Goal: Task Accomplishment & Management: Manage account settings

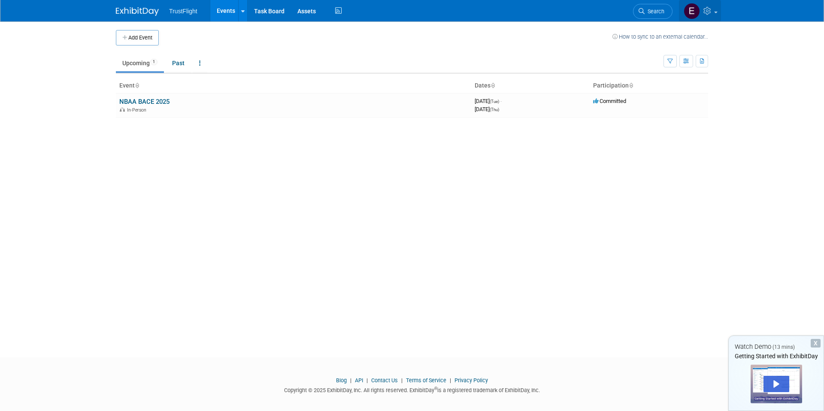
click at [394, 10] on link at bounding box center [700, 10] width 42 height 21
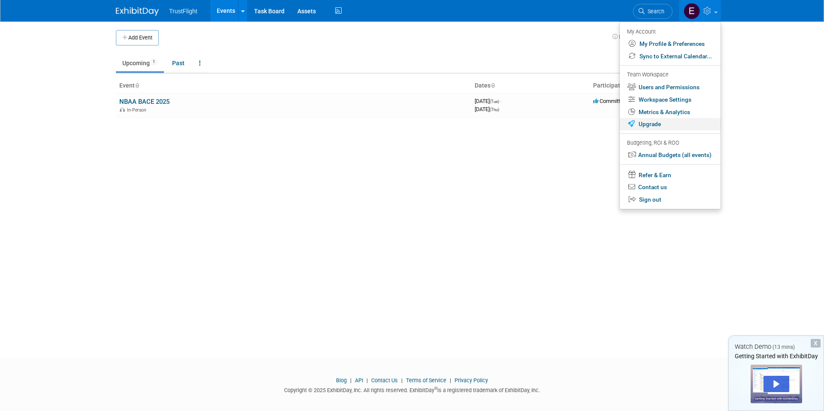
click at [394, 122] on link "Upgrade" at bounding box center [670, 124] width 101 height 12
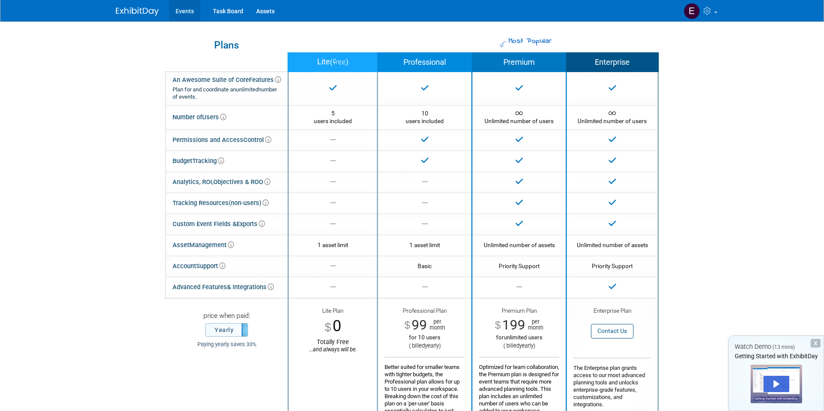
click at [188, 9] on link "Events" at bounding box center [184, 10] width 31 height 21
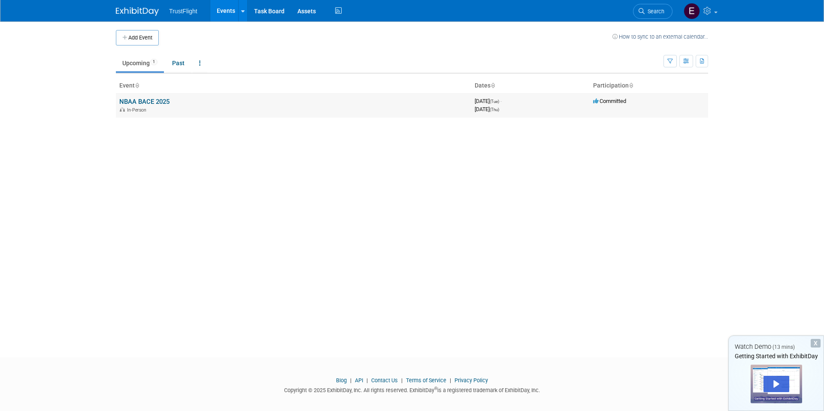
click at [175, 106] on div "In-Person" at bounding box center [293, 109] width 348 height 7
click at [164, 103] on link "NBAA BACE 2025" at bounding box center [144, 102] width 50 height 8
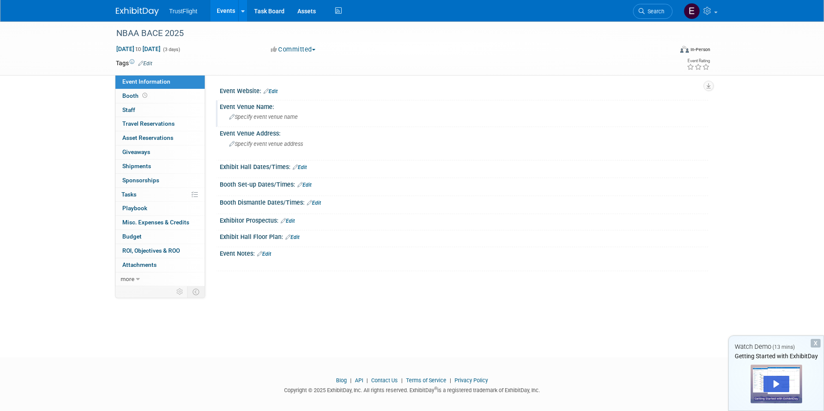
click at [257, 116] on span "Specify event venue name" at bounding box center [263, 117] width 69 height 6
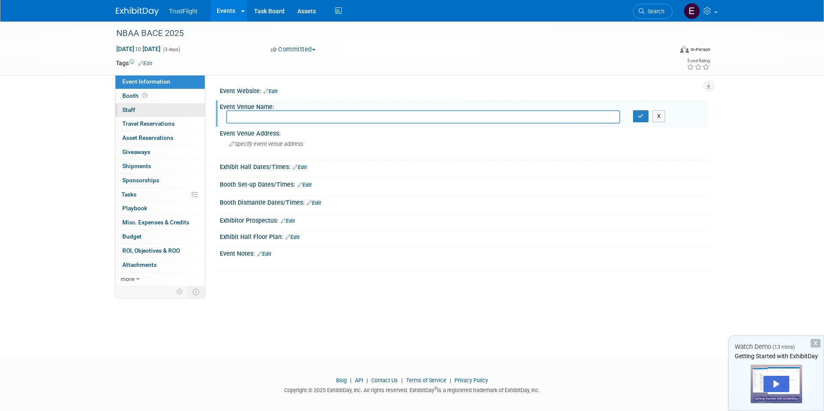
click at [137, 108] on link "0 Staff 0" at bounding box center [159, 110] width 89 height 14
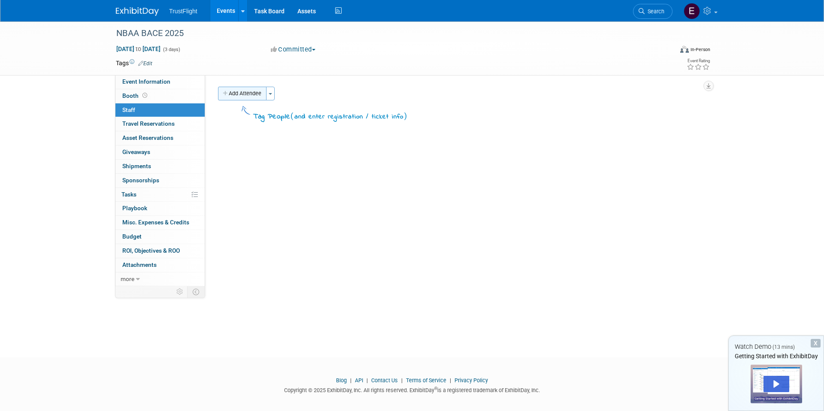
click at [243, 89] on button "Add Attendee" at bounding box center [242, 94] width 48 height 14
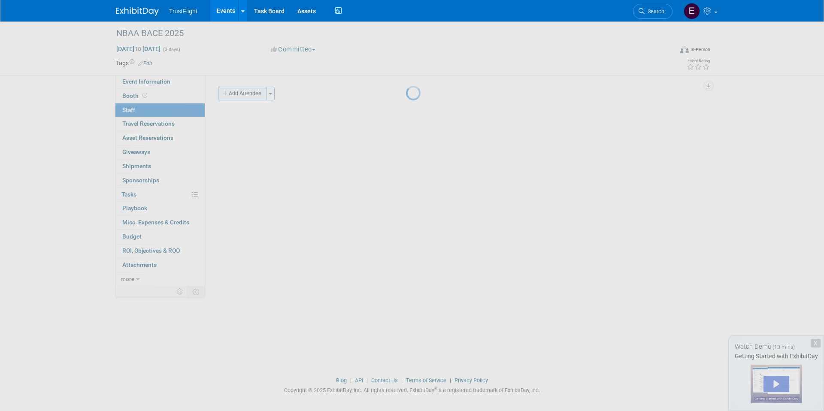
select select "fd76e9f4-c29e-4682-90cc-1b49b7e0a495"
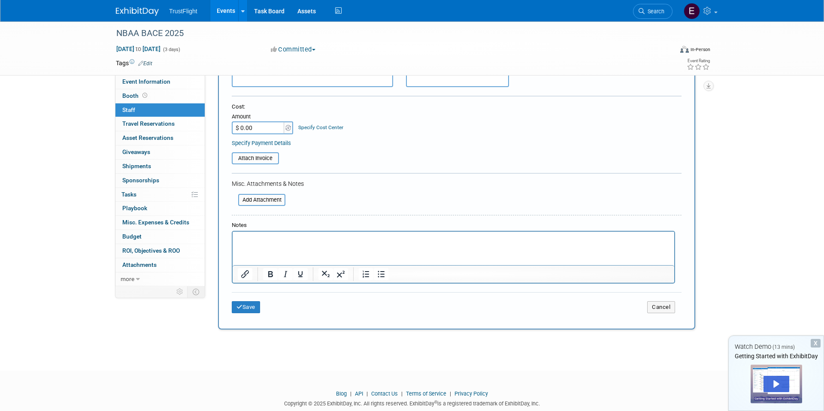
scroll to position [121, 0]
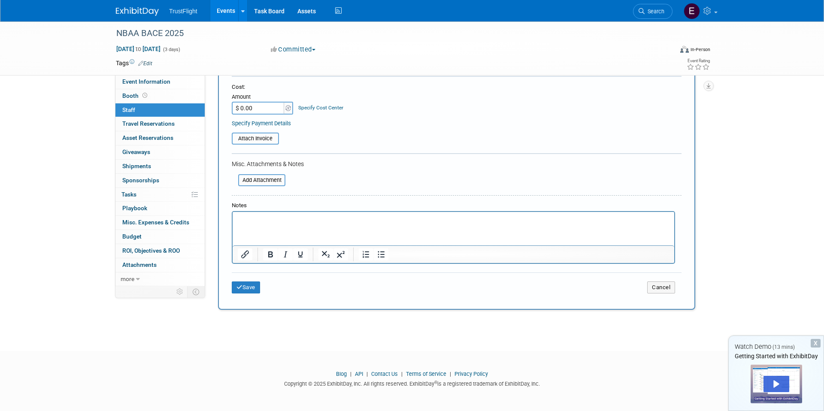
click at [304, 219] on p "Rich Text Area. Press ALT-0 for help." at bounding box center [454, 219] width 432 height 9
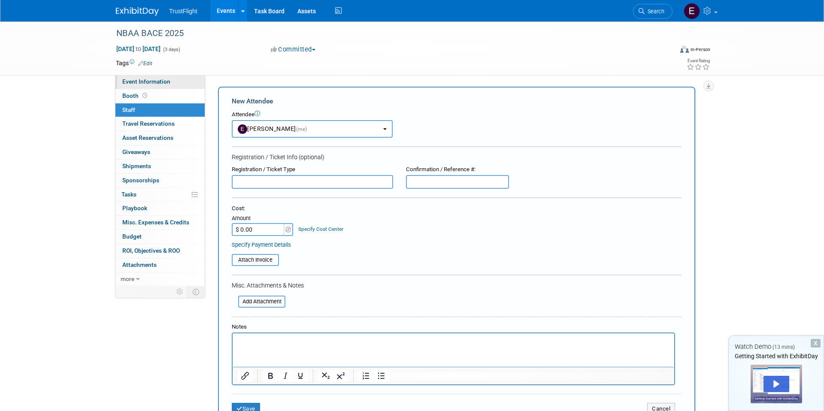
click at [171, 88] on link "Event Information" at bounding box center [159, 82] width 89 height 14
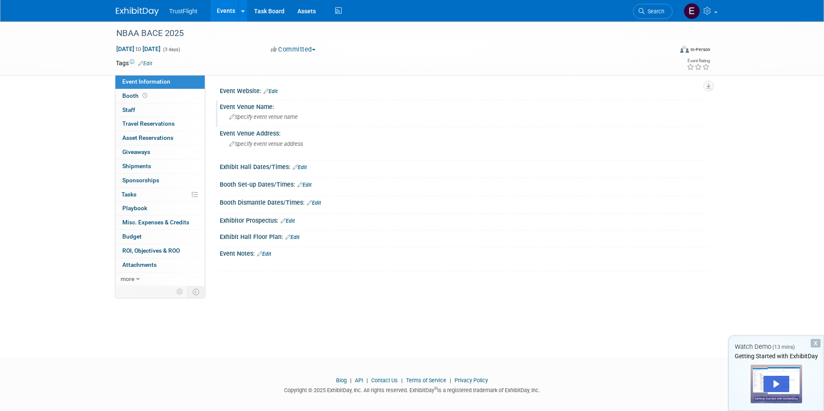
click at [289, 115] on span "Specify event venue name" at bounding box center [263, 117] width 69 height 6
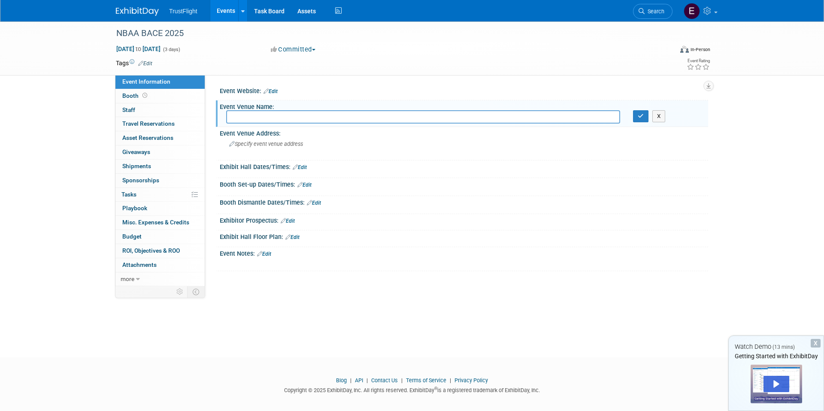
paste input "Las Vegas Convention Center, West Hall, Las Vegas"
type input "Las Vegas Convention Center, West Hall, Las Vegas"
click at [635, 116] on button "button" at bounding box center [640, 116] width 15 height 12
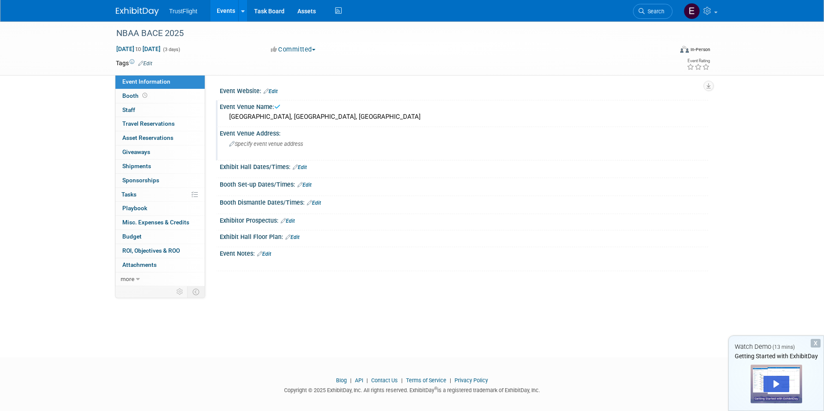
click at [292, 147] on span "Specify event venue address" at bounding box center [266, 144] width 74 height 6
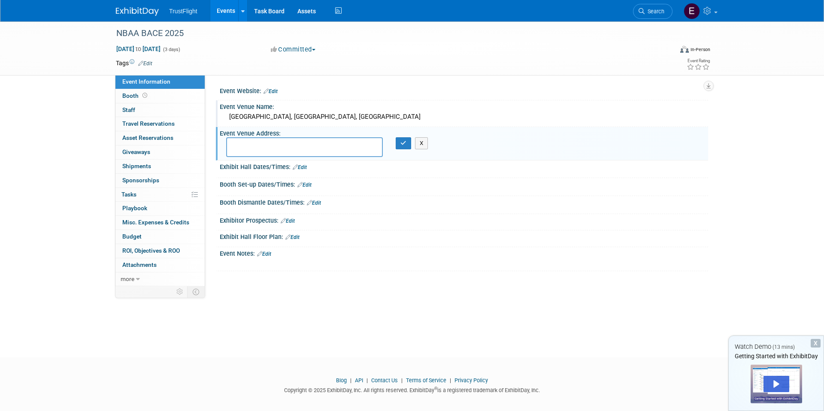
paste textarea "300 Convention Center Dr, Las Vegas, NV 89109, United States"
type textarea "300 Convention Center Dr, Las Vegas, NV 89109, United States"
click at [403, 147] on button "button" at bounding box center [403, 143] width 15 height 12
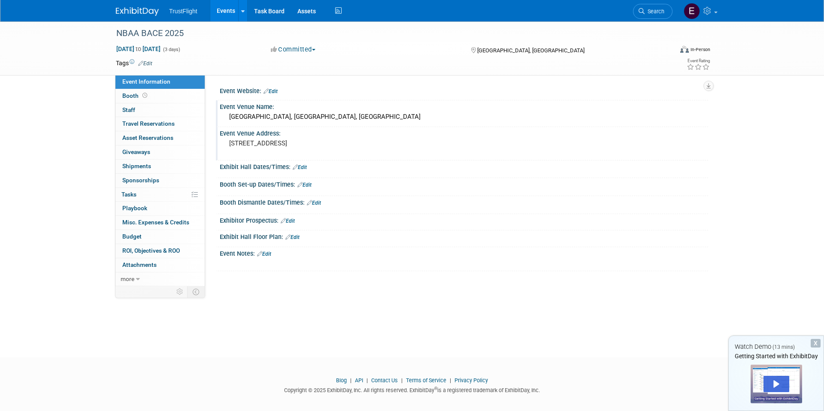
click at [300, 169] on link "Edit" at bounding box center [300, 167] width 14 height 6
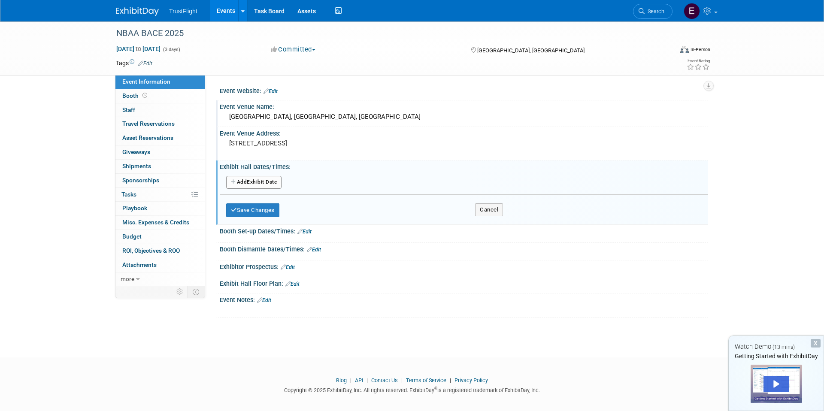
click at [267, 185] on button "Add Another Exhibit Date" at bounding box center [253, 182] width 55 height 13
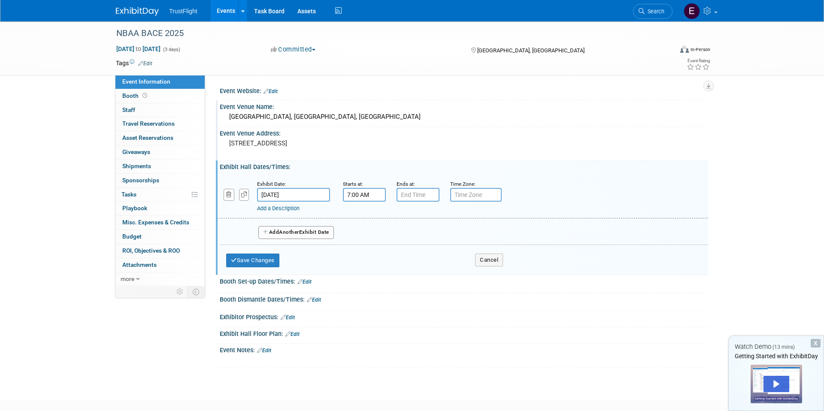
click at [363, 193] on input "7:00 AM" at bounding box center [364, 195] width 43 height 14
click at [363, 215] on span at bounding box center [362, 216] width 15 height 15
click at [360, 211] on span at bounding box center [362, 216] width 15 height 15
type input "9:00 AM"
type input "7:00 PM"
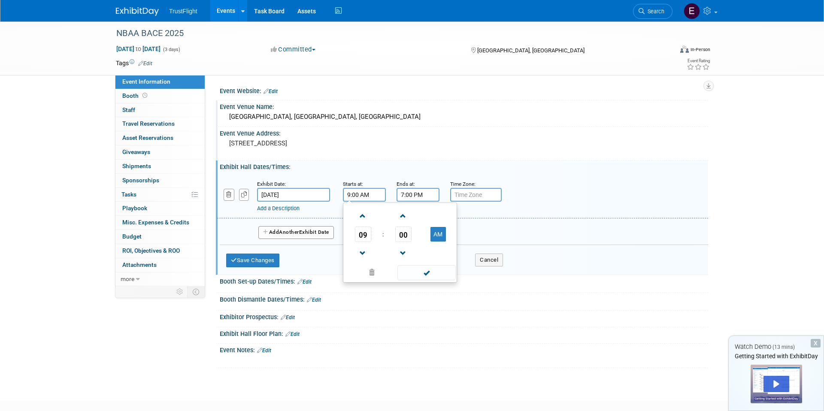
click at [419, 195] on input "7:00 PM" at bounding box center [417, 195] width 43 height 14
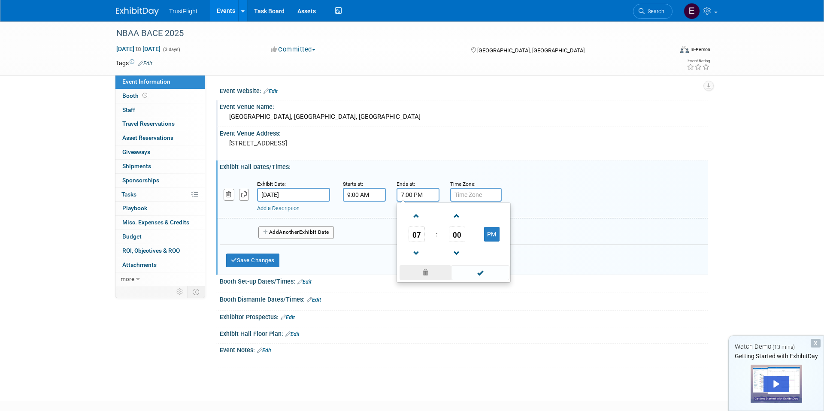
click at [429, 277] on span at bounding box center [425, 272] width 52 height 15
click at [356, 216] on div "Exhibit Date: Oct 14, 2025 Starts at: 9:00 AM Ends at: Time Zone: Apply to all …" at bounding box center [462, 197] width 491 height 44
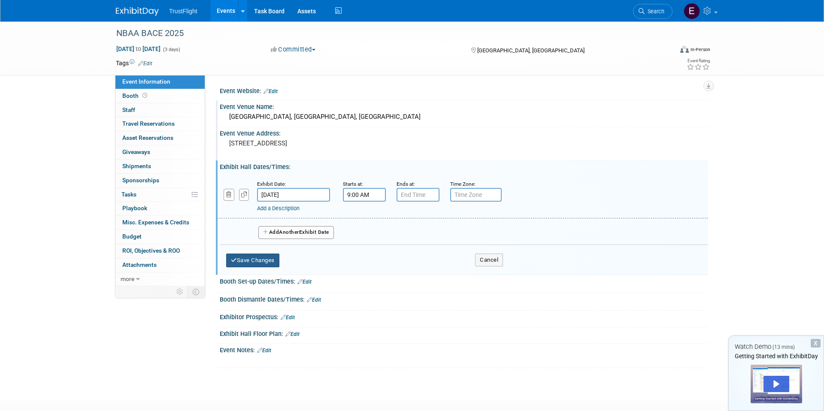
click at [270, 257] on button "Save Changes" at bounding box center [252, 261] width 53 height 14
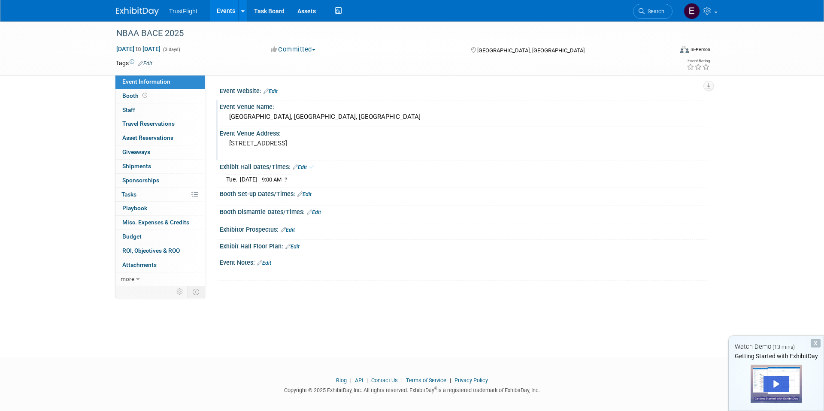
click at [302, 167] on link "Edit" at bounding box center [300, 167] width 14 height 6
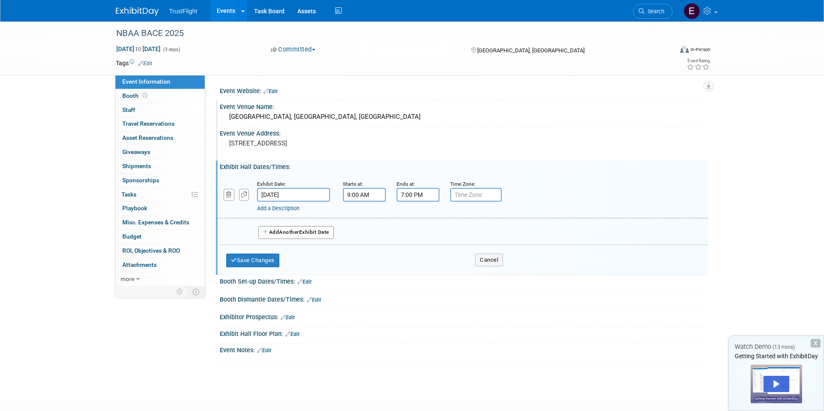
click at [420, 192] on input "7:00 PM" at bounding box center [417, 195] width 43 height 14
click at [417, 221] on span at bounding box center [416, 216] width 15 height 15
click at [414, 249] on span at bounding box center [416, 253] width 15 height 15
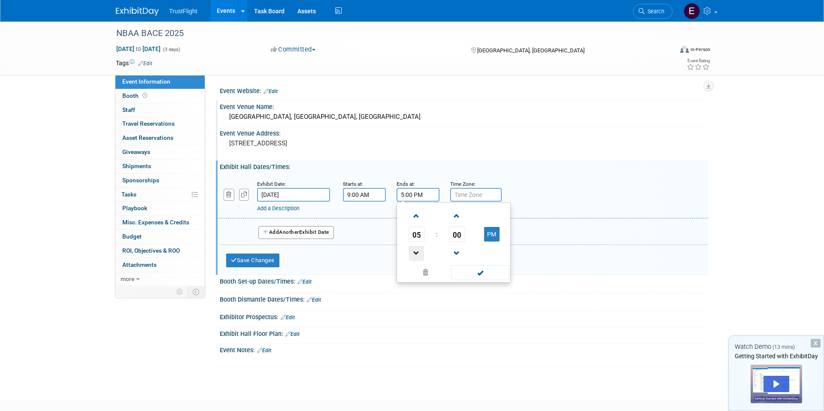
click at [417, 255] on span at bounding box center [416, 253] width 15 height 15
click at [500, 233] on td "PM" at bounding box center [492, 234] width 34 height 15
click at [494, 233] on button "PM" at bounding box center [491, 234] width 15 height 15
click at [494, 237] on button "AM" at bounding box center [491, 234] width 15 height 15
type input "4:00 PM"
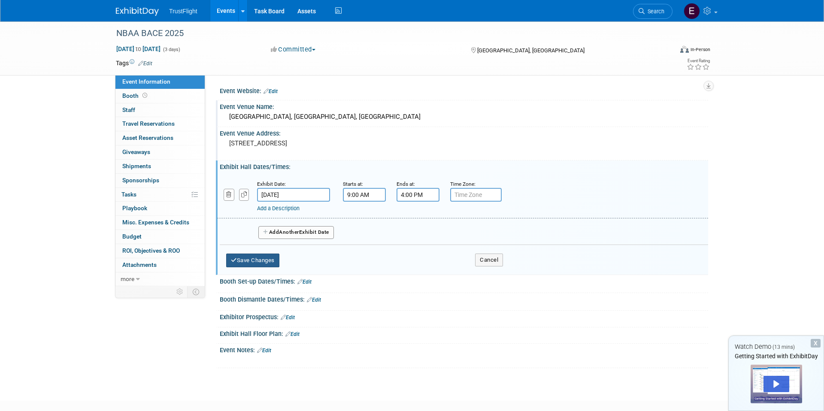
click at [259, 263] on button "Save Changes" at bounding box center [252, 261] width 53 height 14
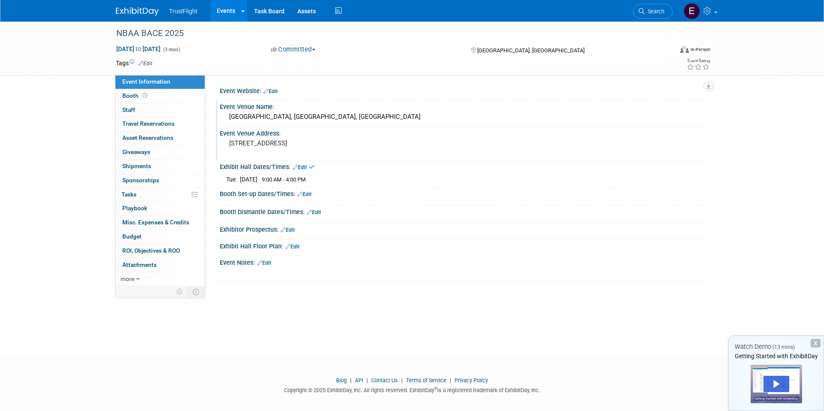
click at [312, 194] on link "Edit" at bounding box center [304, 194] width 14 height 6
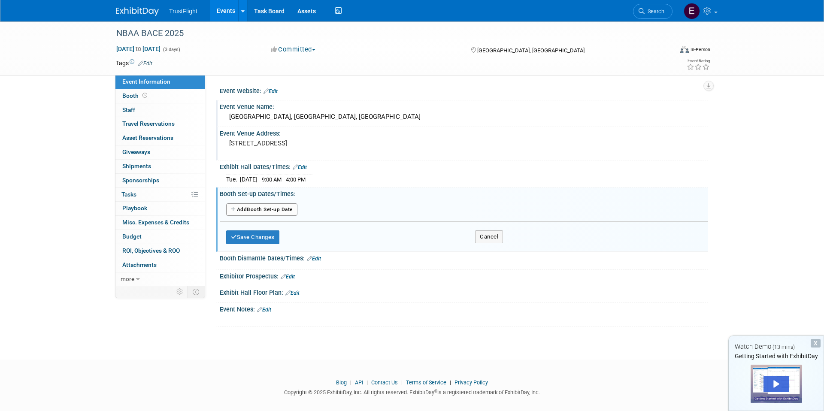
click at [296, 209] on button "Add Another Booth Set-up Date" at bounding box center [261, 209] width 71 height 13
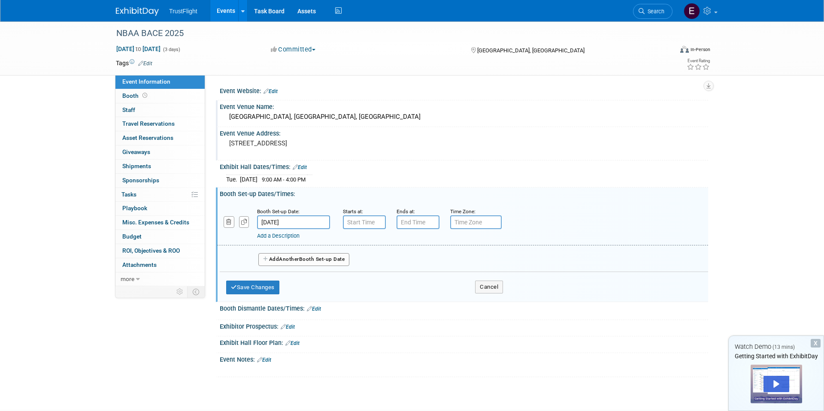
click at [308, 225] on input "Oct 14, 2025" at bounding box center [293, 222] width 73 height 14
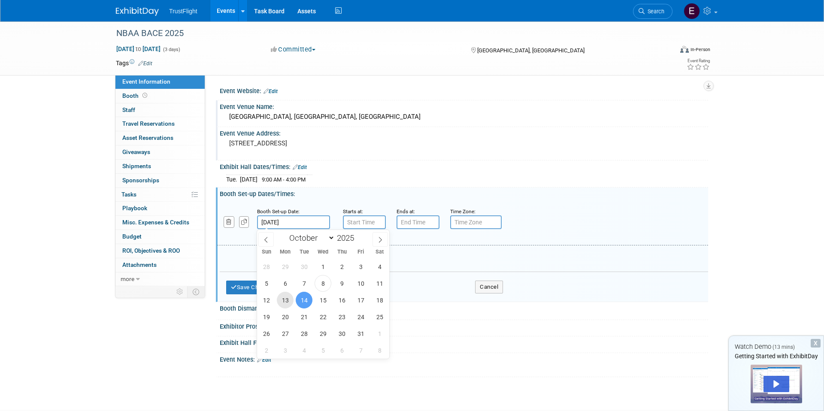
click at [289, 299] on span "13" at bounding box center [285, 300] width 17 height 17
type input "Oct 13, 2025"
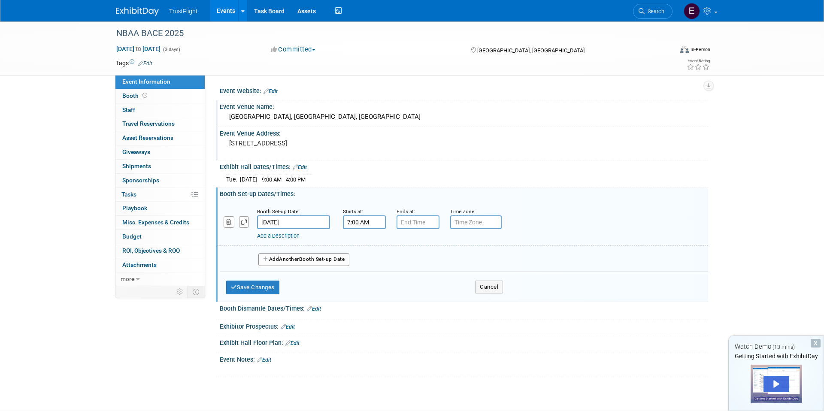
click at [365, 220] on input "7:00 AM" at bounding box center [364, 222] width 43 height 14
click at [442, 259] on button "AM" at bounding box center [437, 261] width 15 height 15
click at [442, 262] on button "PM" at bounding box center [437, 261] width 15 height 15
type input "7:00 AM"
click at [415, 224] on input "7:00 PM" at bounding box center [417, 222] width 43 height 14
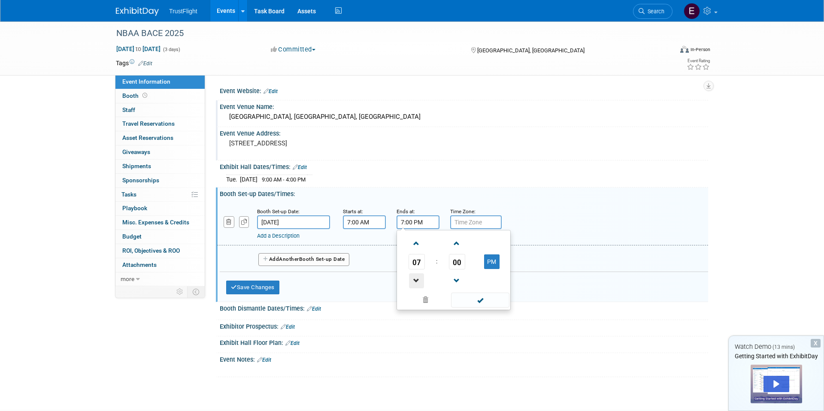
click at [417, 277] on span at bounding box center [416, 280] width 15 height 15
type input "3:00 PM"
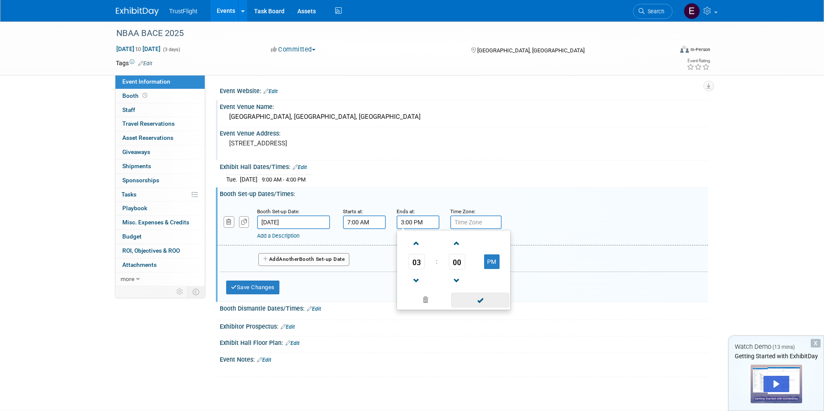
click at [466, 300] on span at bounding box center [480, 300] width 58 height 15
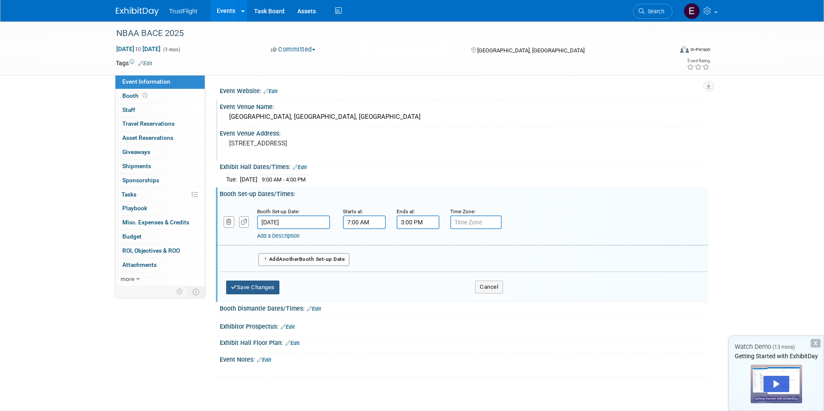
click at [279, 282] on button "Save Changes" at bounding box center [252, 288] width 53 height 14
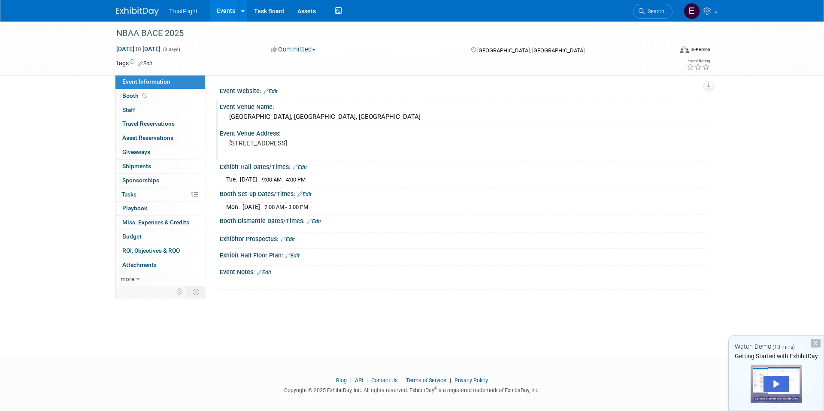
click at [318, 223] on link "Edit" at bounding box center [314, 221] width 14 height 6
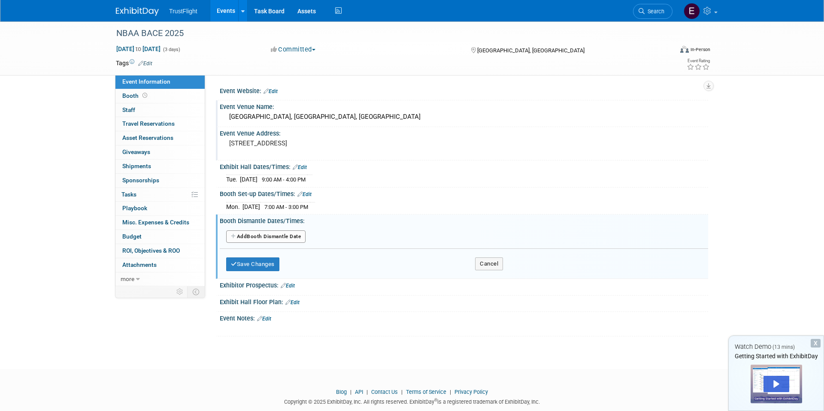
click at [280, 239] on button "Add Another Booth Dismantle Date" at bounding box center [265, 236] width 79 height 13
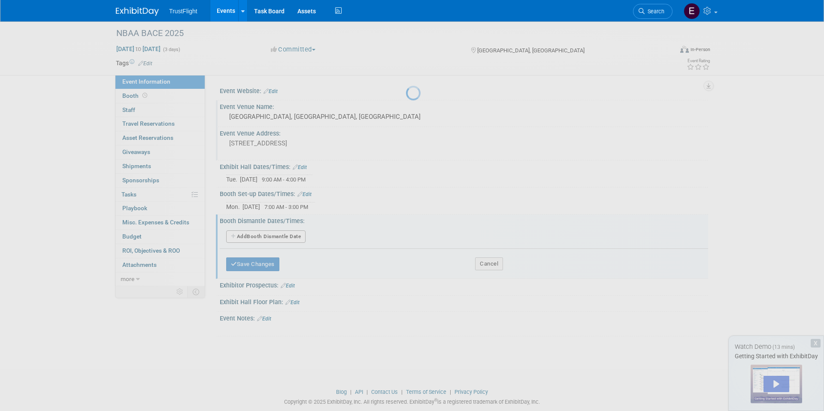
select select "9"
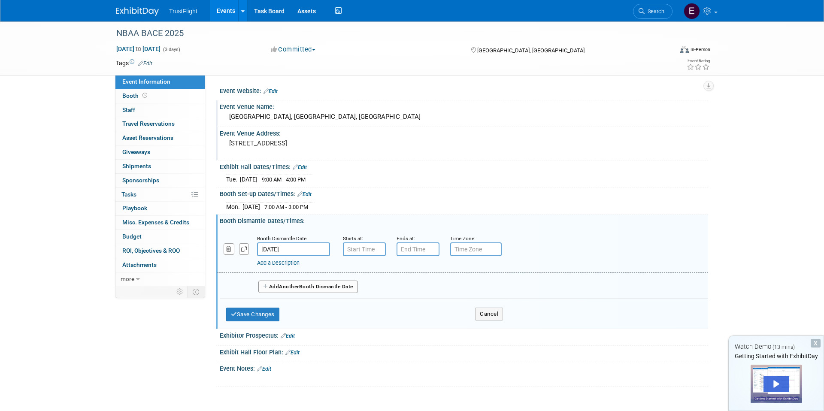
click at [310, 248] on input "Oct 16, 2025" at bounding box center [293, 249] width 73 height 14
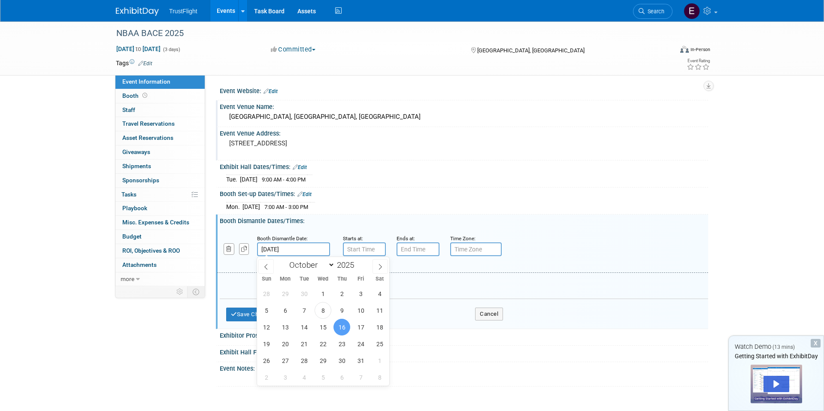
click at [346, 325] on span "16" at bounding box center [341, 327] width 17 height 17
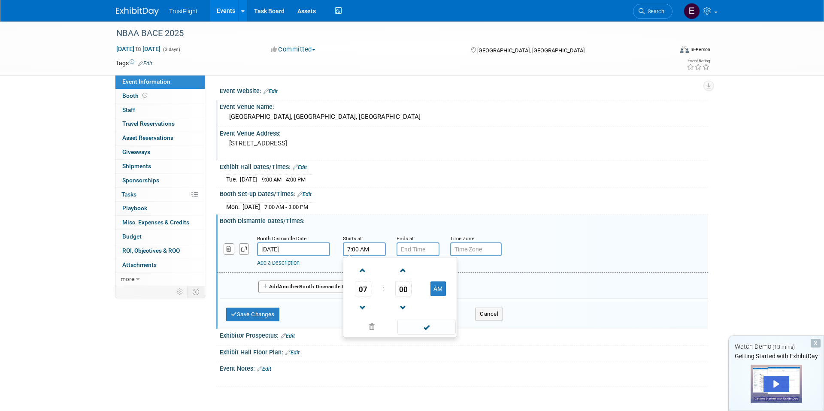
click at [362, 252] on input "7:00 AM" at bounding box center [364, 249] width 43 height 14
click at [363, 306] on span at bounding box center [362, 307] width 15 height 15
click at [363, 270] on span at bounding box center [362, 270] width 15 height 15
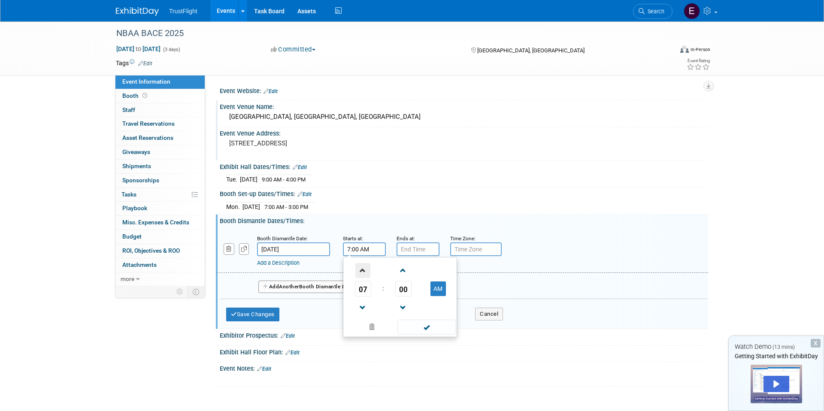
click at [363, 270] on span at bounding box center [362, 270] width 15 height 15
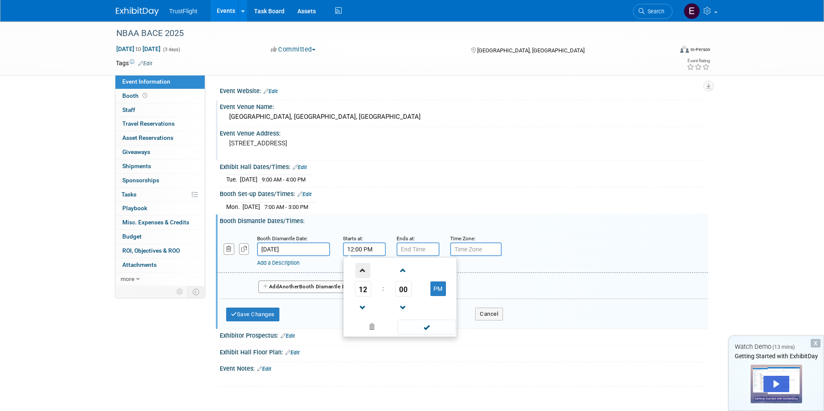
click at [363, 270] on span at bounding box center [362, 270] width 15 height 15
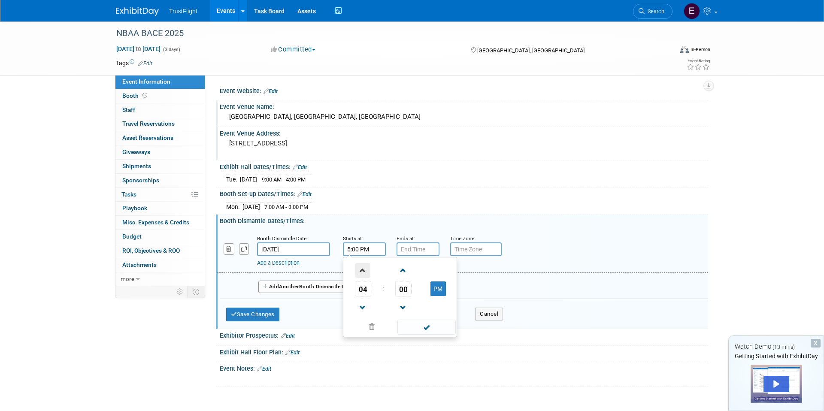
click at [363, 270] on span at bounding box center [362, 270] width 15 height 15
click at [364, 304] on span at bounding box center [362, 307] width 15 height 15
type input "4:00 PM"
click at [423, 246] on input "7:00 PM" at bounding box center [417, 249] width 43 height 14
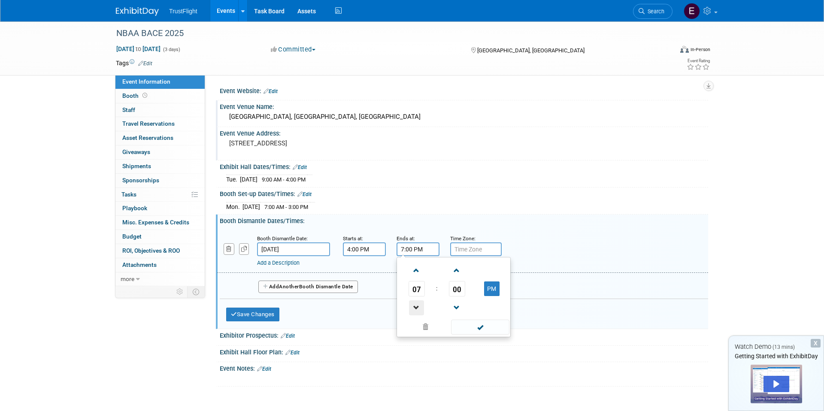
click at [420, 304] on span at bounding box center [416, 307] width 15 height 15
click at [415, 307] on span at bounding box center [416, 307] width 15 height 15
type input "5:00 PM"
click at [472, 325] on span at bounding box center [480, 327] width 58 height 15
click at [279, 315] on button "Save Changes" at bounding box center [252, 315] width 53 height 14
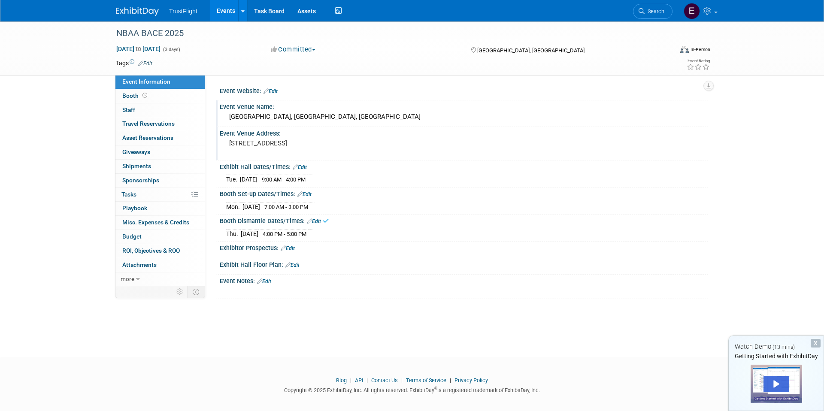
scroll to position [6, 0]
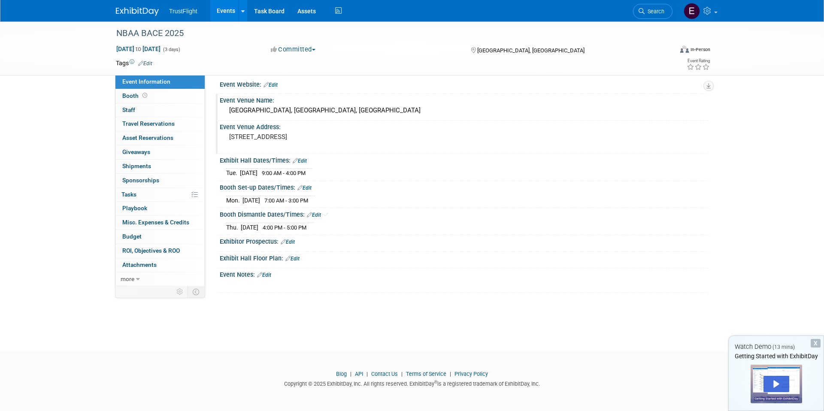
click at [294, 243] on link "Edit" at bounding box center [288, 242] width 14 height 6
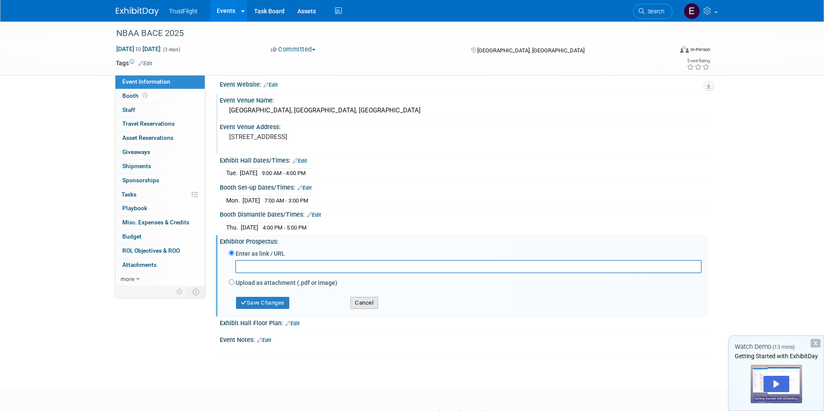
click at [358, 302] on button "Cancel" at bounding box center [364, 303] width 28 height 12
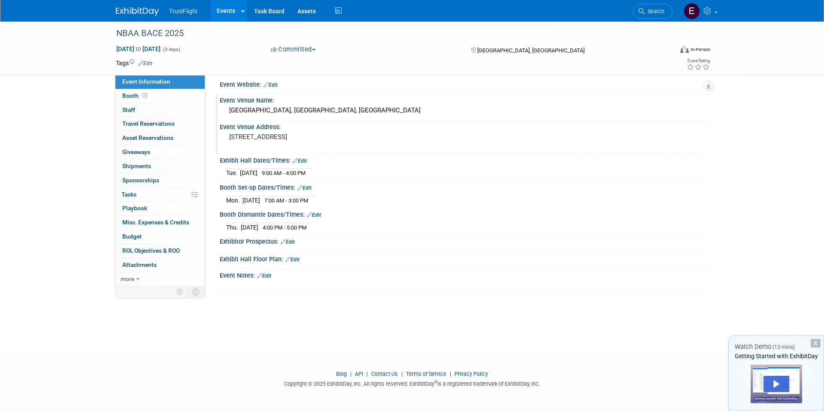
click at [293, 260] on link "Edit" at bounding box center [292, 260] width 14 height 6
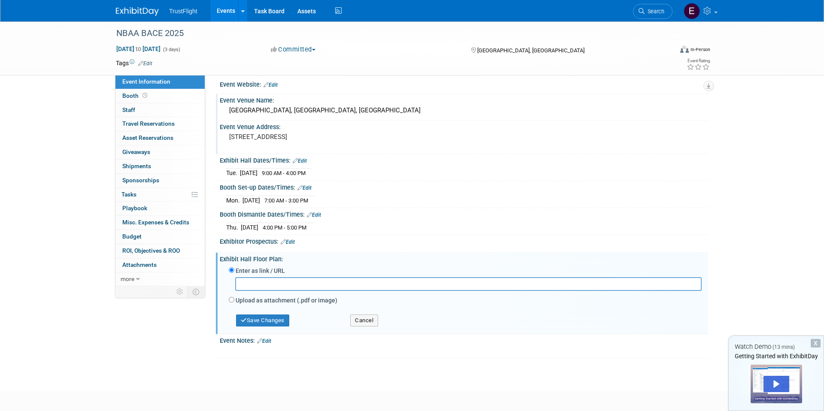
click at [282, 299] on label "Upload as attachment (.pdf or image)" at bounding box center [287, 300] width 102 height 9
click at [234, 299] on input "Upload as attachment (.pdf or image)" at bounding box center [232, 300] width 6 height 6
radio input "true"
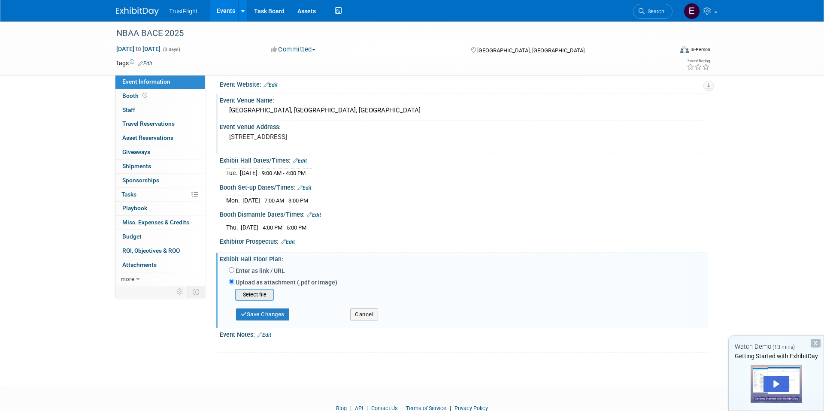
click at [264, 293] on input "file" at bounding box center [222, 295] width 102 height 10
click at [276, 311] on button "Save Changes" at bounding box center [262, 312] width 53 height 12
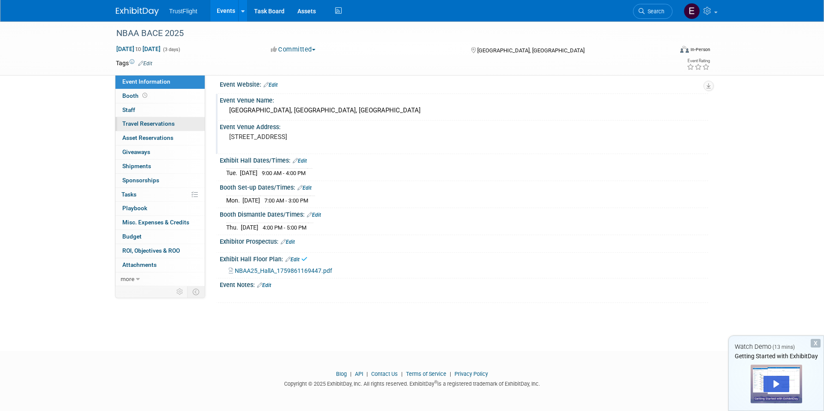
click at [150, 122] on span "Travel Reservations 0" at bounding box center [148, 123] width 52 height 7
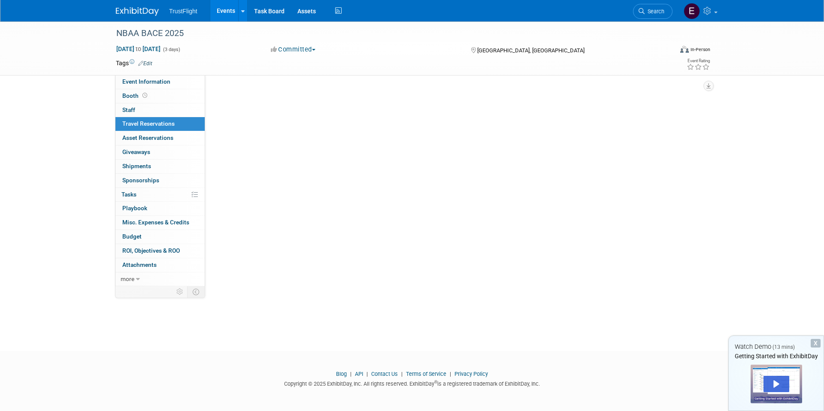
scroll to position [0, 0]
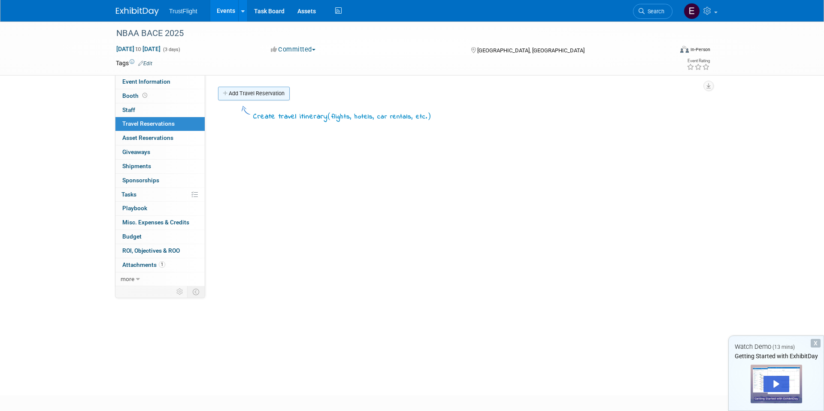
click at [255, 92] on link "Add Travel Reservation" at bounding box center [254, 94] width 72 height 14
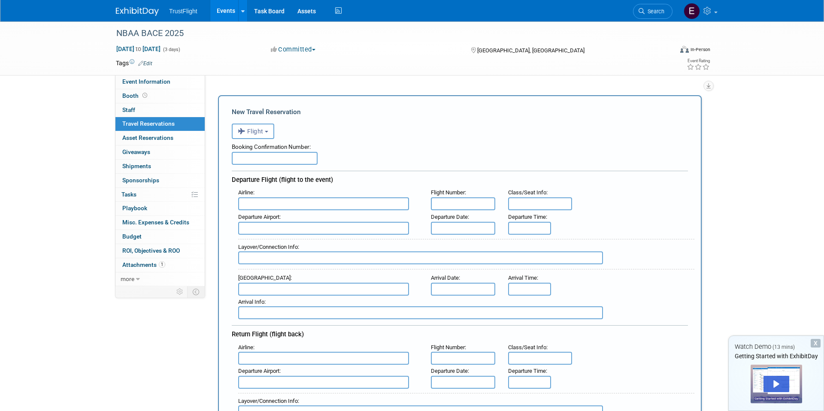
click at [270, 159] on input "text" at bounding box center [275, 158] width 86 height 13
type input "123455"
click at [286, 197] on input "text" at bounding box center [323, 203] width 171 height 13
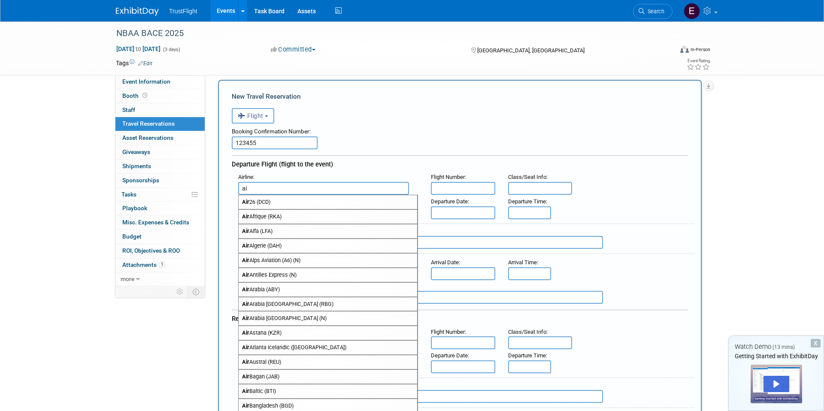
type input "a"
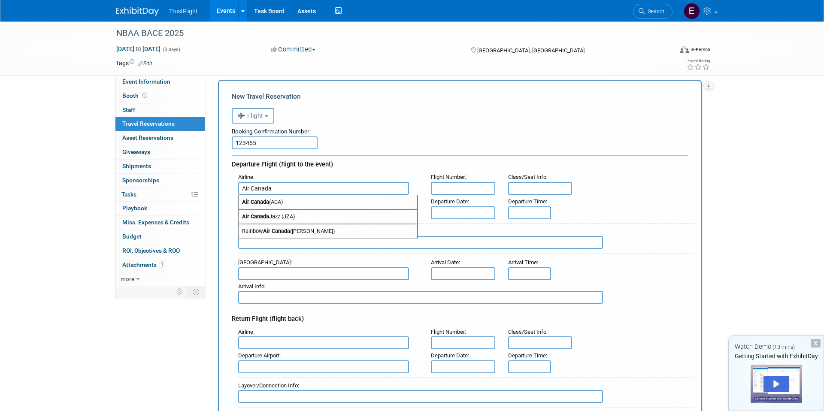
click at [293, 206] on span "Air Canada (ACA)" at bounding box center [328, 202] width 178 height 14
type input "Air Canada (ACA)"
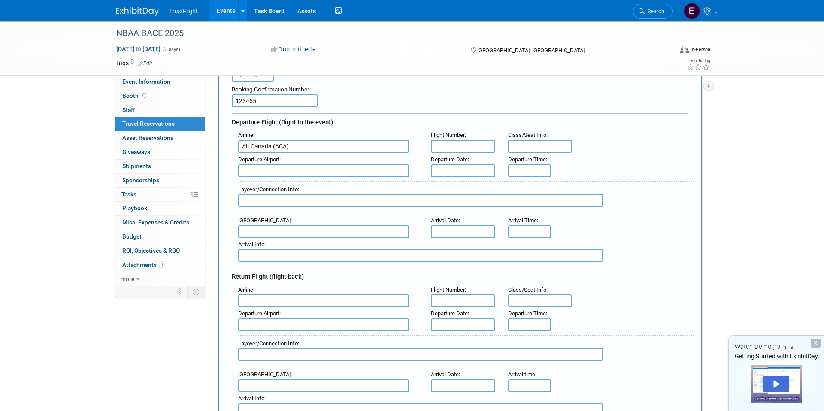
scroll to position [57, 0]
click at [290, 170] on input "text" at bounding box center [323, 171] width 171 height 13
type input "B"
type input "Vancouver"
click at [463, 151] on input "text" at bounding box center [463, 146] width 64 height 13
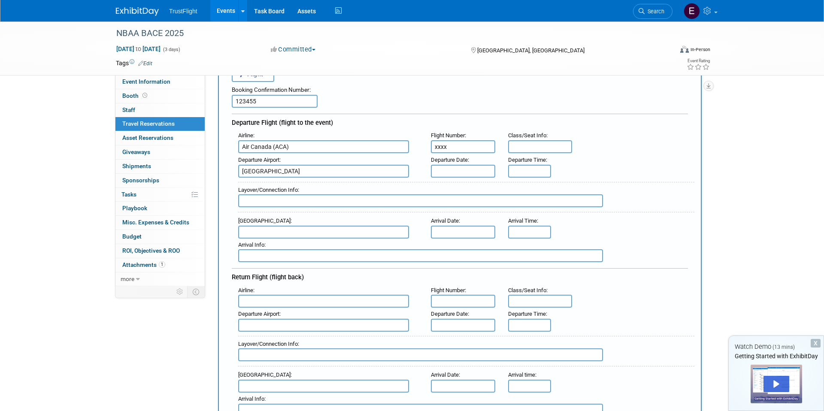
type input "xxxx"
click at [522, 151] on input "text" at bounding box center [540, 146] width 64 height 13
type input "xxxx"
click at [480, 175] on body "TrustFlight Events Add Event Bulk Upload Events Shareable Event Boards Recently…" at bounding box center [412, 148] width 824 height 411
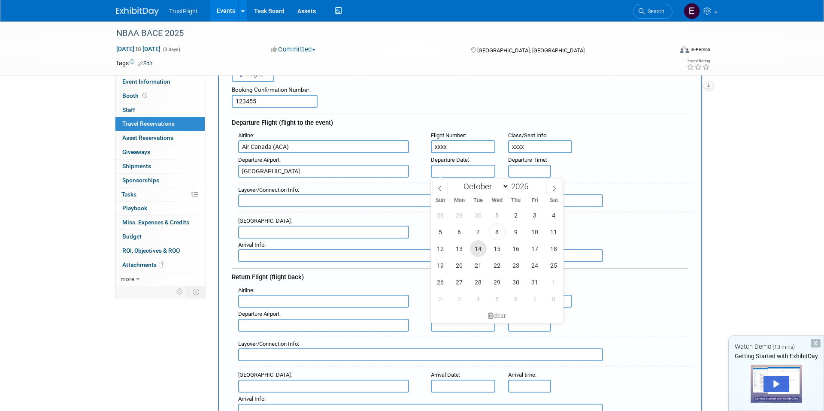
click at [476, 252] on span "14" at bounding box center [478, 248] width 17 height 17
type input "Oct 14, 2025"
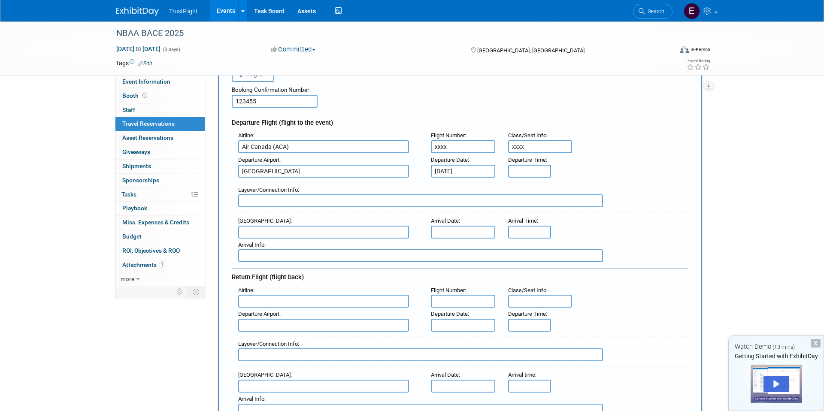
type input "8:00 AM"
click at [526, 170] on input "8:00 AM" at bounding box center [529, 171] width 43 height 13
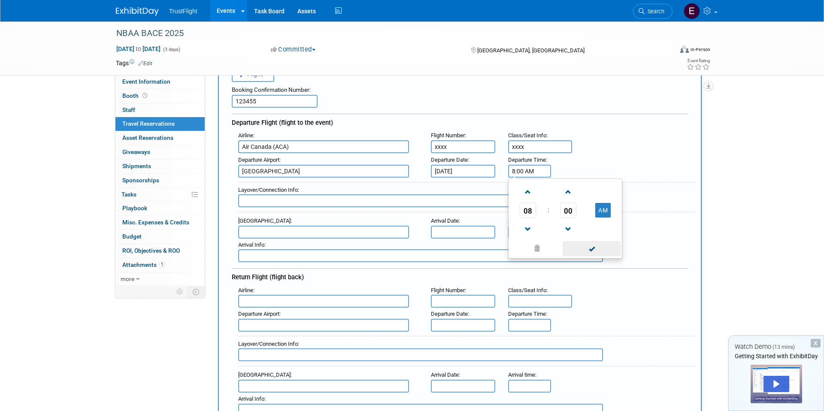
click at [580, 250] on span at bounding box center [592, 248] width 58 height 15
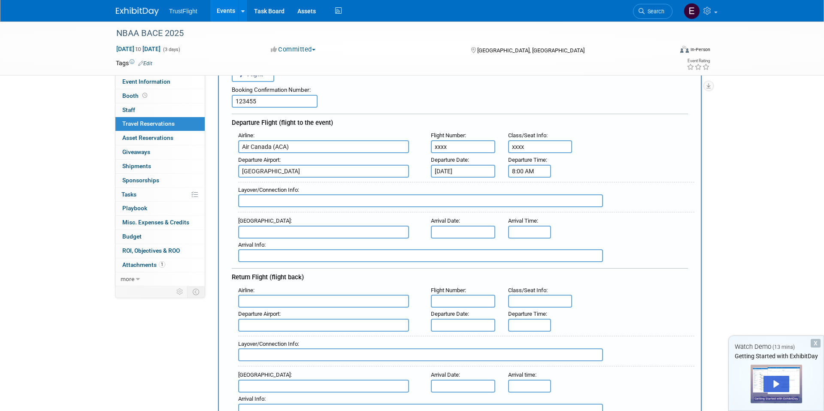
click at [313, 201] on input "text" at bounding box center [420, 200] width 365 height 13
type input "XXXX"
click at [306, 232] on input "text" at bounding box center [323, 232] width 171 height 13
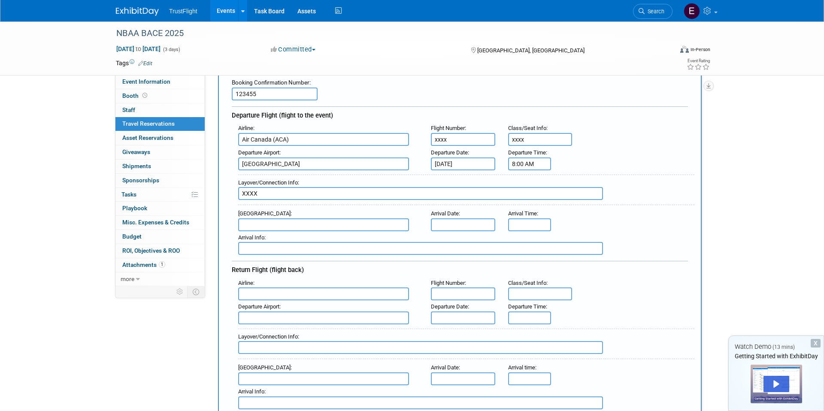
scroll to position [67, 0]
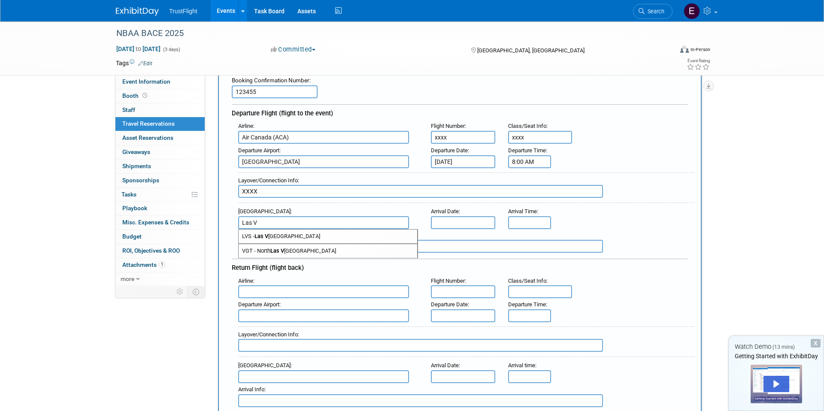
click at [314, 238] on span "LVS - Las V egas Municipal Airport" at bounding box center [328, 237] width 178 height 14
type input "LVS - Las Vegas Municipal Airport"
click at [455, 224] on input "text" at bounding box center [463, 222] width 64 height 13
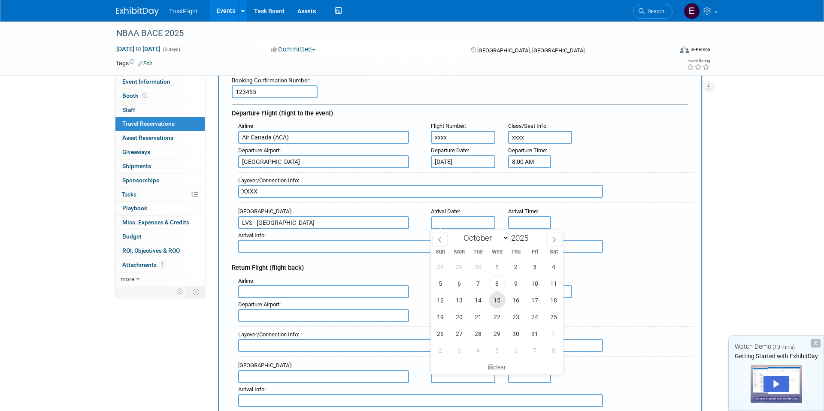
click at [498, 304] on span "15" at bounding box center [497, 300] width 17 height 17
type input "Oct 15, 2025"
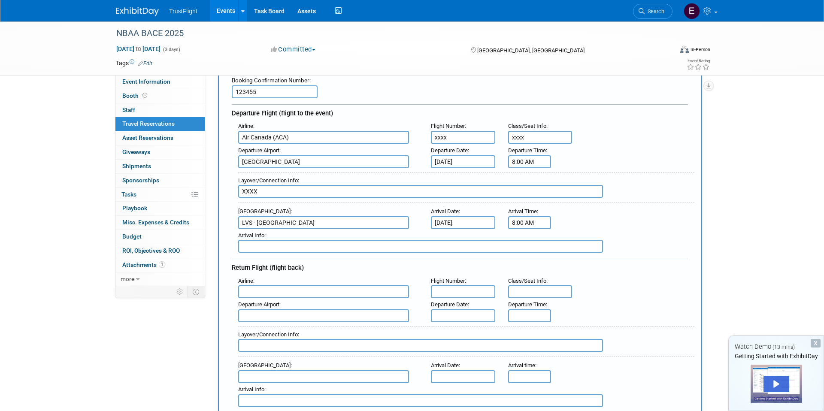
click at [533, 221] on input "8:00 AM" at bounding box center [529, 222] width 43 height 13
type input "8:00 AM"
click at [295, 244] on input "text" at bounding box center [420, 246] width 365 height 13
type input "x"
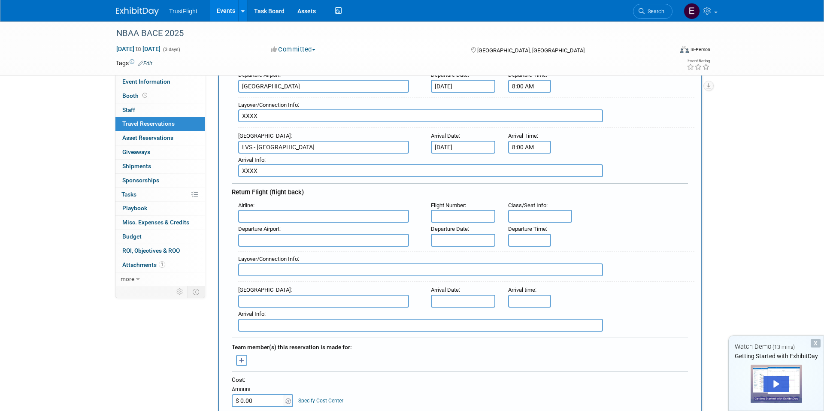
scroll to position [142, 0]
type input "XXXX"
click at [287, 215] on input "text" at bounding box center [323, 215] width 171 height 13
type input "a"
click at [296, 232] on span "Air Can ada (ACA)" at bounding box center [328, 230] width 178 height 14
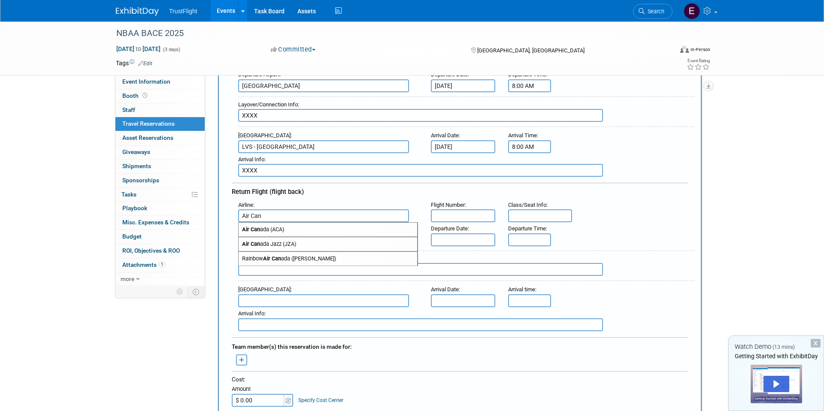
type input "Air Canada (ACA)"
click at [457, 211] on input "text" at bounding box center [463, 215] width 64 height 13
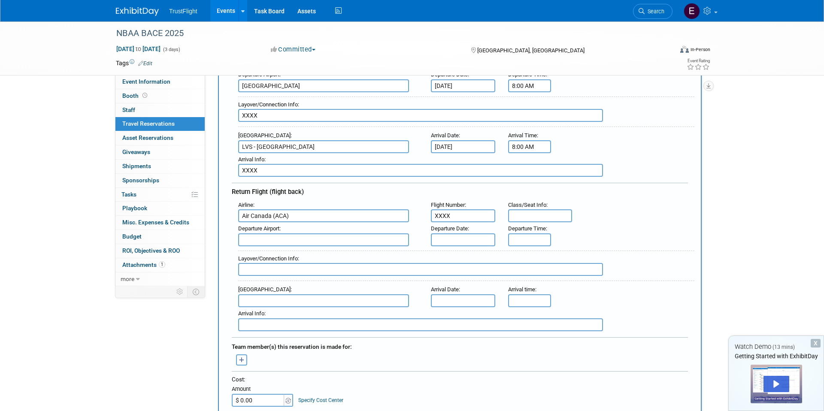
type input "XXXX"
click at [553, 210] on input "text" at bounding box center [540, 215] width 64 height 13
type input "XXX"
click at [488, 239] on input "text" at bounding box center [463, 239] width 64 height 13
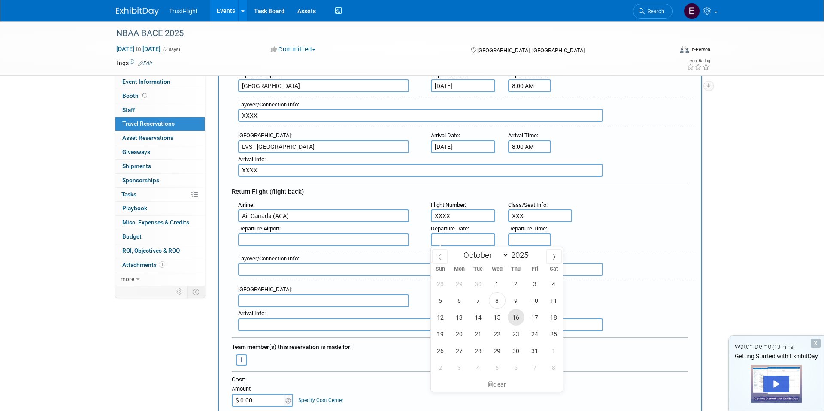
click at [517, 314] on span "16" at bounding box center [516, 317] width 17 height 17
type input "Oct 16, 2025"
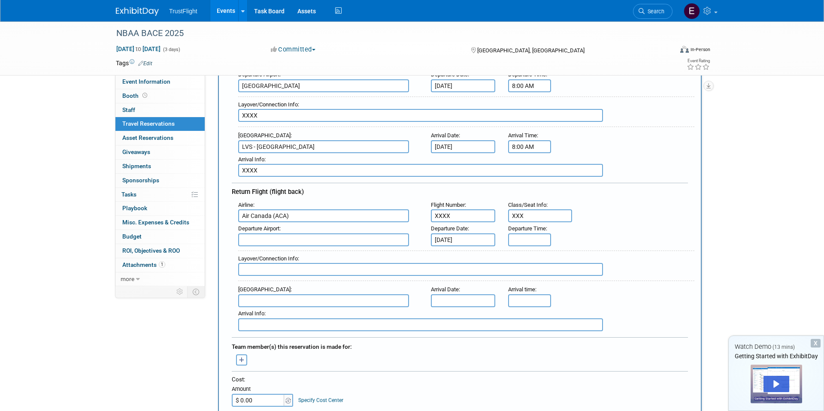
type input "5:00 PM"
click at [533, 235] on input "5:00 PM" at bounding box center [529, 239] width 43 height 13
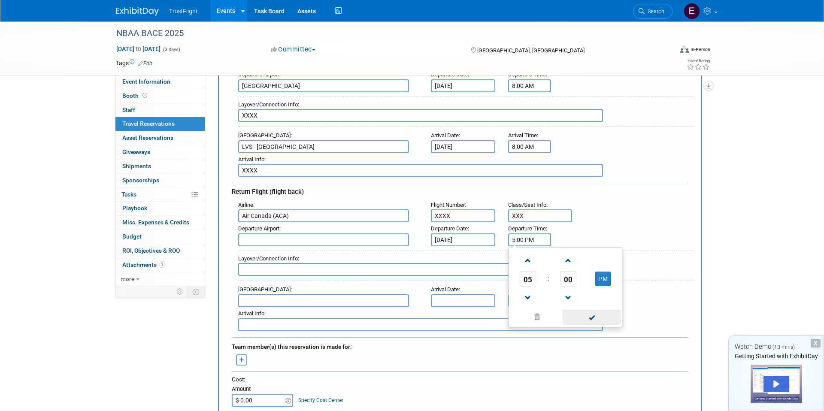
click at [591, 321] on span at bounding box center [592, 317] width 58 height 15
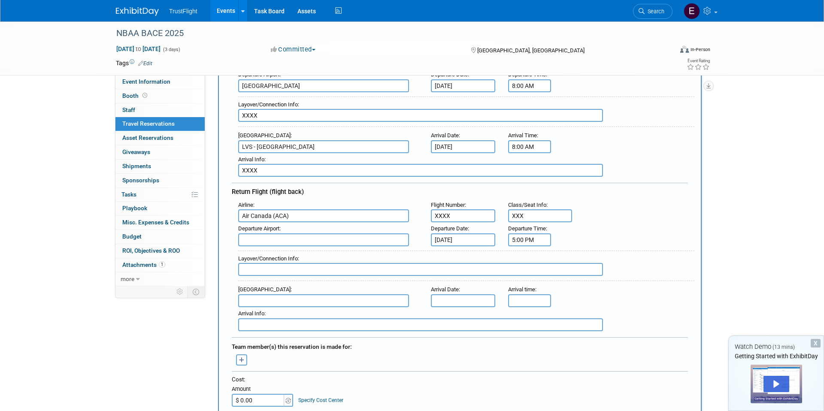
click at [284, 274] on input "text" at bounding box center [420, 269] width 365 height 13
type input "x"
type input "XXXX"
click at [296, 302] on input "text" at bounding box center [323, 300] width 171 height 13
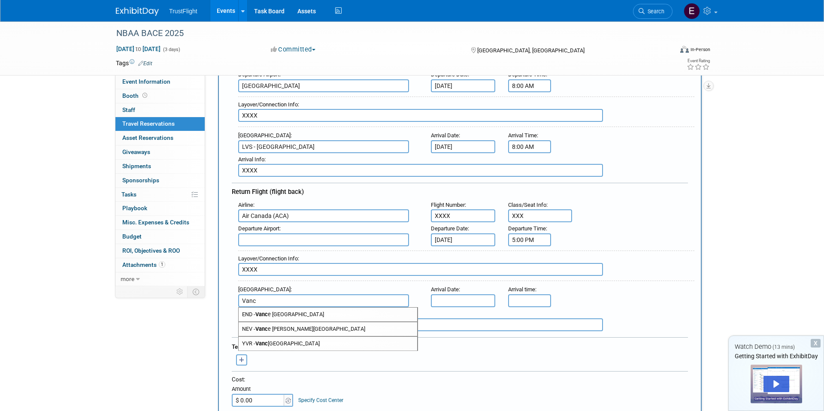
click at [301, 344] on span "YVR - Vanc ouver International Airport" at bounding box center [328, 344] width 178 height 14
type input "YVR - Vancouver International Airport"
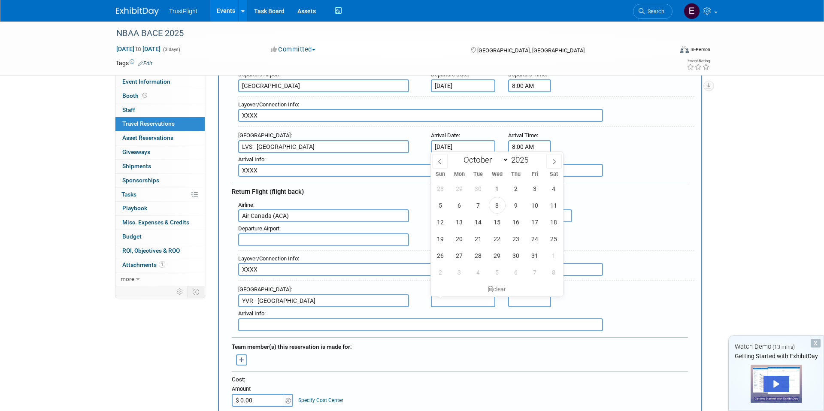
click at [467, 303] on input "text" at bounding box center [463, 300] width 64 height 13
click at [532, 220] on span "17" at bounding box center [534, 222] width 17 height 17
type input "Oct 17, 2025"
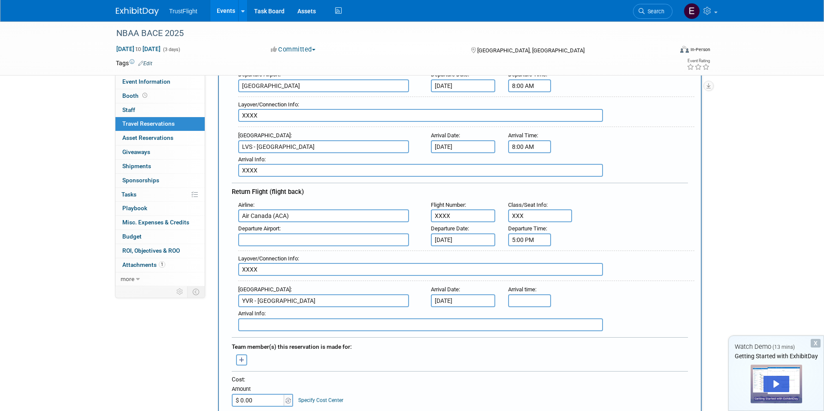
type input "5:00 PM"
click at [525, 302] on input "5:00 PM" at bounding box center [529, 300] width 43 height 13
click at [591, 377] on span at bounding box center [592, 378] width 58 height 15
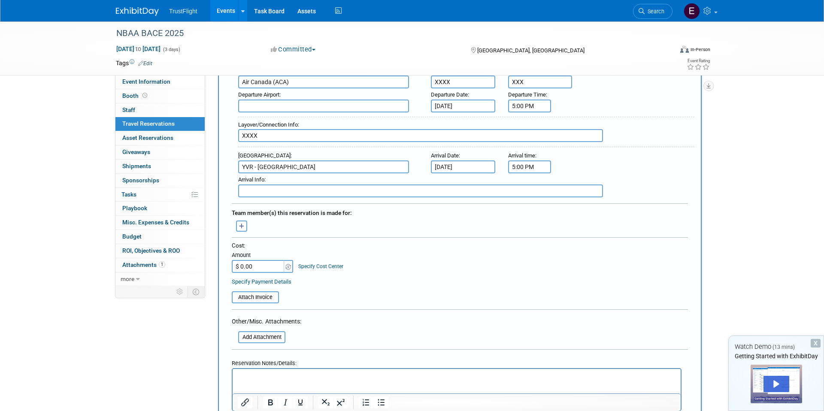
scroll to position [279, 0]
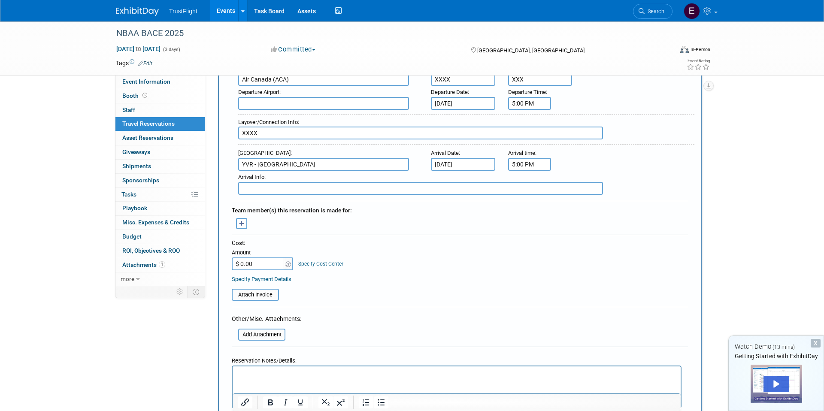
click at [312, 189] on input "text" at bounding box center [420, 188] width 365 height 13
type input "XXXX"
click at [239, 226] on icon "button" at bounding box center [242, 224] width 6 height 6
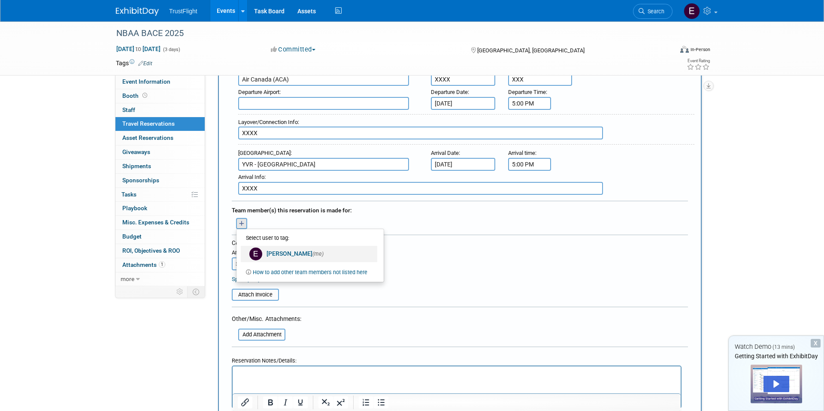
click at [276, 254] on link "Emma Ryan (me)" at bounding box center [309, 254] width 136 height 16
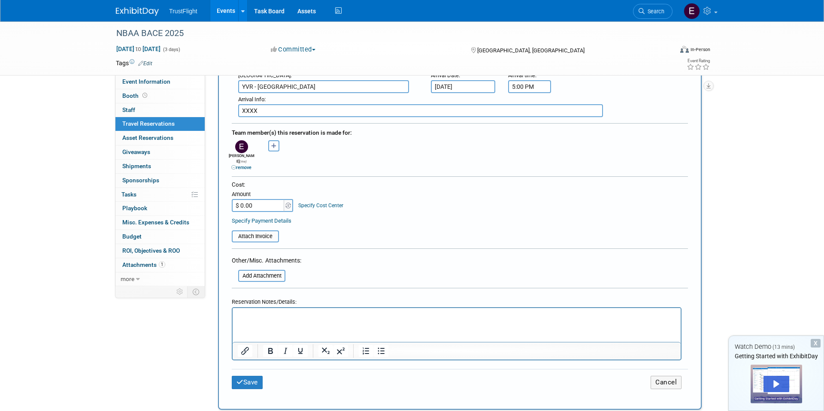
scroll to position [360, 0]
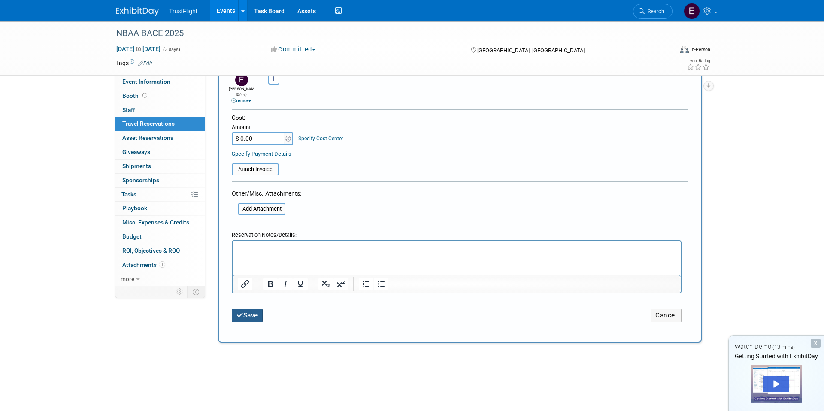
click at [253, 314] on button "Save" at bounding box center [247, 315] width 31 height 13
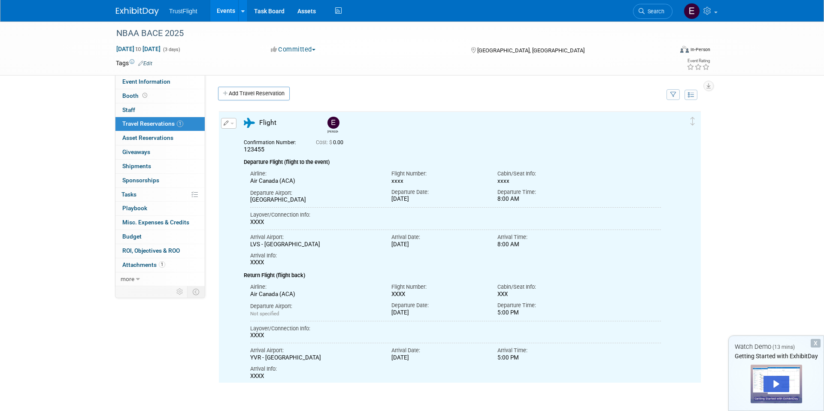
scroll to position [0, 0]
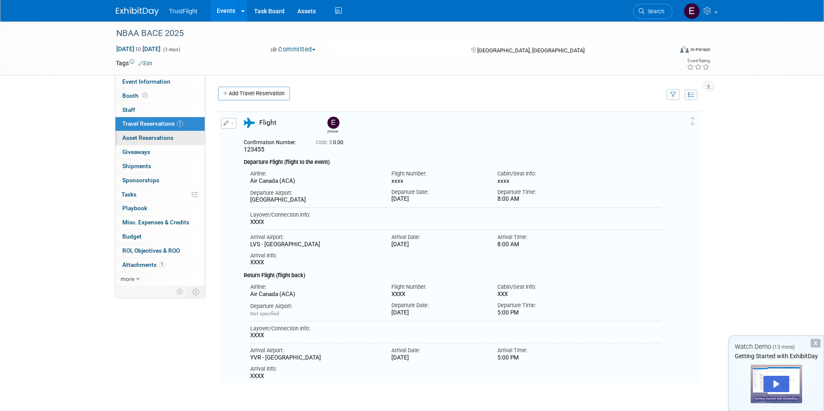
click at [147, 138] on span "Asset Reservations 0" at bounding box center [147, 137] width 51 height 7
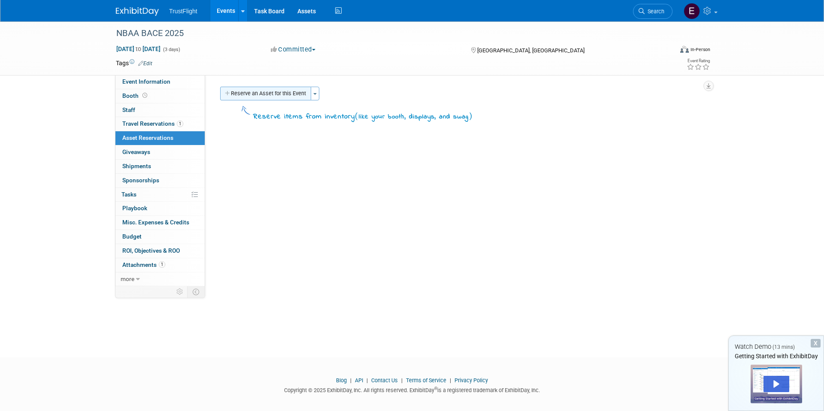
click at [288, 90] on button "Reserve an Asset for this Event" at bounding box center [265, 94] width 91 height 14
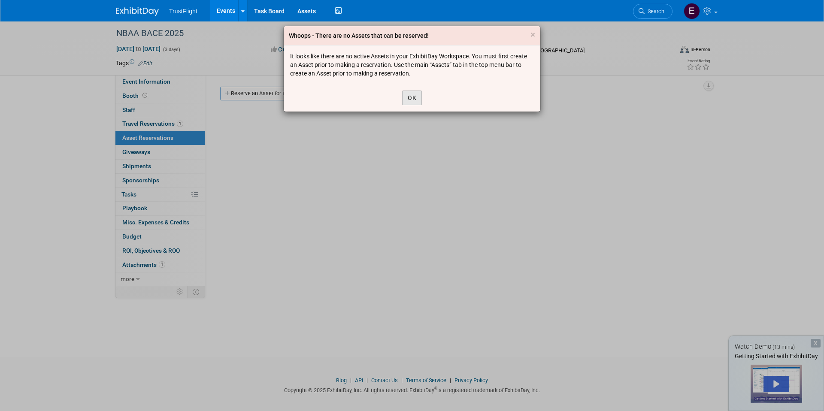
click at [414, 98] on button "OK" at bounding box center [412, 98] width 20 height 15
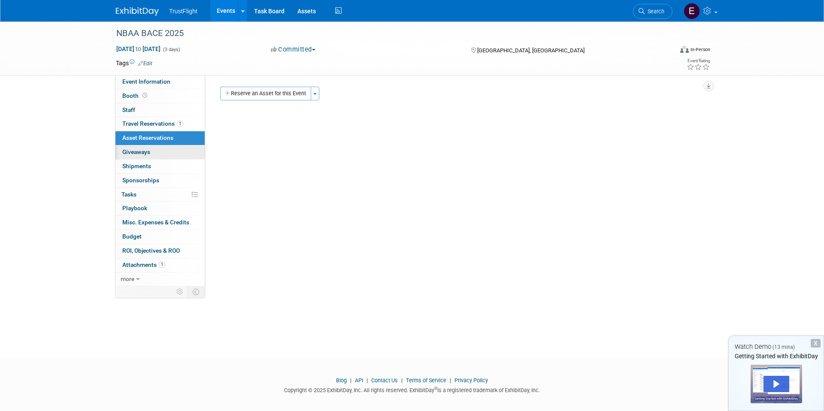
click at [162, 154] on link "0 Giveaways 0" at bounding box center [159, 152] width 89 height 14
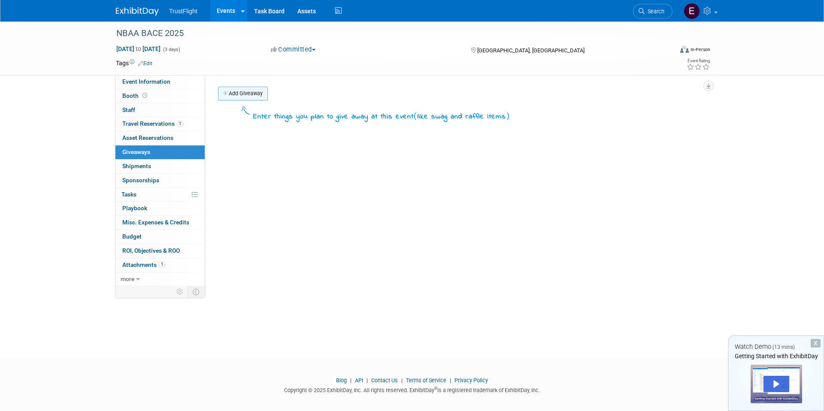
click at [242, 94] on link "Add Giveaway" at bounding box center [243, 94] width 50 height 14
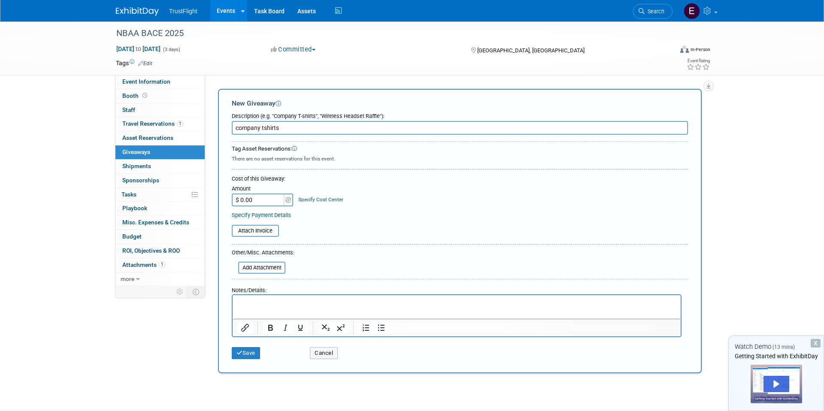
scroll to position [18, 0]
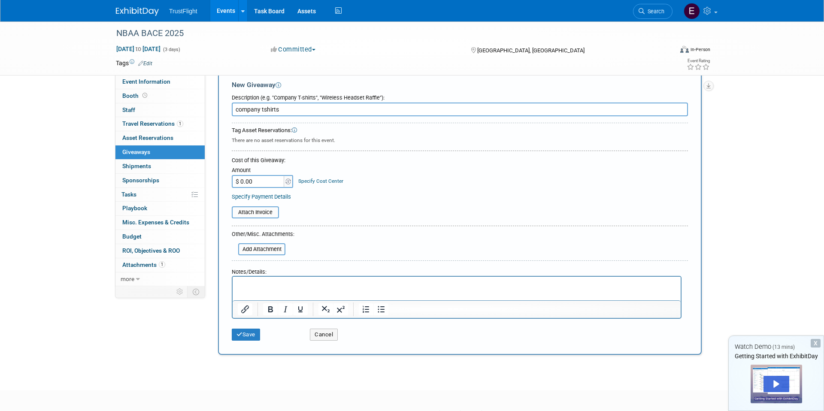
type input "company tshirts"
click at [250, 342] on div "Save Cancel" at bounding box center [460, 332] width 456 height 26
click at [254, 275] on div "Notes/Details:" at bounding box center [457, 270] width 450 height 12
click at [250, 280] on p "Rich Text Area. Press ALT-0 for help." at bounding box center [457, 284] width 438 height 9
click at [245, 338] on button "Save" at bounding box center [246, 335] width 28 height 12
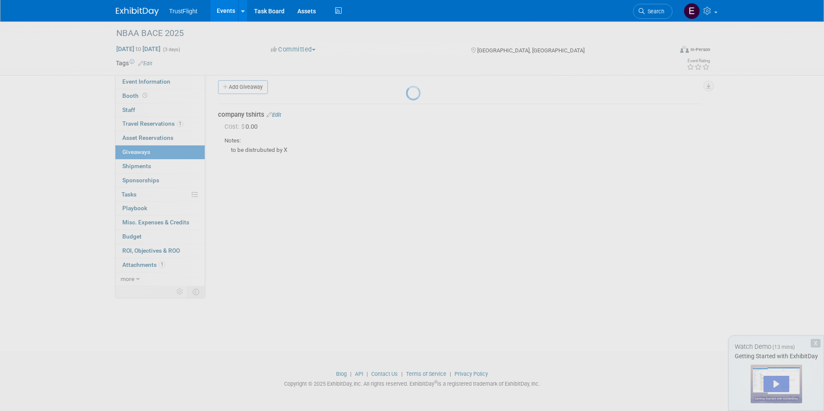
scroll to position [6, 0]
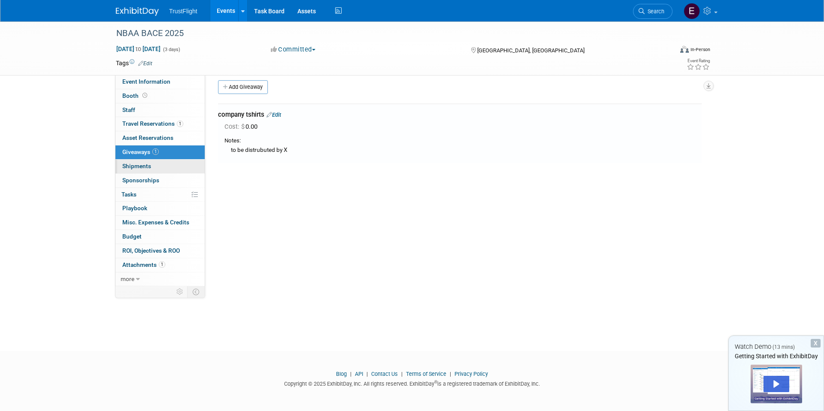
click at [178, 167] on link "0 Shipments 0" at bounding box center [159, 167] width 89 height 14
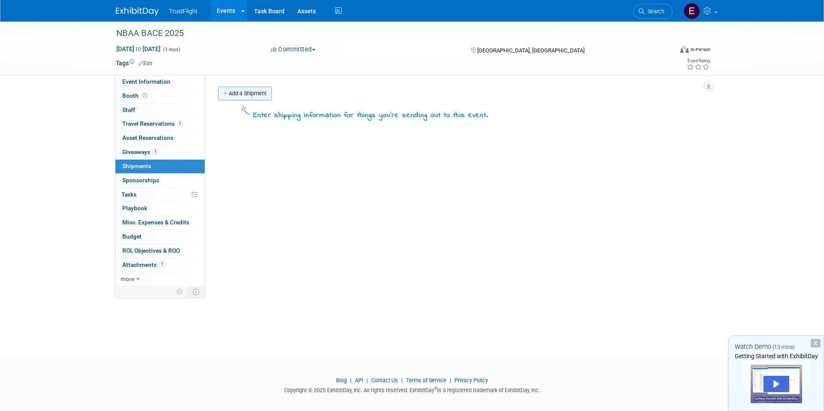
click at [253, 93] on link "Add a Shipment" at bounding box center [245, 94] width 54 height 14
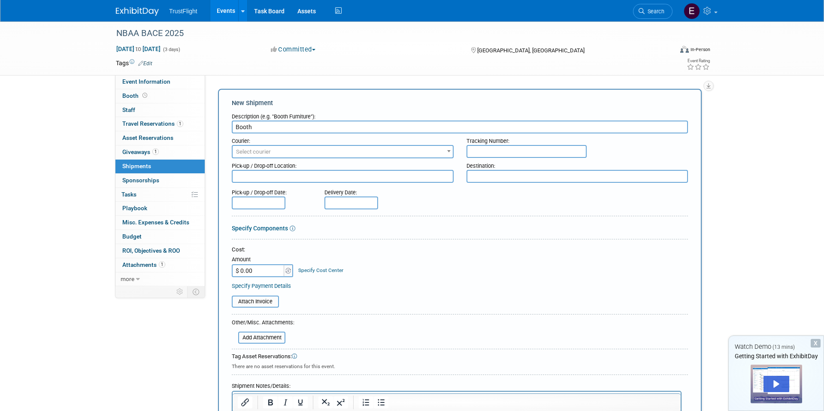
type input "Booth"
click at [278, 150] on span "Select courier" at bounding box center [343, 152] width 220 height 12
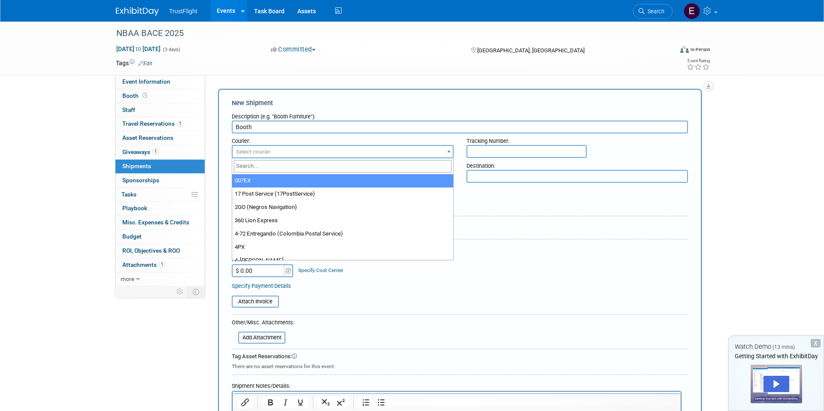
select select "2"
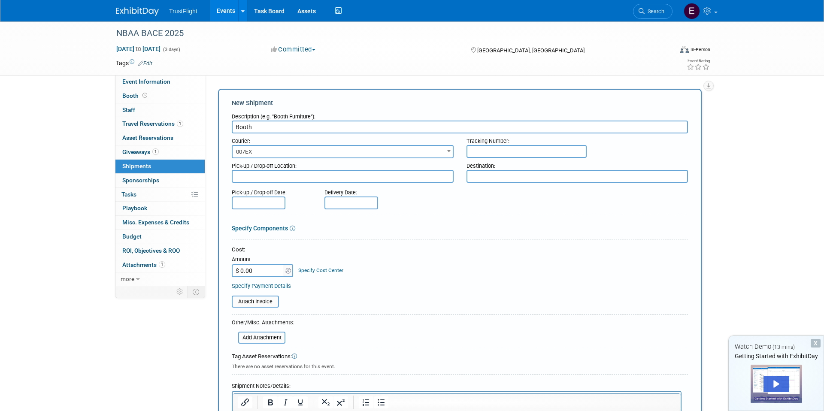
click at [485, 153] on input "text" at bounding box center [526, 151] width 120 height 13
type input "XXXXXX"
click at [363, 181] on textarea at bounding box center [343, 176] width 222 height 13
type textarea "Hotel"
click at [485, 179] on textarea at bounding box center [577, 176] width 222 height 13
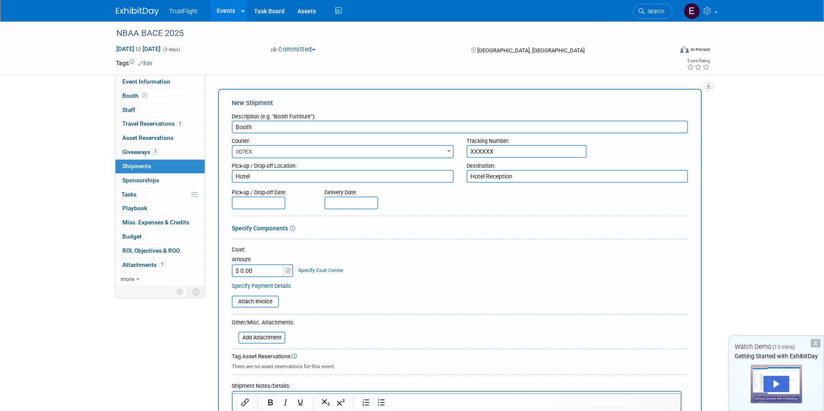
type textarea "Hotel Reception"
click at [272, 202] on input "text" at bounding box center [259, 203] width 54 height 13
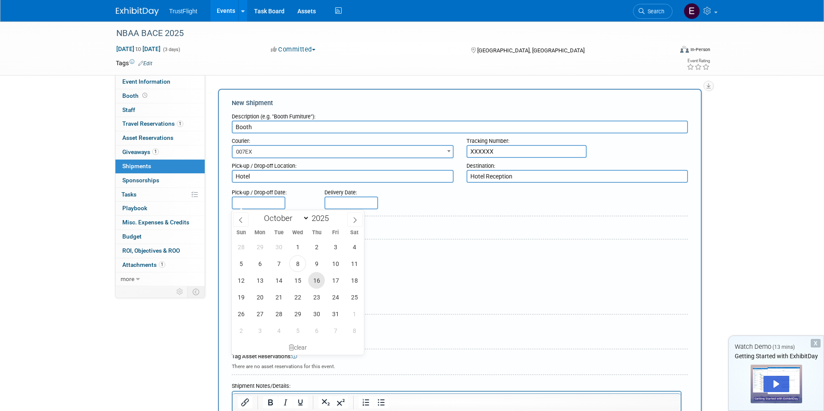
click at [309, 281] on span "16" at bounding box center [316, 280] width 17 height 17
type input "Oct 16, 2025"
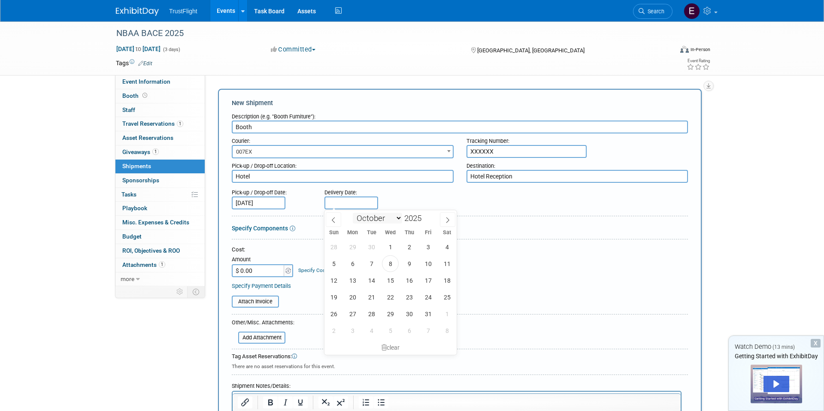
click at [360, 206] on input "text" at bounding box center [351, 203] width 54 height 13
click at [375, 264] on span "7" at bounding box center [371, 263] width 17 height 17
type input "Oct 7, 2025"
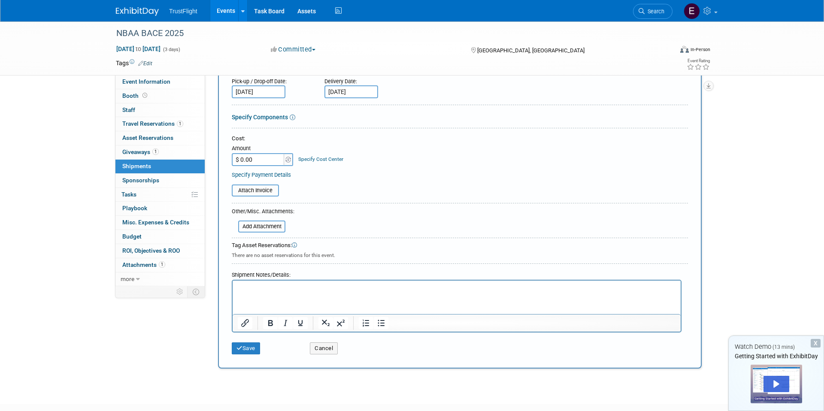
scroll to position [121, 0]
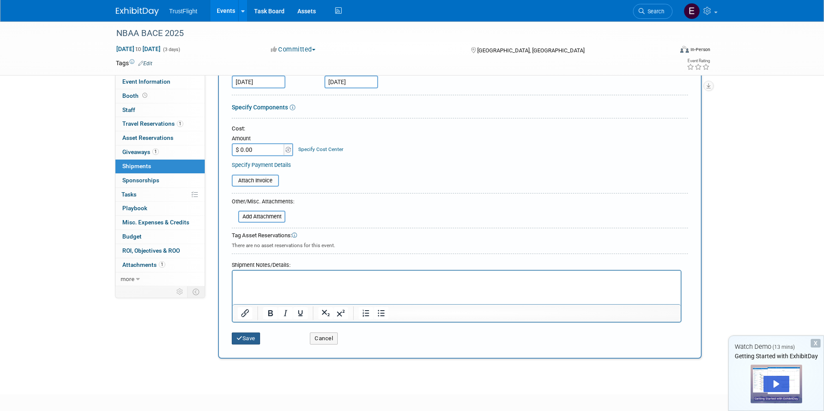
click at [251, 340] on button "Save" at bounding box center [246, 339] width 28 height 12
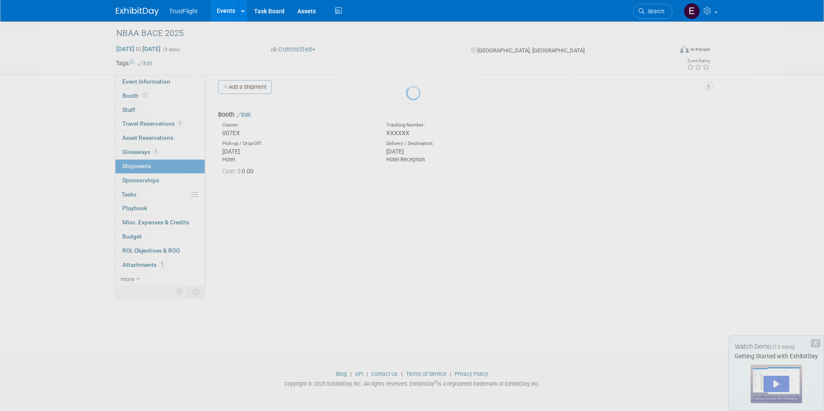
scroll to position [6, 0]
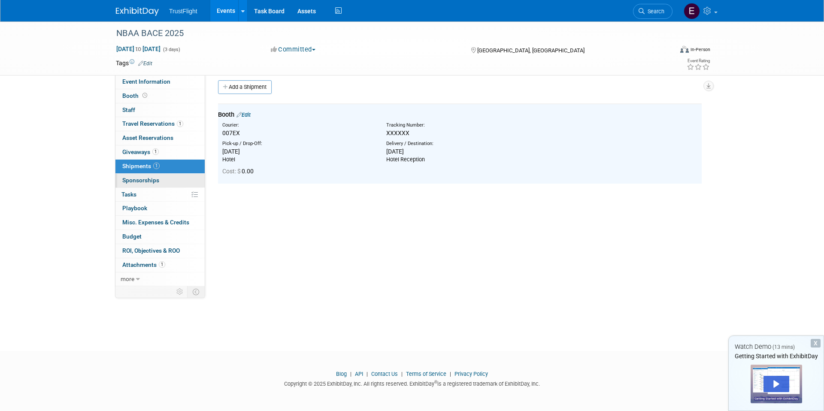
click at [171, 182] on link "0 Sponsorships 0" at bounding box center [159, 181] width 89 height 14
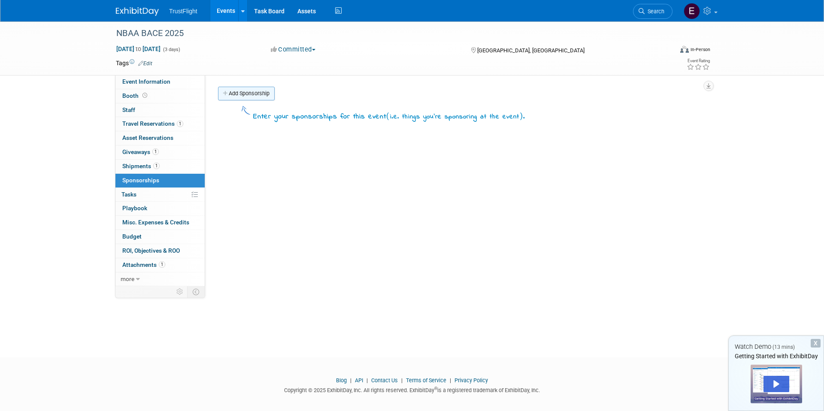
click at [236, 94] on link "Add Sponsorship" at bounding box center [246, 94] width 57 height 14
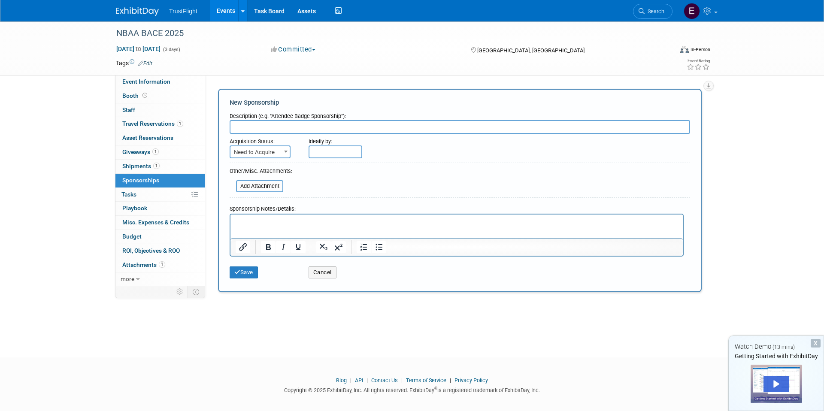
click at [276, 126] on input "text" at bounding box center [460, 127] width 460 height 14
type input "XXX Sponsorship"
click at [277, 151] on span "Need to Acquire" at bounding box center [259, 152] width 59 height 12
click at [325, 151] on input "text" at bounding box center [335, 151] width 54 height 13
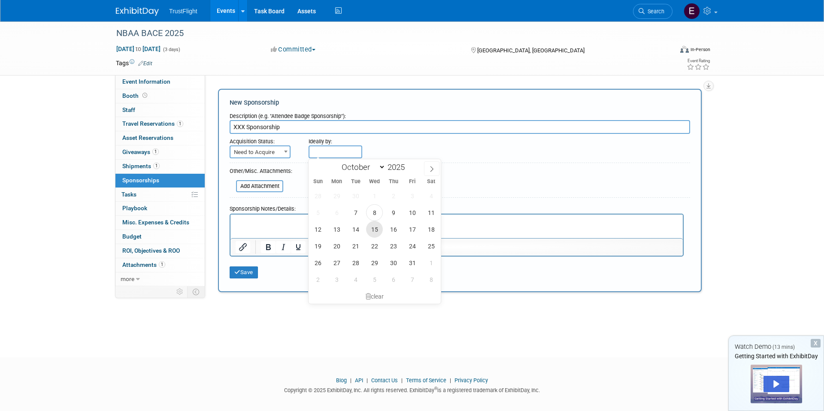
click at [380, 229] on span "15" at bounding box center [374, 229] width 17 height 17
type input "Oct 15, 2025"
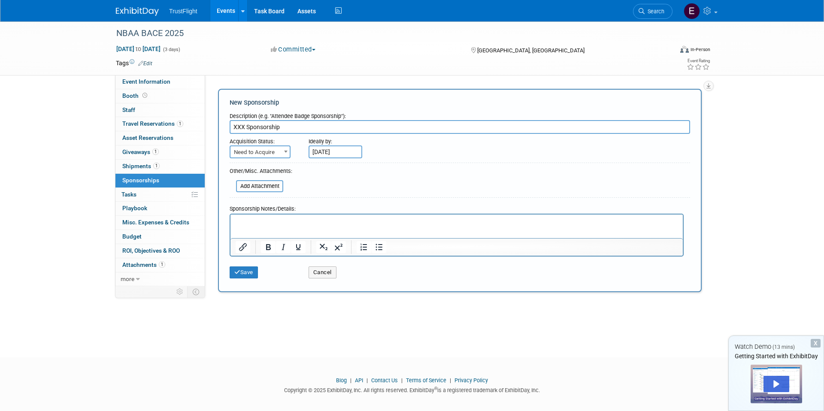
click at [246, 283] on div "New Sponsorship Description (e.g. "Attendee Badge Sponsorship"): XXX Sponsorshi…" at bounding box center [460, 190] width 484 height 203
click at [246, 280] on div "Save Cancel" at bounding box center [460, 270] width 460 height 26
click at [250, 273] on button "Save" at bounding box center [244, 272] width 28 height 12
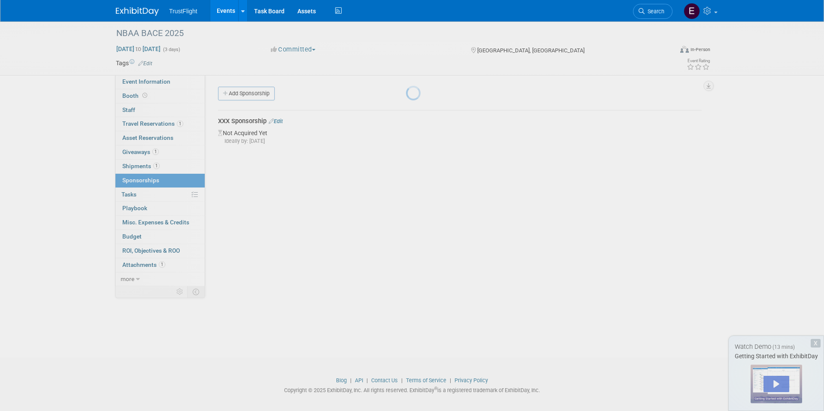
scroll to position [6, 0]
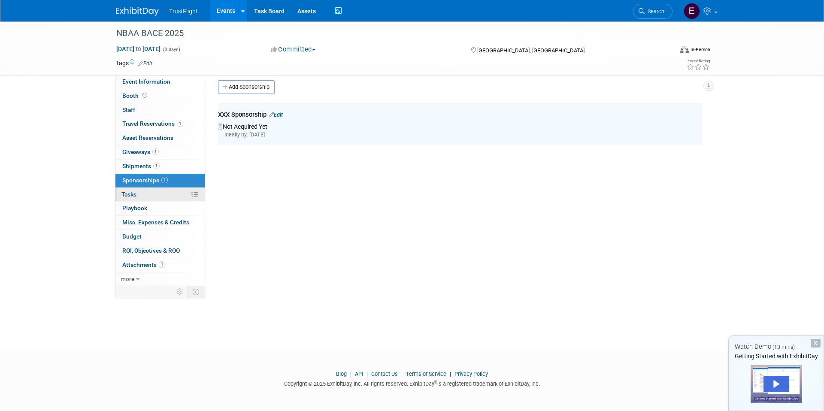
click at [168, 199] on link "0% Tasks 0%" at bounding box center [159, 195] width 89 height 14
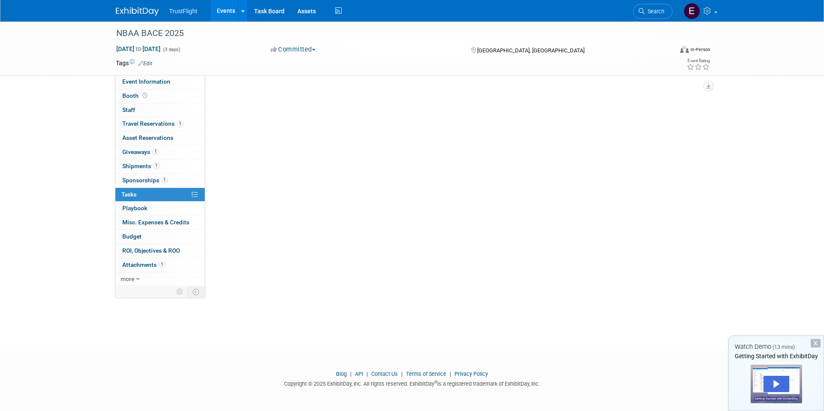
scroll to position [0, 0]
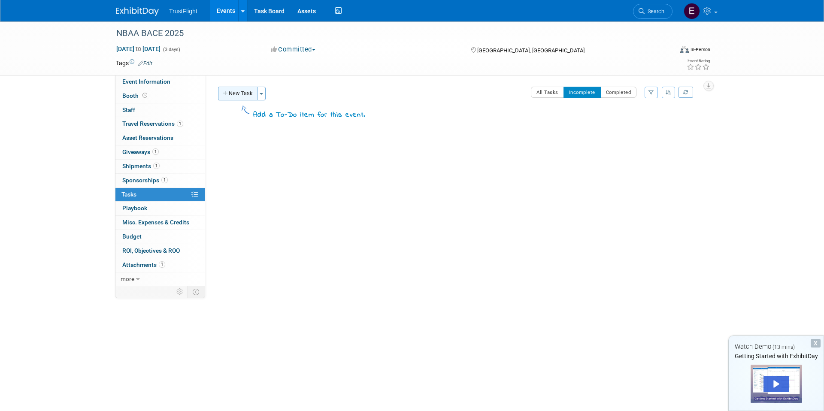
click at [236, 91] on button "New Task" at bounding box center [237, 94] width 39 height 14
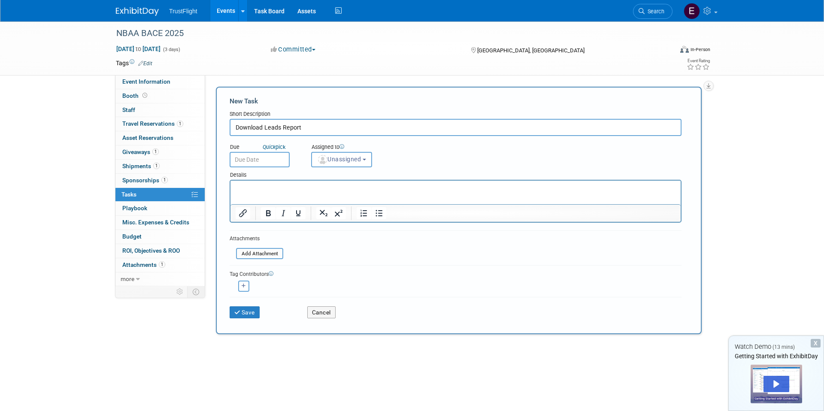
type input "Download Leads Report"
click at [253, 157] on input "text" at bounding box center [260, 159] width 60 height 15
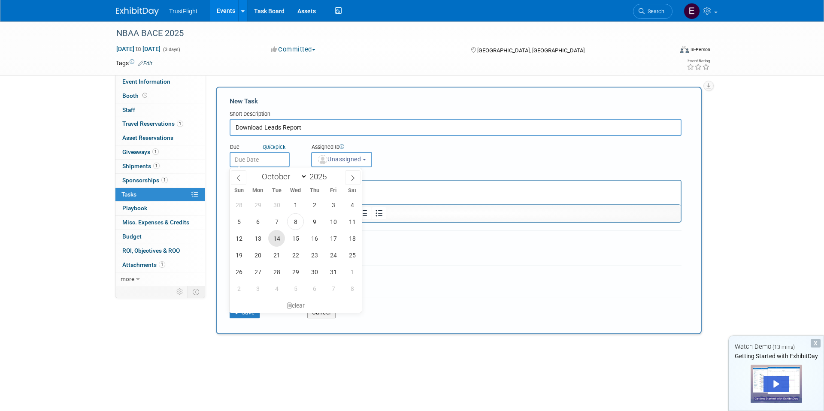
click at [283, 239] on span "14" at bounding box center [276, 238] width 17 height 17
type input "Oct 14, 2025"
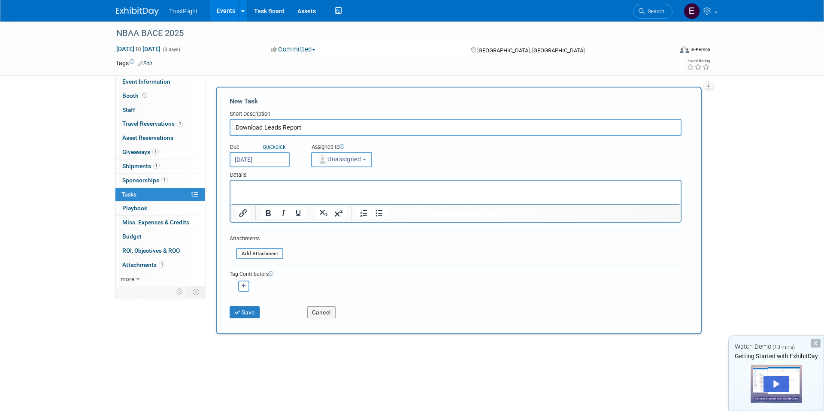
click at [357, 156] on span "Unassigned" at bounding box center [339, 159] width 44 height 7
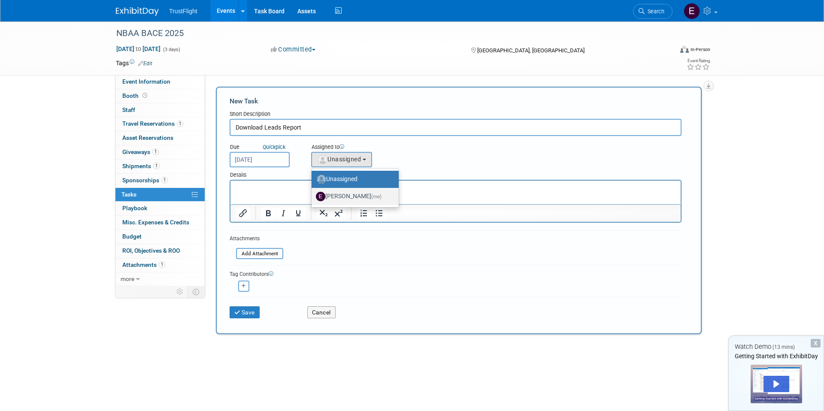
click at [355, 197] on label "Emma Ryan (me)" at bounding box center [353, 197] width 74 height 14
click at [313, 197] on input "Emma Ryan (me)" at bounding box center [310, 196] width 6 height 6
select select "fd76e9f4-c29e-4682-90cc-1b49b7e0a495"
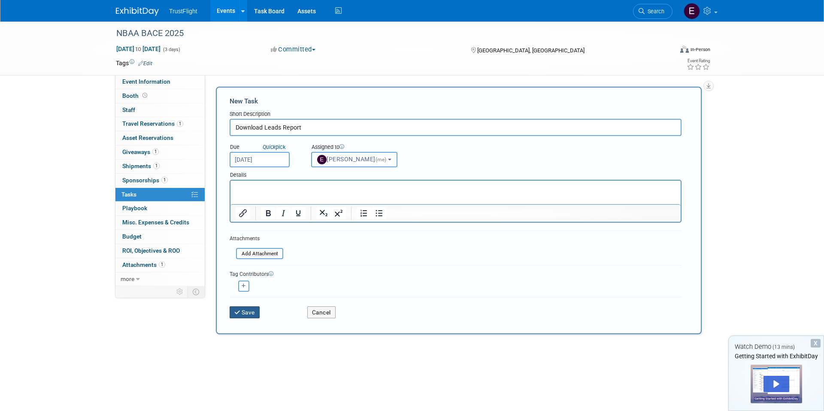
click at [251, 315] on button "Save" at bounding box center [245, 312] width 30 height 12
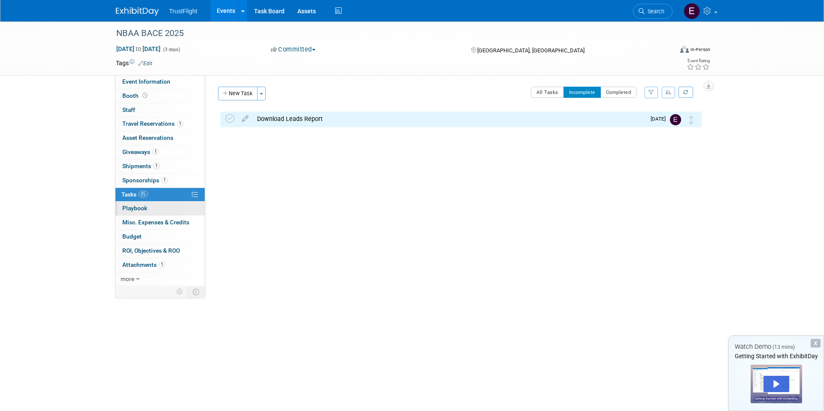
click at [163, 210] on link "0 Playbook 0" at bounding box center [159, 209] width 89 height 14
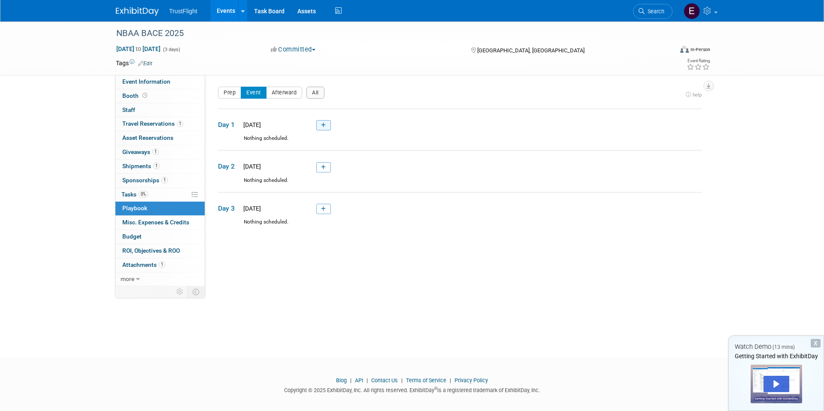
click at [328, 125] on link at bounding box center [323, 125] width 15 height 10
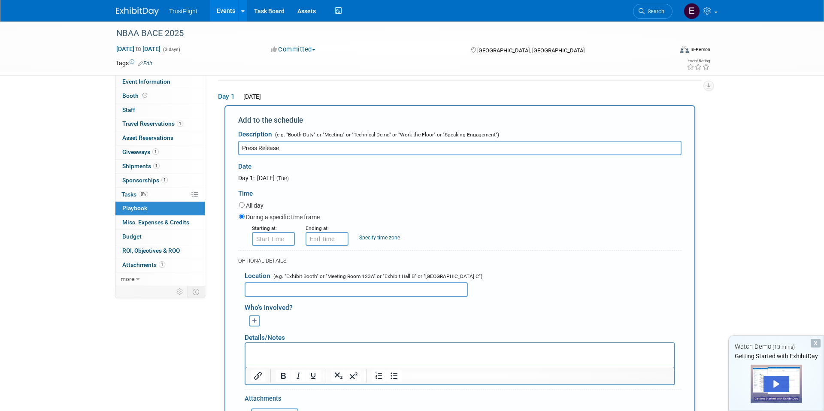
type input "Press Release"
click at [279, 242] on input "text" at bounding box center [273, 239] width 43 height 14
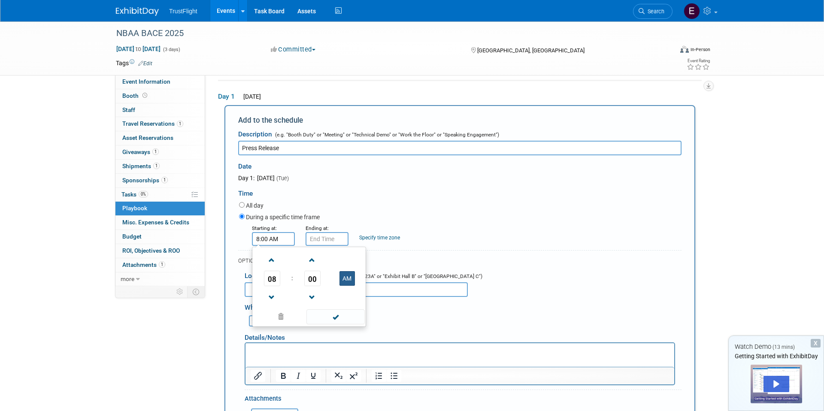
click at [349, 276] on button "AM" at bounding box center [346, 278] width 15 height 15
type input "8:00 PM"
click at [319, 314] on span at bounding box center [335, 316] width 58 height 15
type input "8:00 PM"
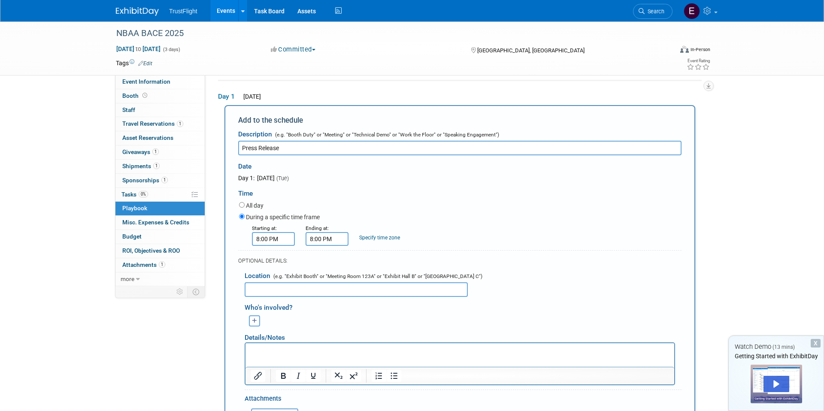
click at [326, 237] on input "8:00 PM" at bounding box center [326, 239] width 43 height 14
click at [397, 313] on span at bounding box center [389, 316] width 58 height 15
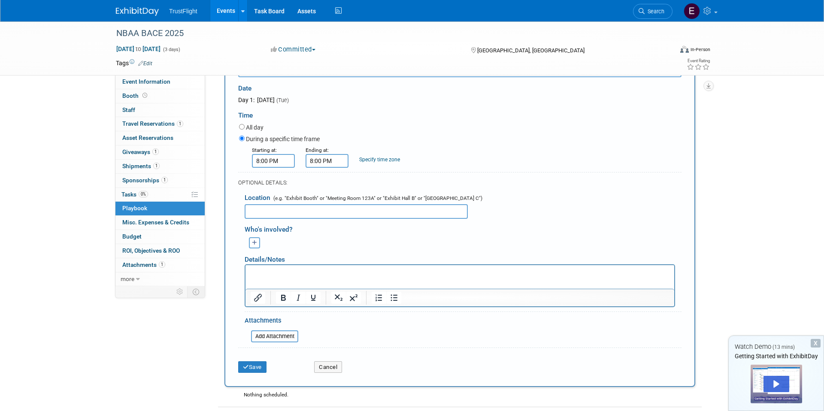
scroll to position [109, 0]
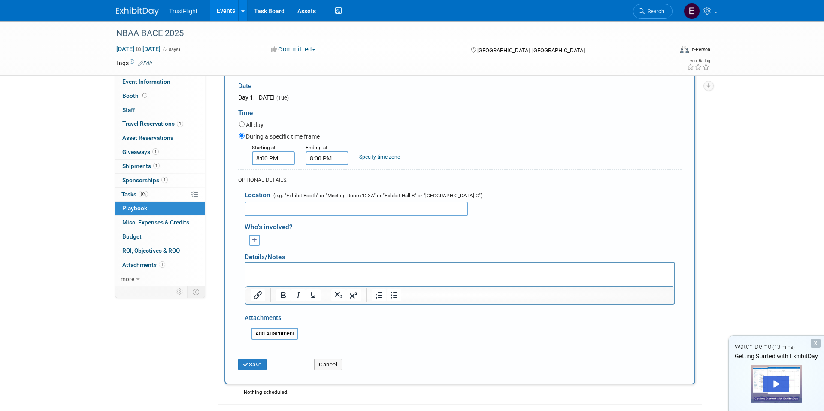
click at [314, 212] on input "text" at bounding box center [356, 209] width 223 height 15
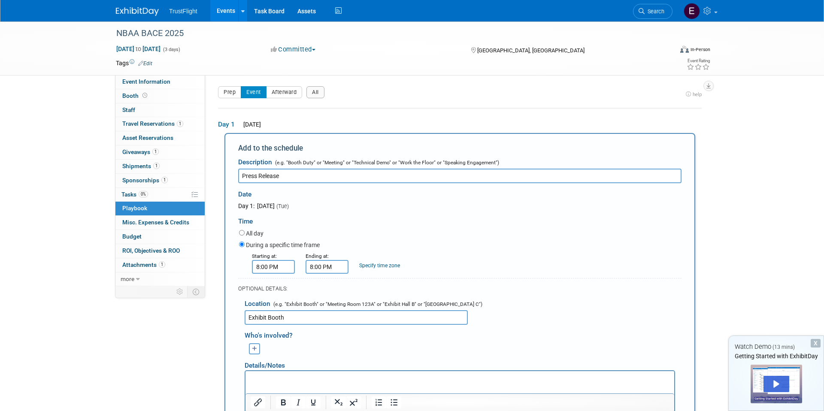
scroll to position [0, 0]
type input "Exhibit Booth"
click at [306, 177] on input "Press Release" at bounding box center [459, 176] width 443 height 15
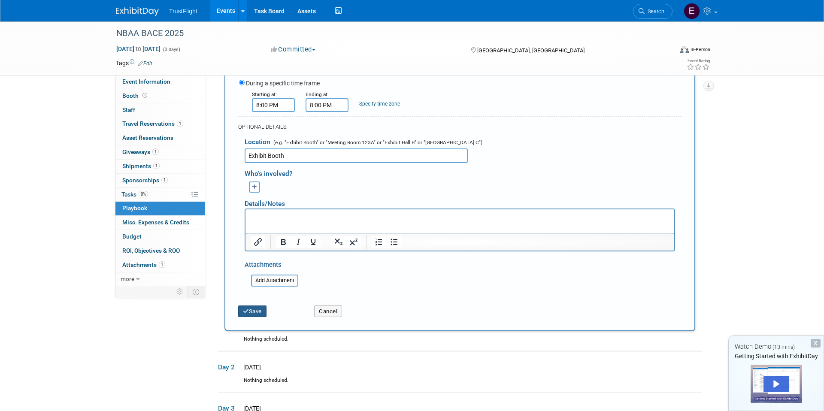
type input "Press Release Signing"
click at [264, 309] on button "Save" at bounding box center [252, 311] width 28 height 12
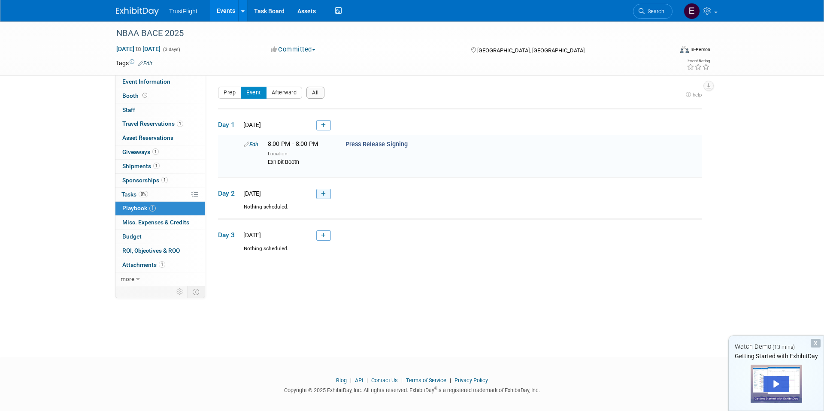
click at [327, 190] on link at bounding box center [323, 194] width 15 height 10
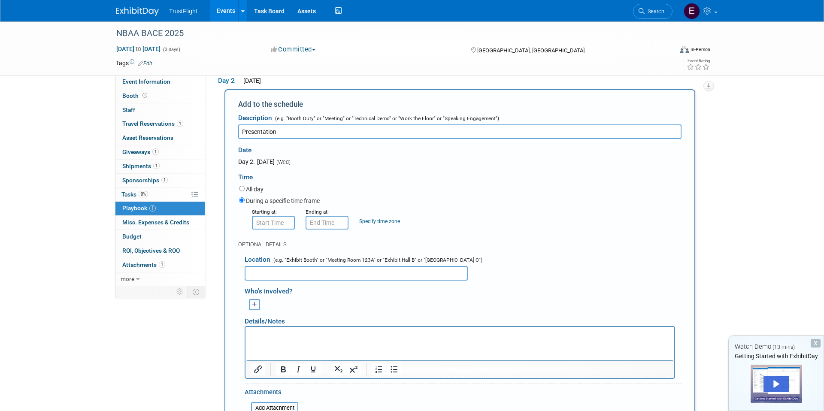
scroll to position [115, 0]
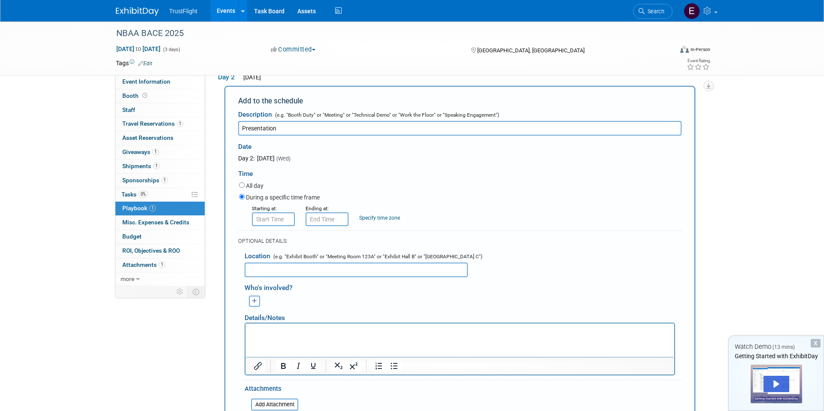
type input "Presentation"
type input "8:00 AM"
click at [275, 220] on input "8:00 AM" at bounding box center [273, 219] width 43 height 14
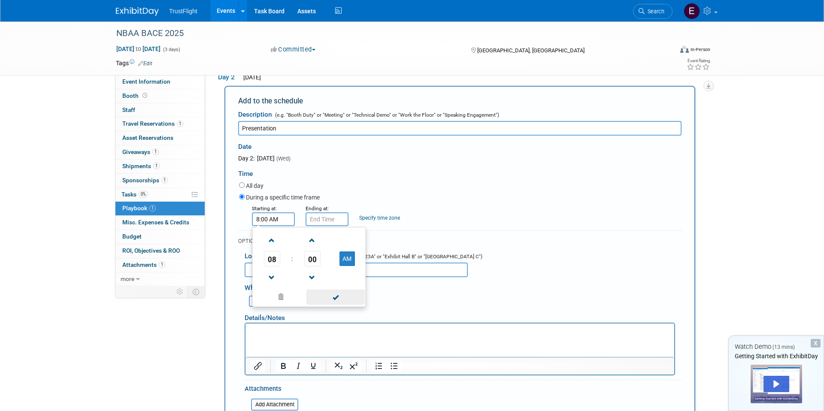
click at [337, 298] on span at bounding box center [335, 297] width 58 height 15
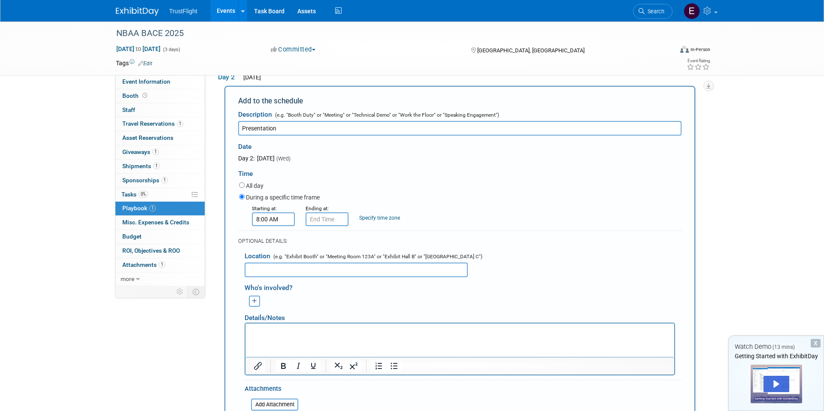
type input "8:00 AM"
click at [315, 221] on input "8:00 AM" at bounding box center [326, 219] width 43 height 14
click at [391, 305] on table at bounding box center [363, 296] width 110 height 17
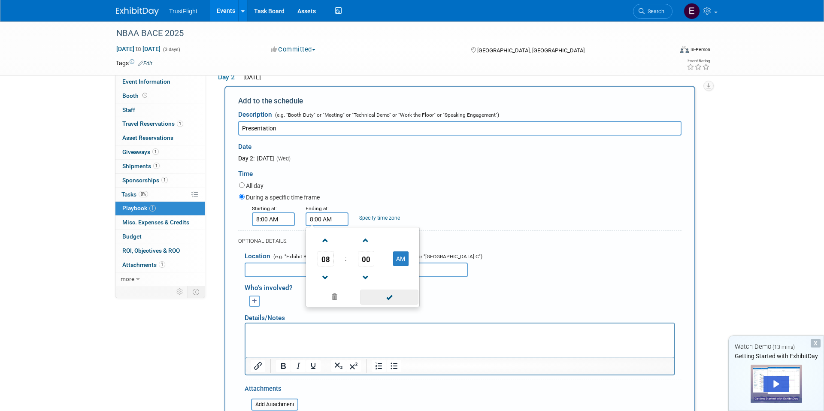
click at [382, 296] on span at bounding box center [389, 297] width 58 height 15
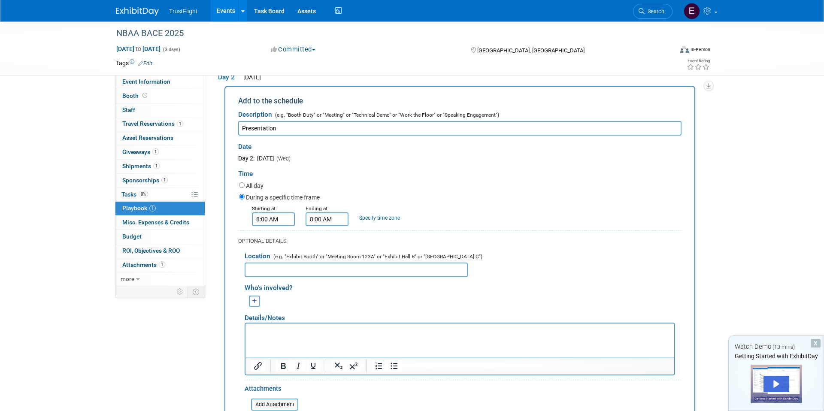
click at [330, 270] on input "text" at bounding box center [356, 270] width 223 height 15
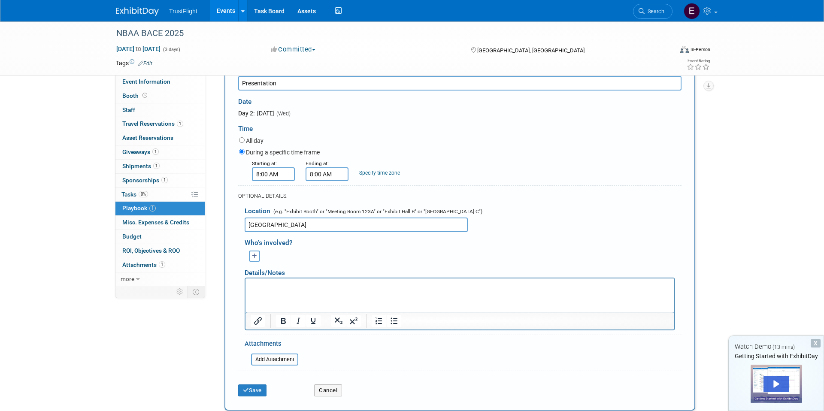
scroll to position [167, 0]
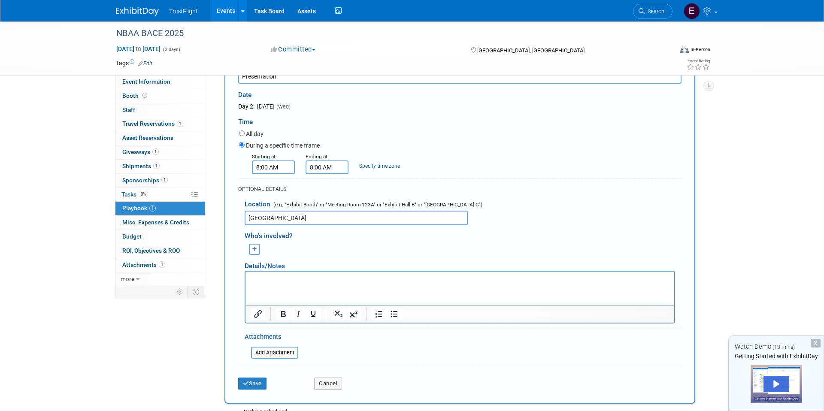
type input "West Hall"
click at [262, 246] on div "Select user to tag: Emma Ryan (me) Whoops! there is no one else left to tag... …" at bounding box center [254, 249] width 32 height 11
click at [257, 246] on button "button" at bounding box center [254, 249] width 11 height 11
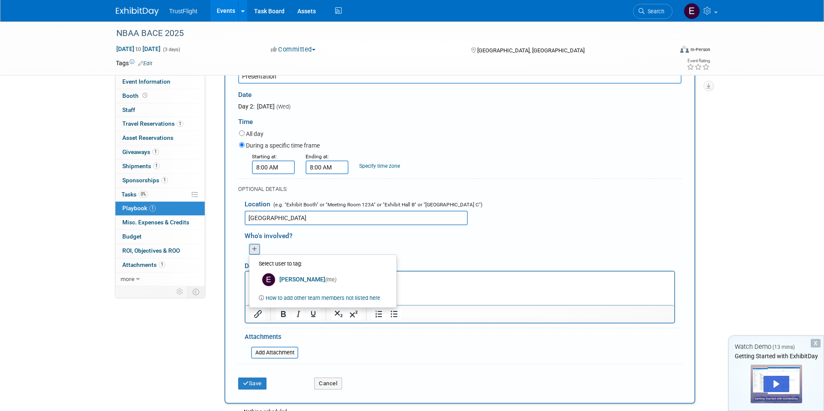
click at [275, 268] on li "Select user to tag:" at bounding box center [322, 264] width 136 height 15
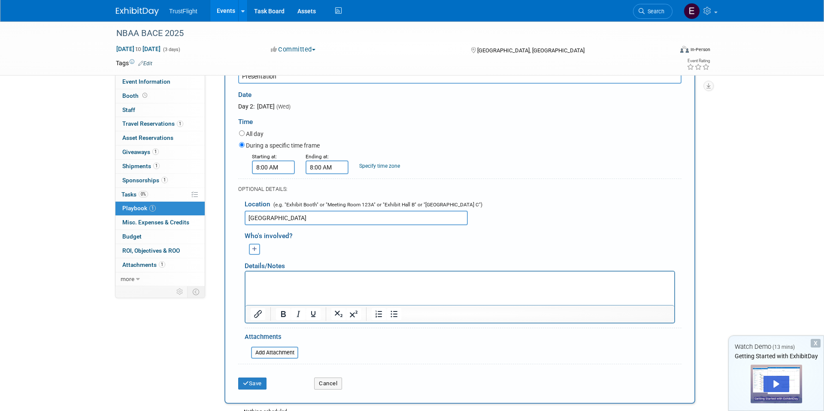
click at [278, 278] on p "Rich Text Area. Press ALT-0 for help." at bounding box center [460, 279] width 419 height 9
click at [262, 252] on div "Select user to tag: Emma Ryan (me) Whoops! there is no one else left to tag... …" at bounding box center [254, 249] width 32 height 11
click at [254, 250] on icon "button" at bounding box center [254, 250] width 5 height 6
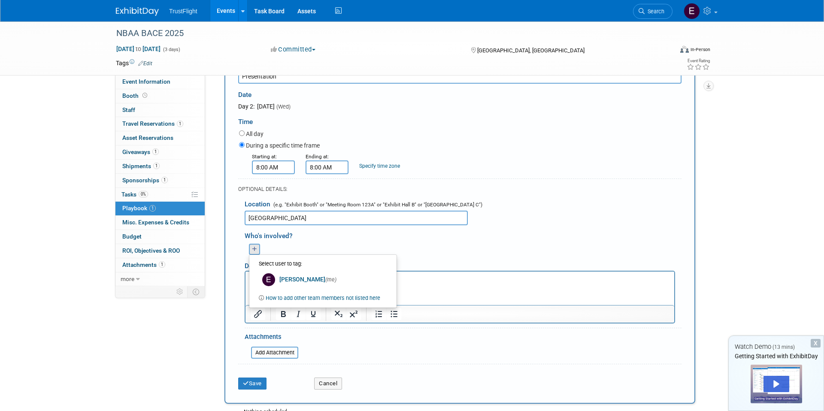
click at [291, 290] on ul "Select user to tag: Emma Ryan (me) Whoops! there is no one else left to tag... …" at bounding box center [323, 281] width 148 height 54
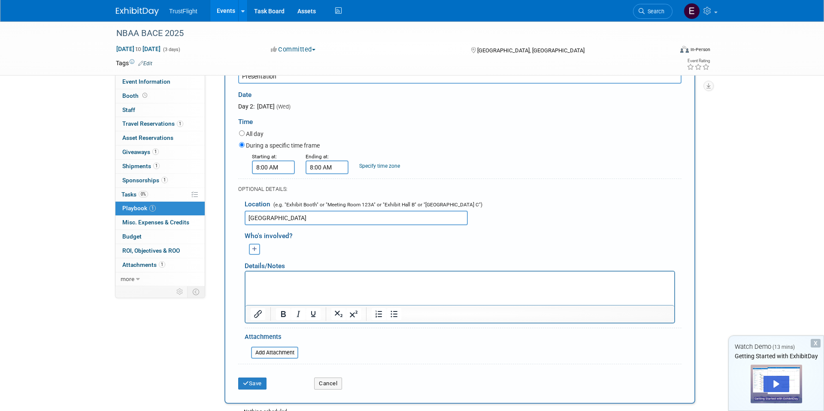
click at [259, 248] on button "button" at bounding box center [254, 249] width 11 height 11
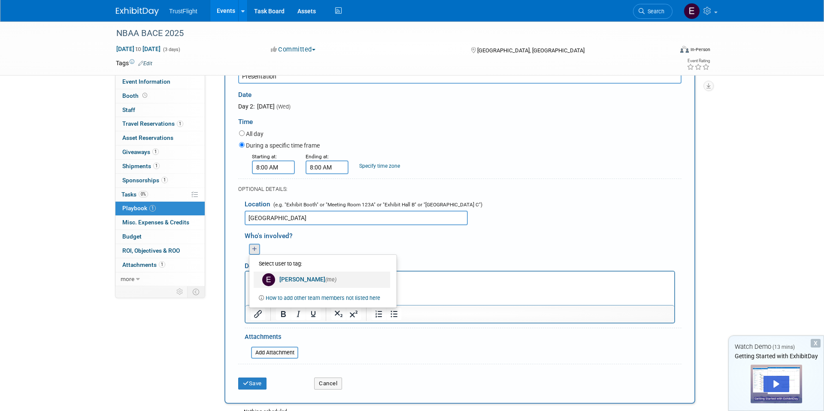
click at [312, 284] on link "Emma Ryan (me)" at bounding box center [322, 280] width 136 height 16
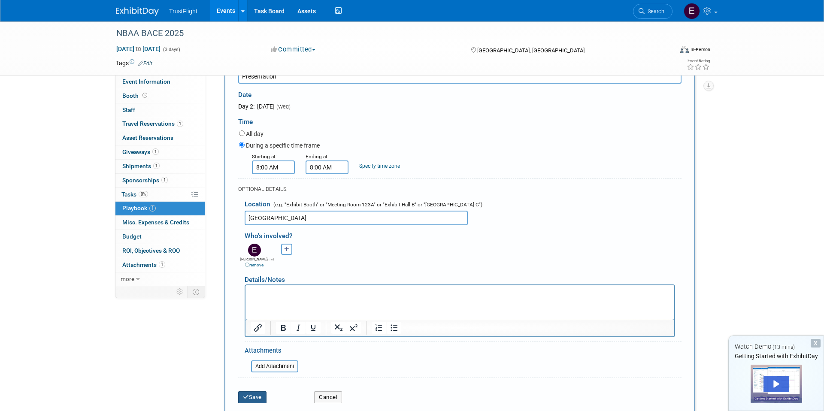
click at [252, 393] on button "Save" at bounding box center [252, 397] width 28 height 12
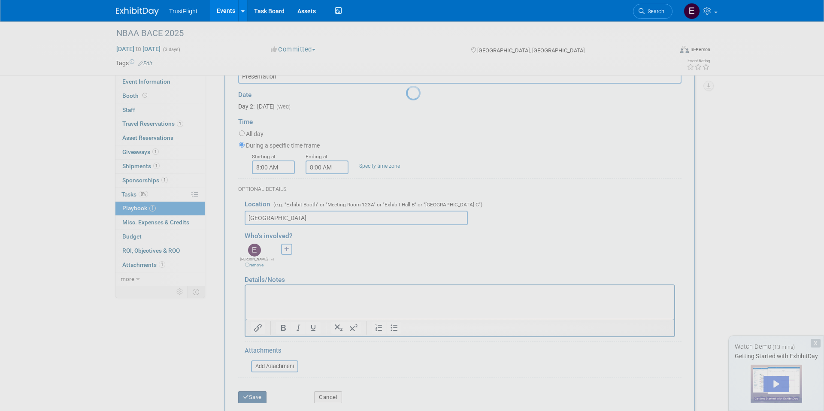
scroll to position [6, 0]
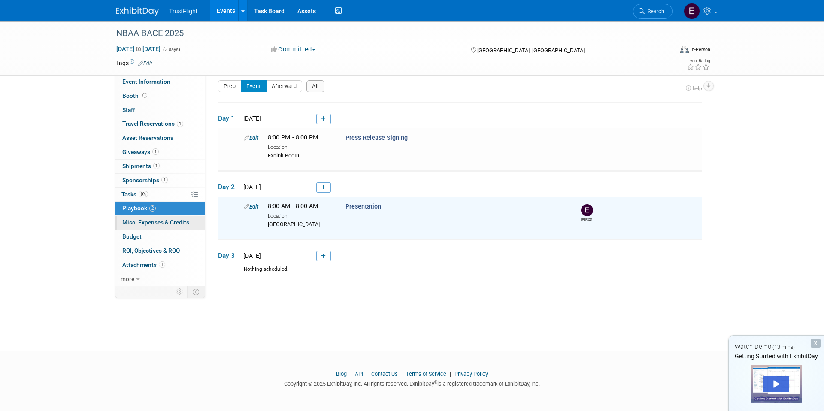
click at [151, 222] on span "Misc. Expenses & Credits 0" at bounding box center [155, 222] width 67 height 7
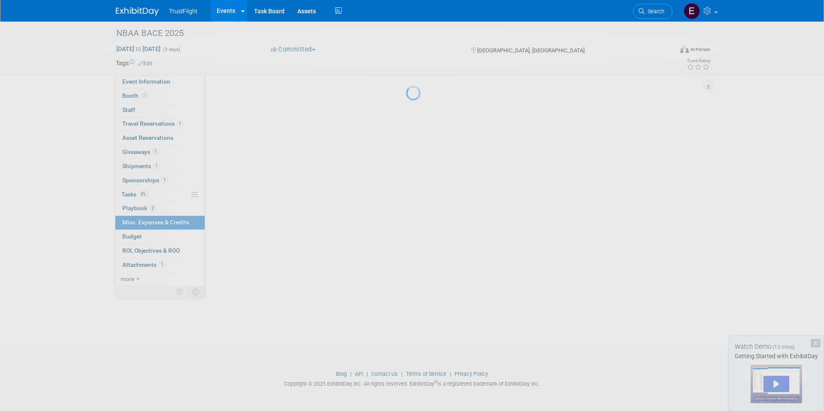
scroll to position [0, 0]
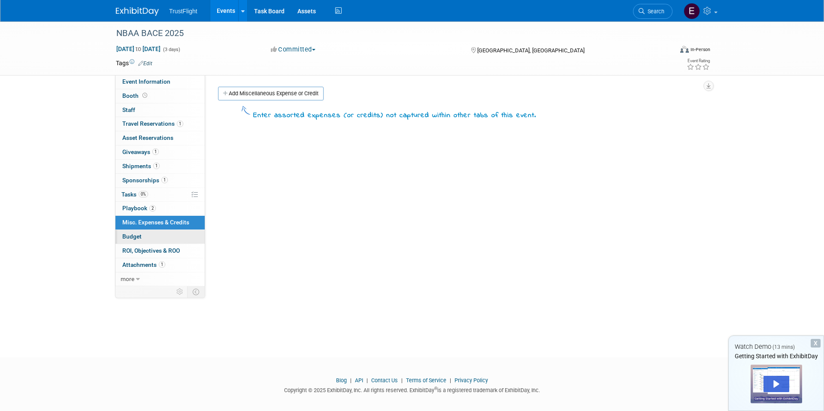
click at [154, 240] on link "Budget" at bounding box center [159, 237] width 89 height 14
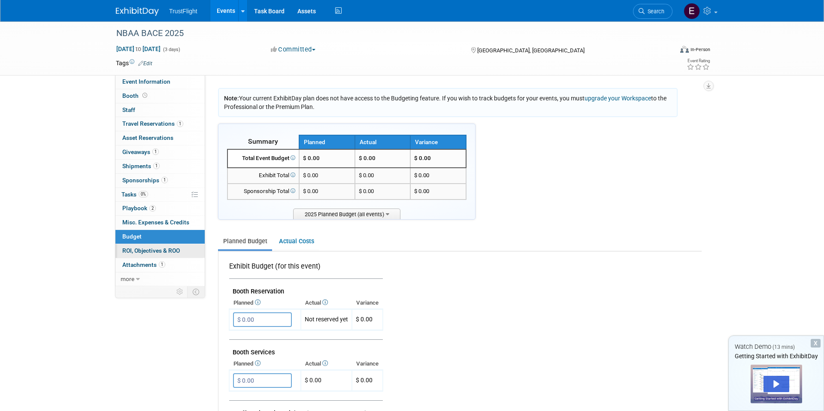
click at [156, 251] on span "ROI, Objectives & ROO 0" at bounding box center [150, 250] width 57 height 7
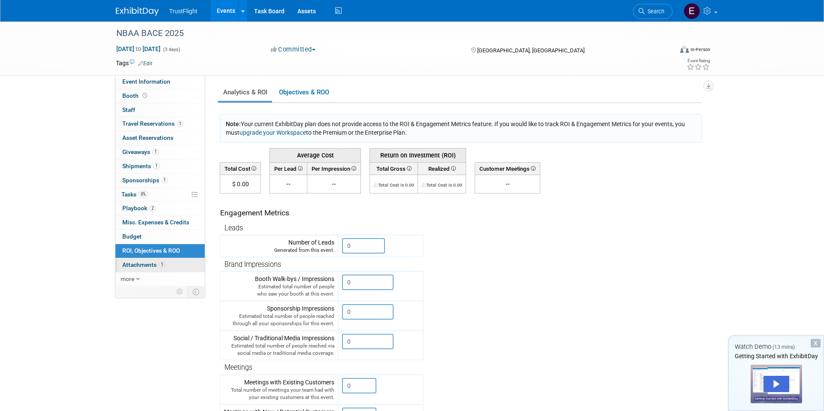
click at [156, 263] on span "Attachments 1" at bounding box center [143, 264] width 43 height 7
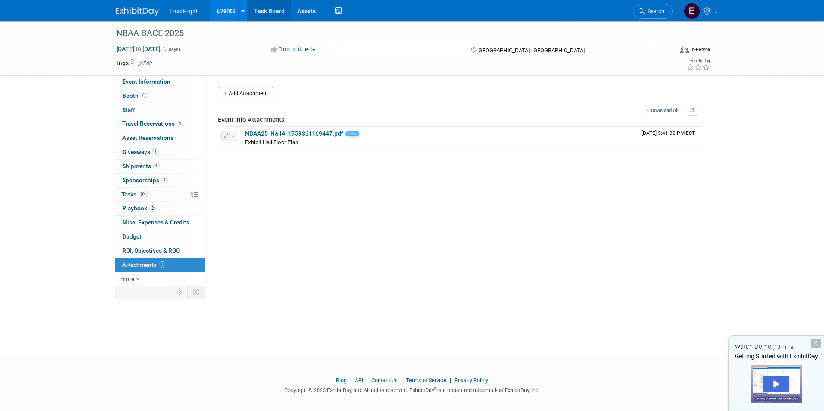
click at [268, 10] on link "Task Board" at bounding box center [269, 10] width 43 height 21
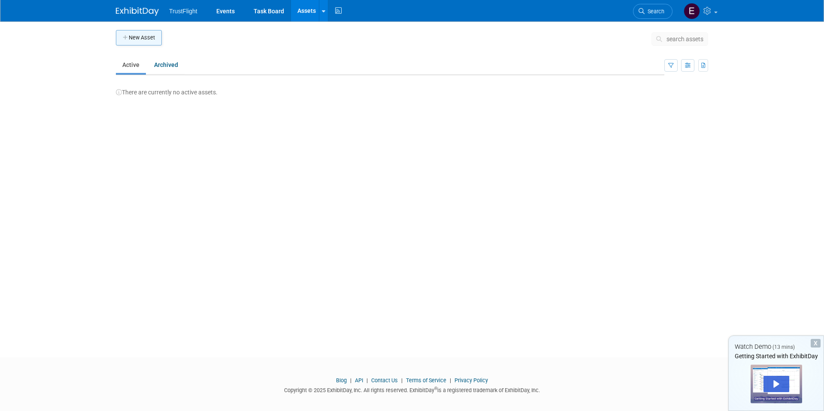
click at [152, 36] on button "New Asset" at bounding box center [139, 37] width 46 height 15
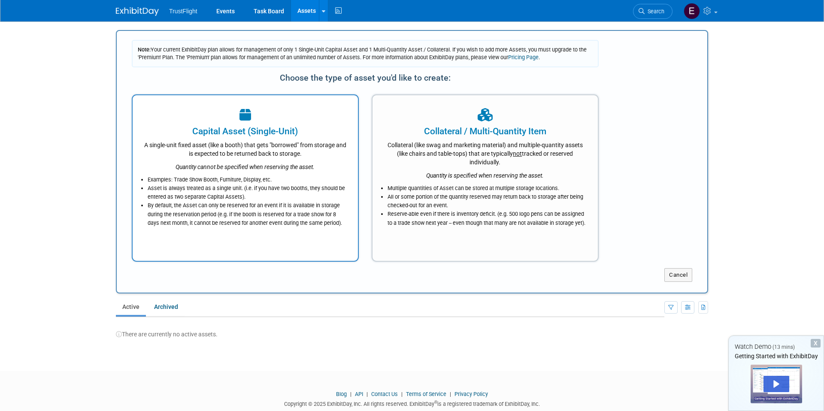
click at [256, 142] on div "A single-unit fixed asset (like a booth) that gets "borrowed" from storage and …" at bounding box center [245, 148] width 204 height 20
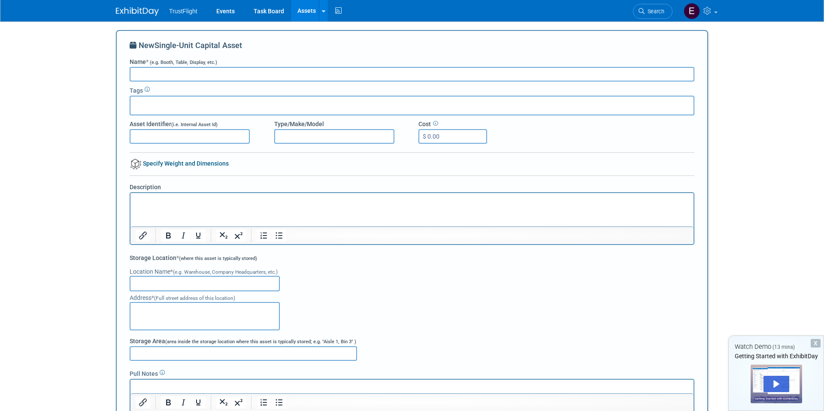
click at [146, 10] on img at bounding box center [137, 11] width 43 height 9
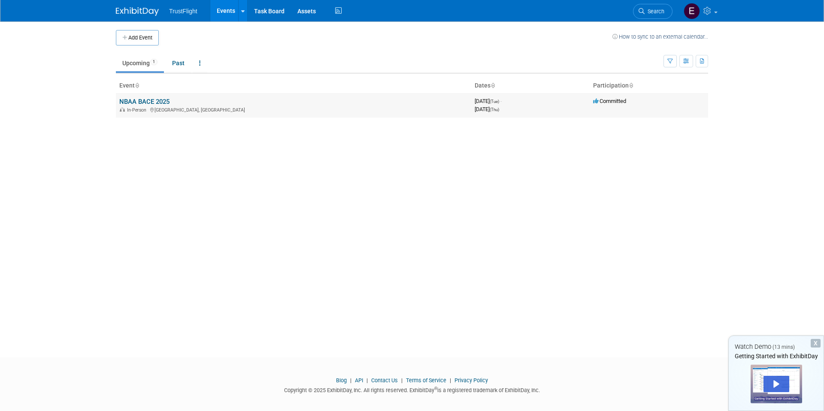
click at [253, 103] on td "NBAA BACE 2025 In-Person Las Vegas, NV" at bounding box center [293, 105] width 355 height 24
click at [163, 96] on td "NBAA BACE 2025 In-Person Las Vegas, NV" at bounding box center [293, 105] width 355 height 24
click at [162, 103] on link "NBAA BACE 2025" at bounding box center [144, 102] width 50 height 8
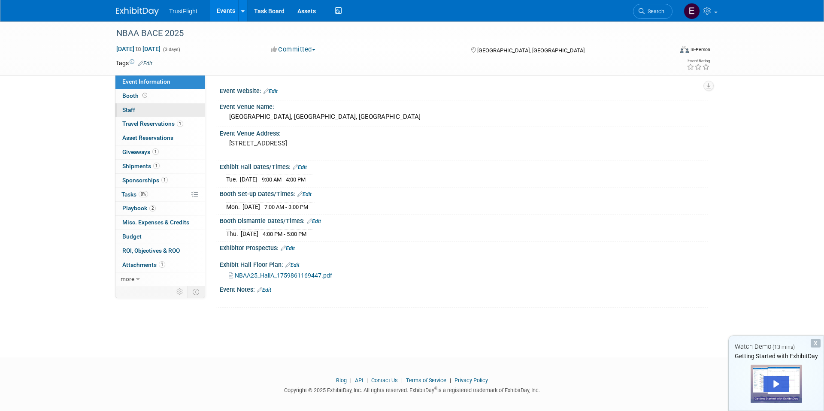
click at [161, 109] on link "0 Staff 0" at bounding box center [159, 110] width 89 height 14
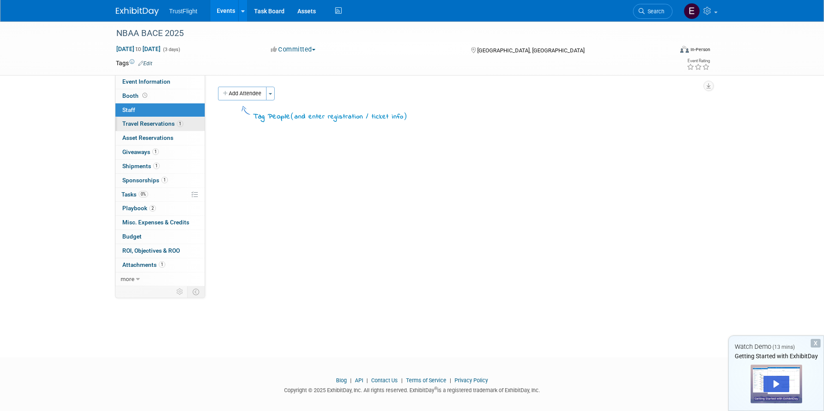
click at [160, 120] on span "Travel Reservations 1" at bounding box center [152, 123] width 61 height 7
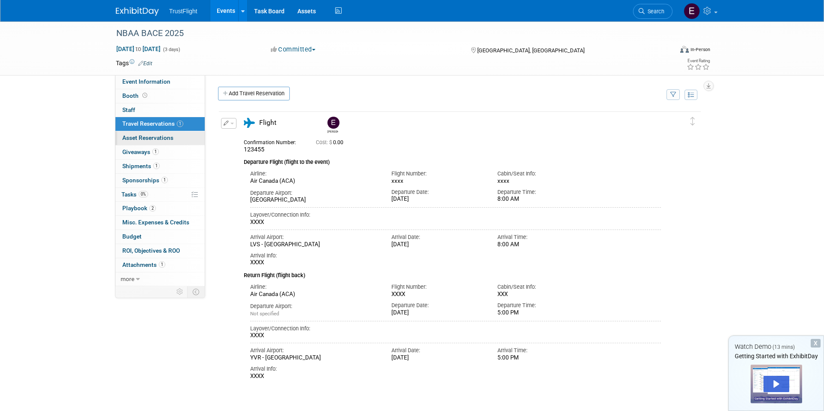
click at [160, 131] on link "0 Asset Reservations 0" at bounding box center [159, 138] width 89 height 14
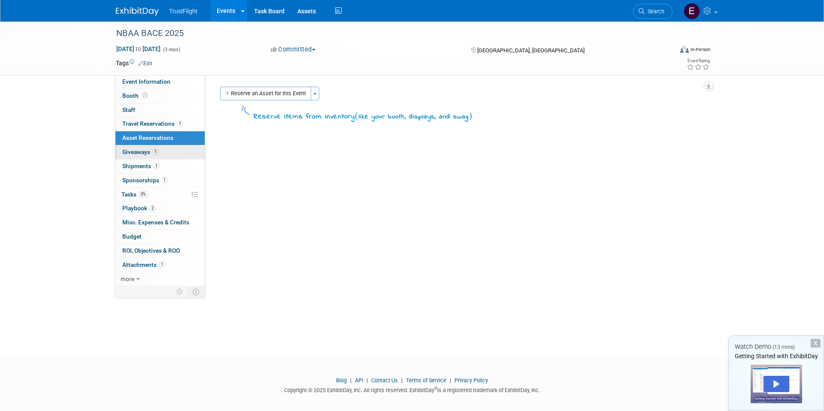
click at [138, 151] on span "Giveaways 1" at bounding box center [140, 151] width 36 height 7
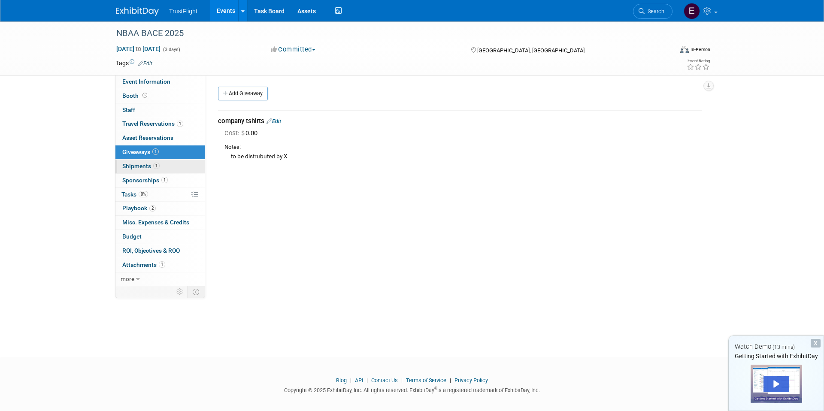
click at [142, 165] on span "Shipments 1" at bounding box center [140, 166] width 37 height 7
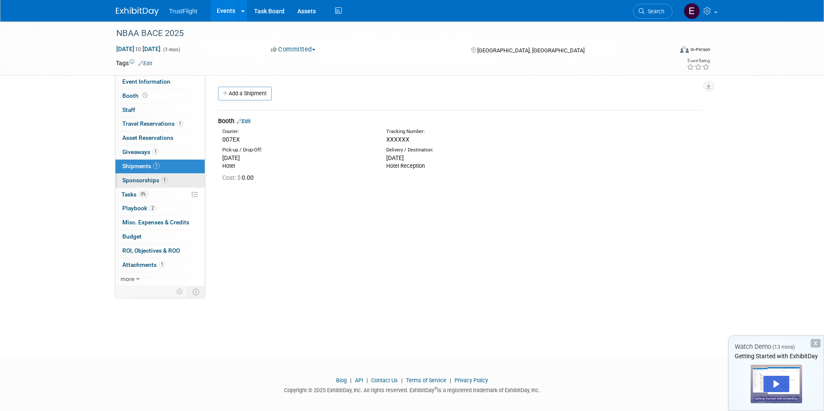
click at [143, 182] on span "Sponsorships 1" at bounding box center [144, 180] width 45 height 7
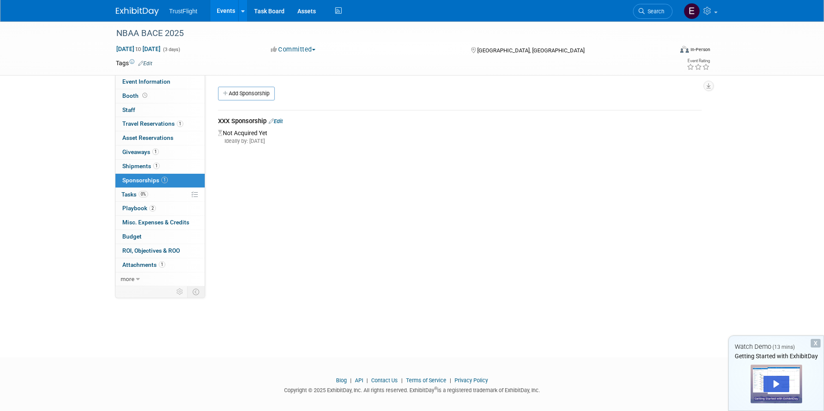
click at [502, 54] on div "Las Vegas, NV" at bounding box center [539, 50] width 139 height 10
click at [710, 85] on button "button" at bounding box center [708, 86] width 10 height 10
click at [511, 175] on div "Event Website: Edit Event Venue Name: Las Vegas Convention Center, West Hall, L…" at bounding box center [456, 180] width 503 height 211
click at [712, 15] on link at bounding box center [700, 10] width 42 height 21
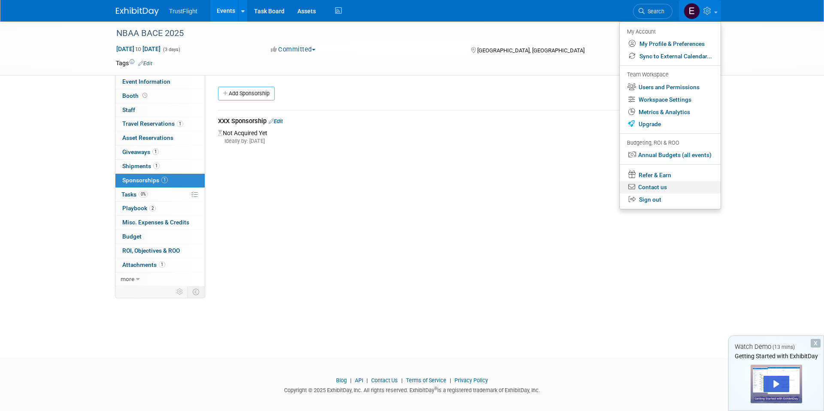
click at [661, 188] on link "Contact us" at bounding box center [670, 187] width 101 height 12
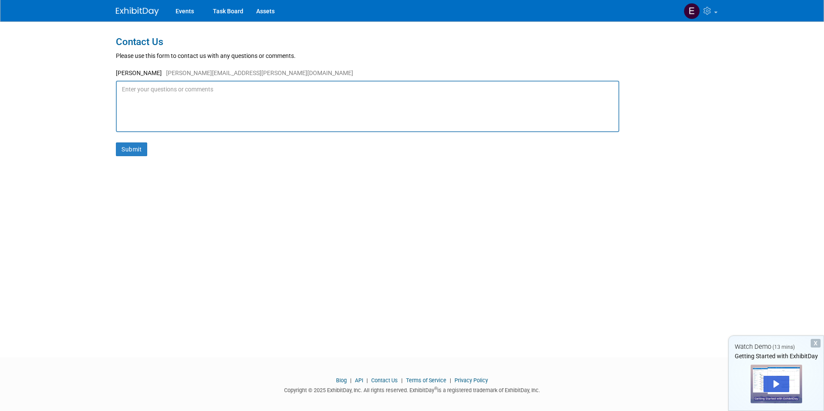
click at [197, 96] on textarea at bounding box center [367, 106] width 503 height 51
type textarea "Hello, is there a mobile app for this platform?"
click at [133, 149] on button "Submit" at bounding box center [131, 149] width 31 height 14
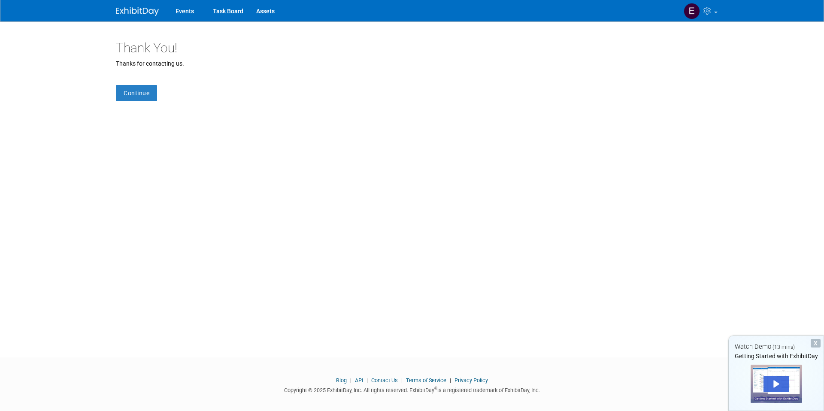
click at [146, 8] on img at bounding box center [137, 11] width 43 height 9
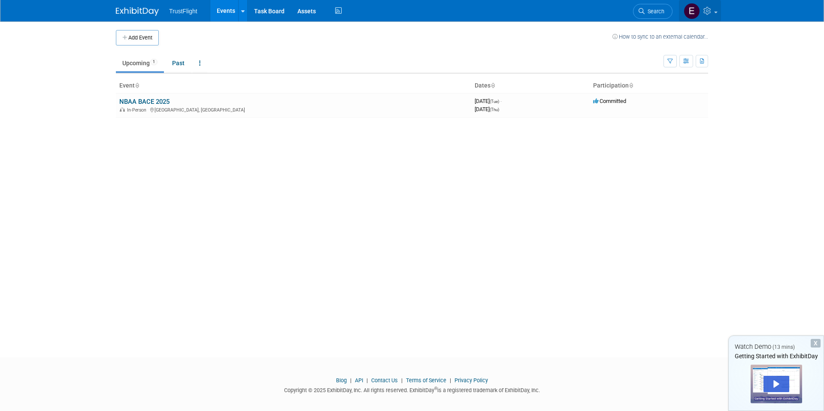
click at [708, 15] on link at bounding box center [700, 10] width 42 height 21
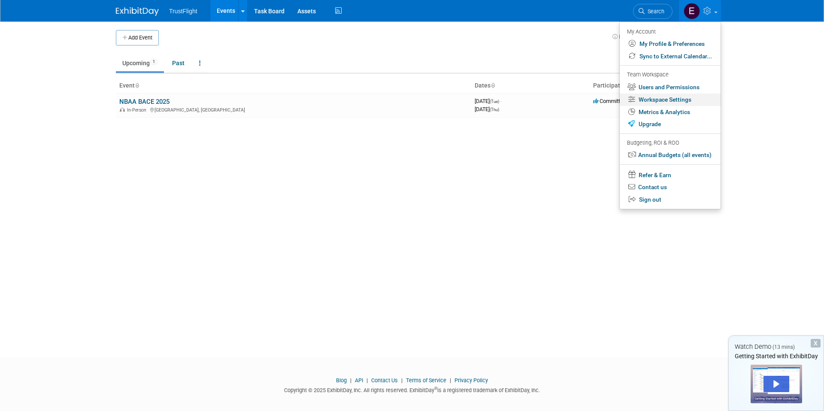
click at [689, 98] on link "Workspace Settings" at bounding box center [670, 100] width 101 height 12
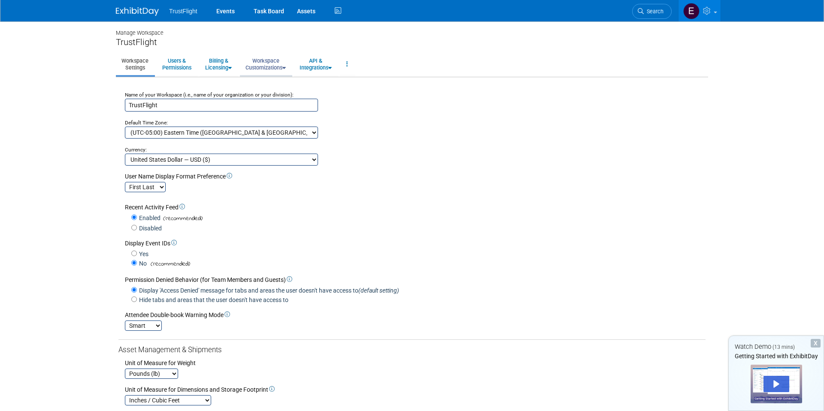
click at [259, 54] on link "Workspace Customizations" at bounding box center [265, 64] width 51 height 21
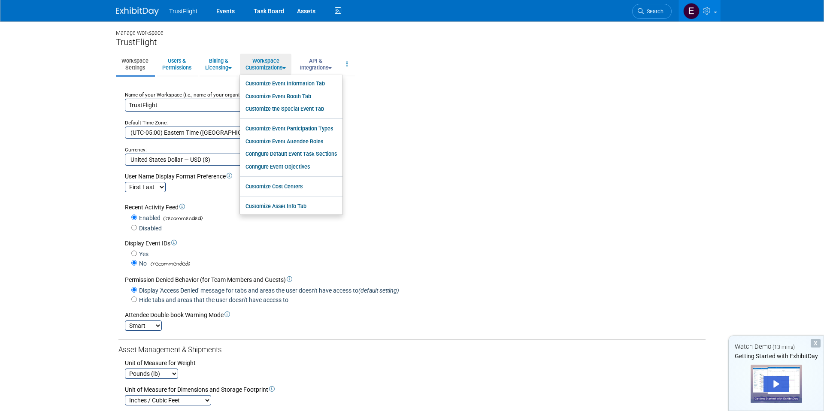
click at [317, 62] on link "API & Integrations" at bounding box center [315, 64] width 43 height 21
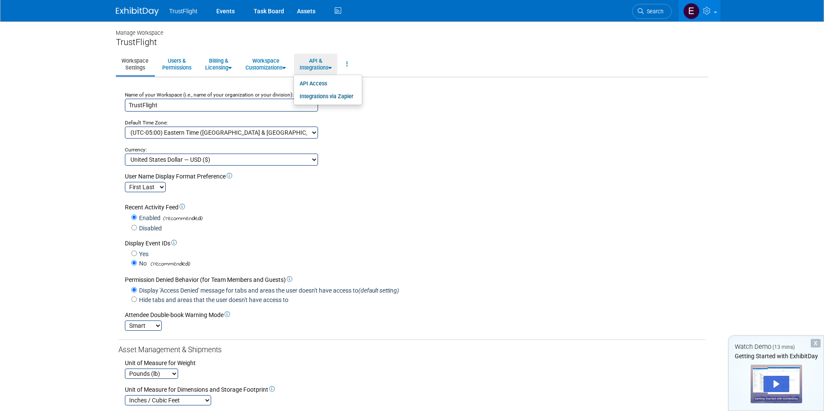
click at [335, 207] on div "Recent Activity Feed" at bounding box center [415, 207] width 581 height 9
click at [186, 54] on link "Users & Permissions" at bounding box center [177, 64] width 40 height 21
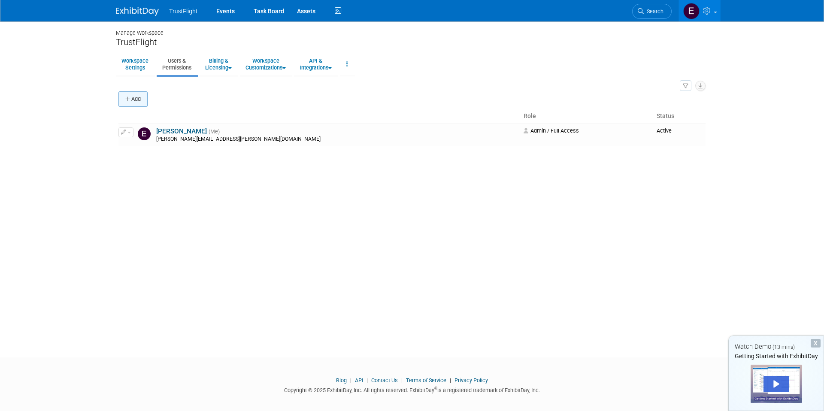
click at [141, 97] on button "Add" at bounding box center [132, 98] width 29 height 15
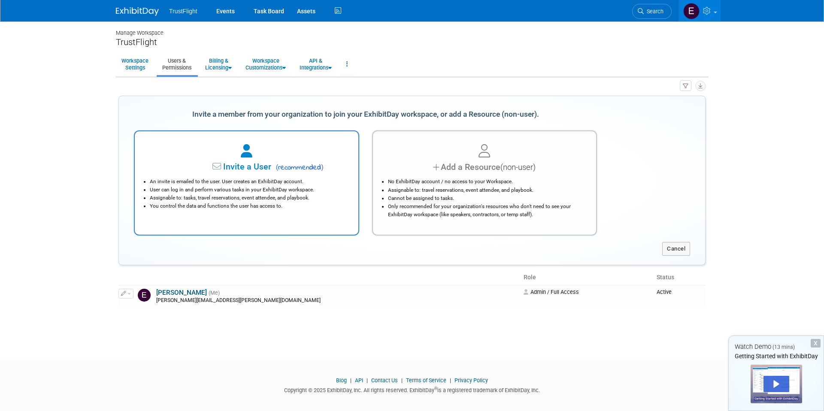
click at [301, 202] on li "Assignable to: tasks, travel reservations, event attendee, and playbook." at bounding box center [249, 198] width 198 height 8
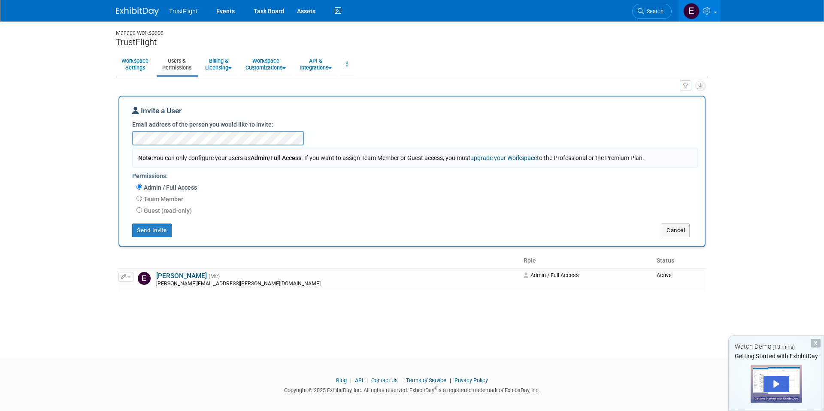
click at [816, 343] on div "X" at bounding box center [816, 343] width 10 height 9
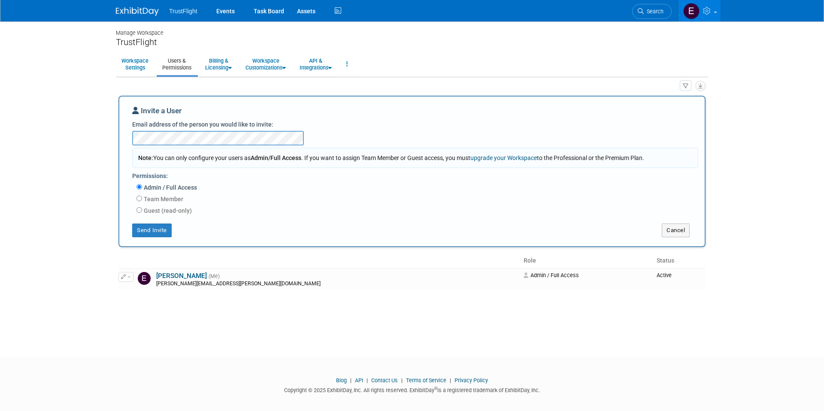
click at [148, 12] on img at bounding box center [137, 11] width 43 height 9
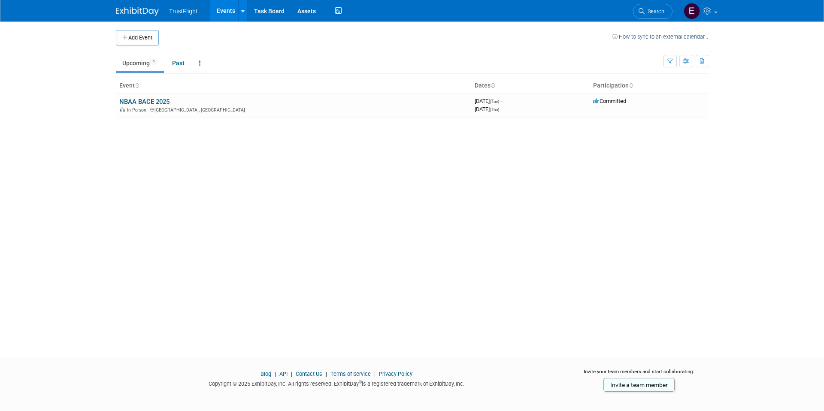
scroll to position [6, 0]
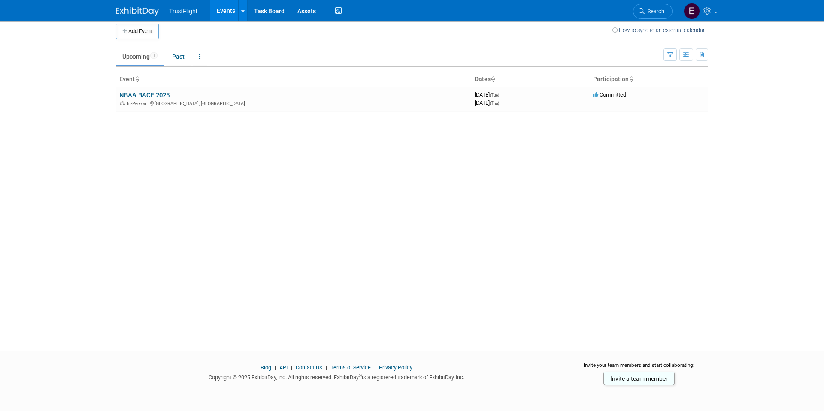
click at [315, 371] on div "Blog | API | Contact Us | Terms of Service | Privacy Policy Copyright © 2025 Ex…" at bounding box center [336, 375] width 454 height 23
click at [310, 364] on link "Contact Us" at bounding box center [309, 367] width 27 height 6
click at [336, 12] on icon at bounding box center [338, 10] width 11 height 13
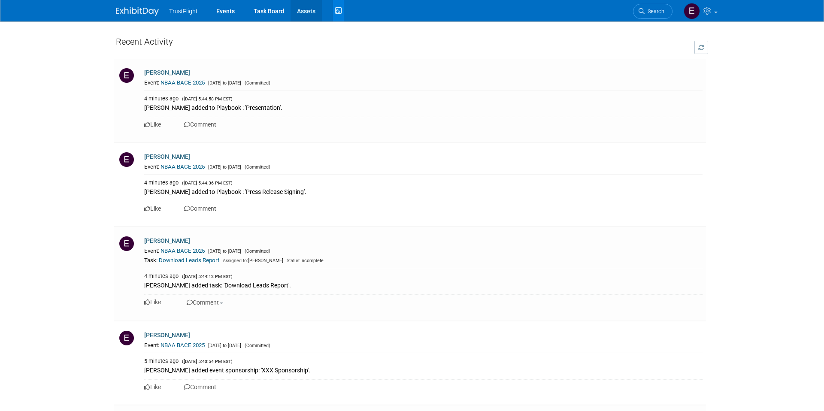
click at [305, 12] on link "Assets" at bounding box center [305, 10] width 31 height 21
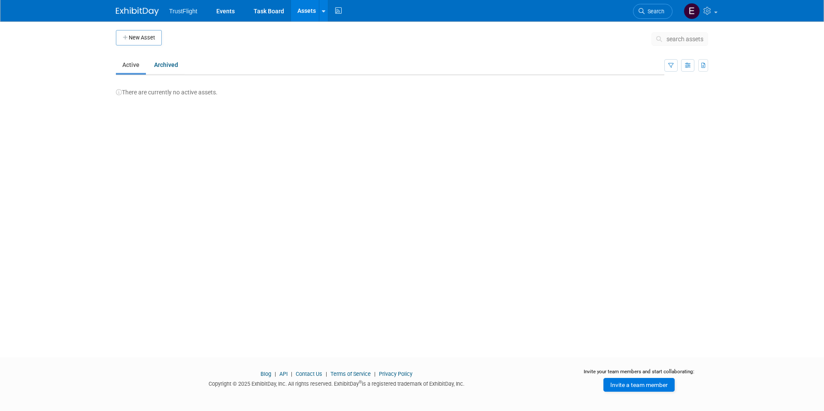
click at [619, 385] on link "Invite a team member" at bounding box center [638, 385] width 71 height 14
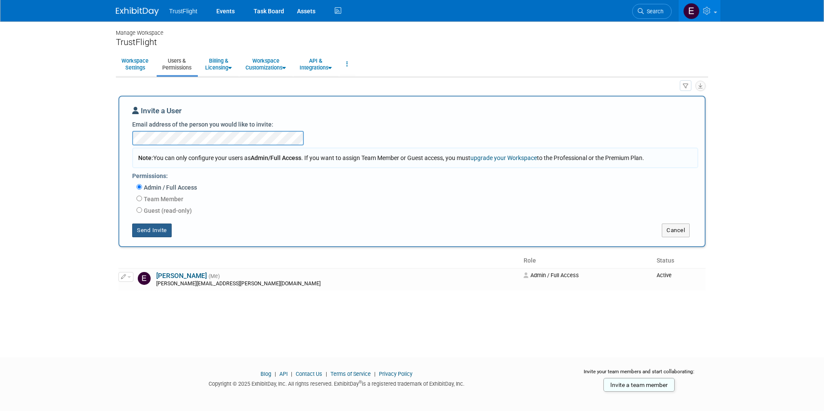
click at [145, 236] on button "Send Invite" at bounding box center [151, 231] width 39 height 14
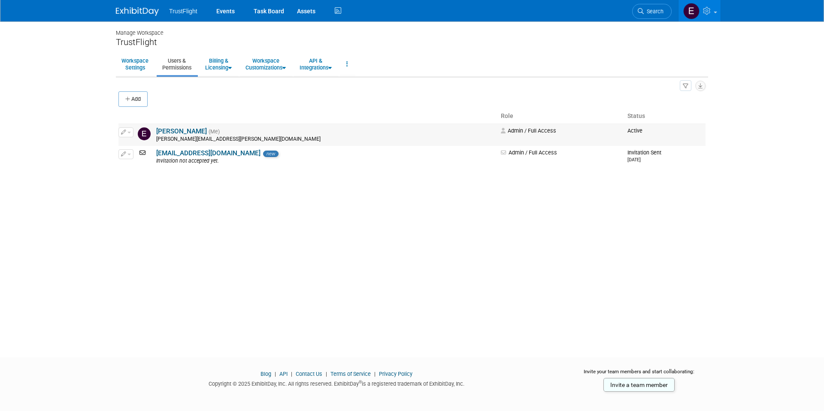
click at [497, 134] on td "Admin / Full Access" at bounding box center [560, 135] width 127 height 22
click at [339, 153] on td "[EMAIL_ADDRESS][DOMAIN_NAME] new Invitation not accepted yet." at bounding box center [325, 157] width 343 height 22
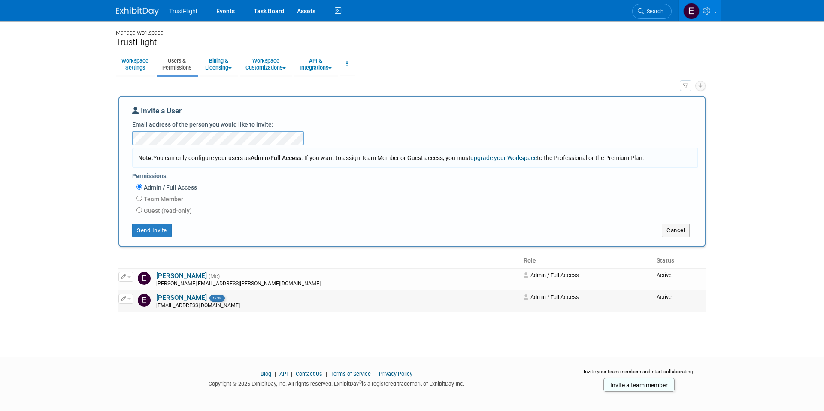
scroll to position [6, 0]
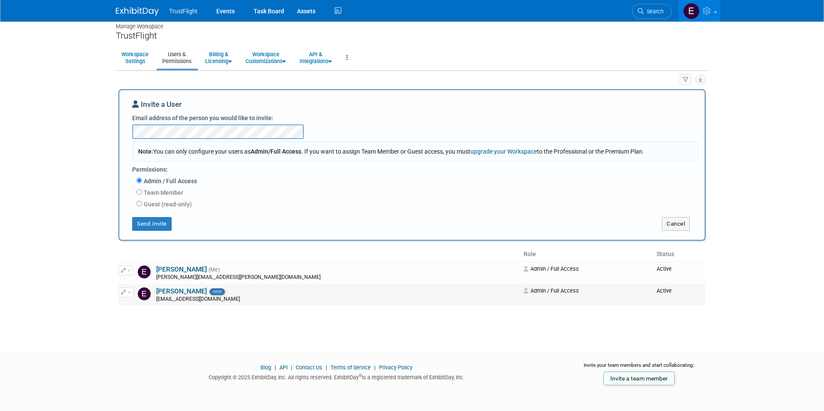
click at [544, 299] on td "Admin / Full Access" at bounding box center [586, 295] width 133 height 22
click at [127, 292] on span "button" at bounding box center [128, 293] width 3 height 2
click at [142, 306] on link "Edit" at bounding box center [153, 306] width 68 height 12
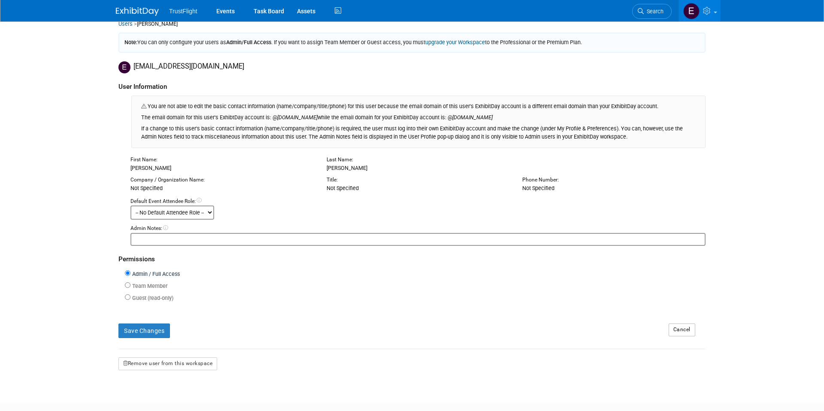
scroll to position [73, 0]
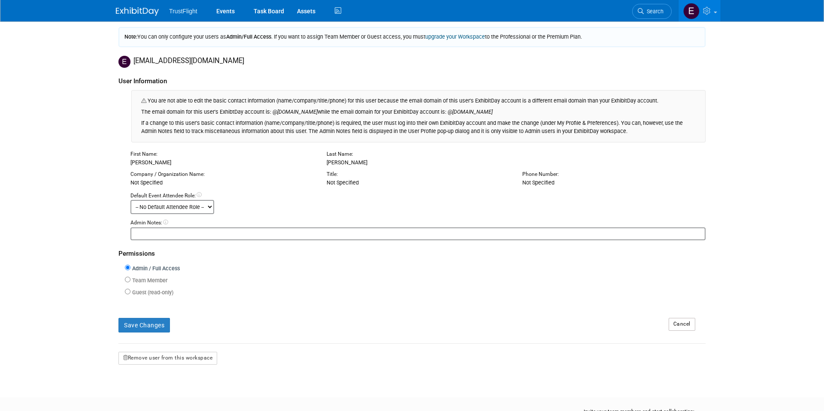
click at [203, 206] on select "-- No Default Attendee Role -- Demonstrator Host Planner Presenter Sales Repres…" at bounding box center [172, 207] width 84 height 14
select select "4"
click at [154, 278] on label "Team Member" at bounding box center [148, 281] width 37 height 8
click at [130, 278] on input "Team Member" at bounding box center [128, 280] width 6 height 6
radio input "true"
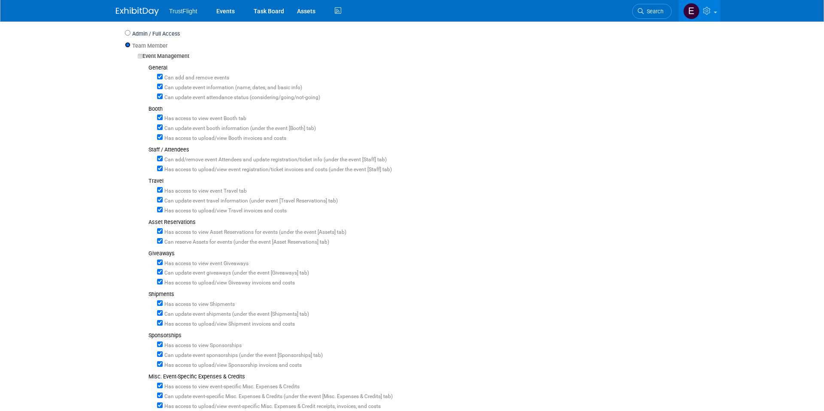
scroll to position [310, 0]
click at [161, 74] on input "Can add and remove events" at bounding box center [160, 75] width 6 height 6
checkbox input "false"
click at [161, 87] on input "Can update event information (name, dates, and basic info)" at bounding box center [160, 85] width 6 height 6
checkbox input "false"
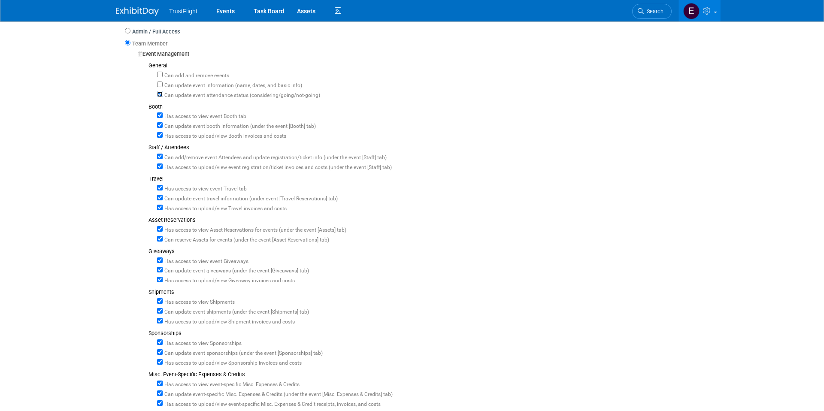
click at [159, 95] on input "Can update event attendance status (considering/going/not-going)" at bounding box center [160, 94] width 6 height 6
checkbox input "false"
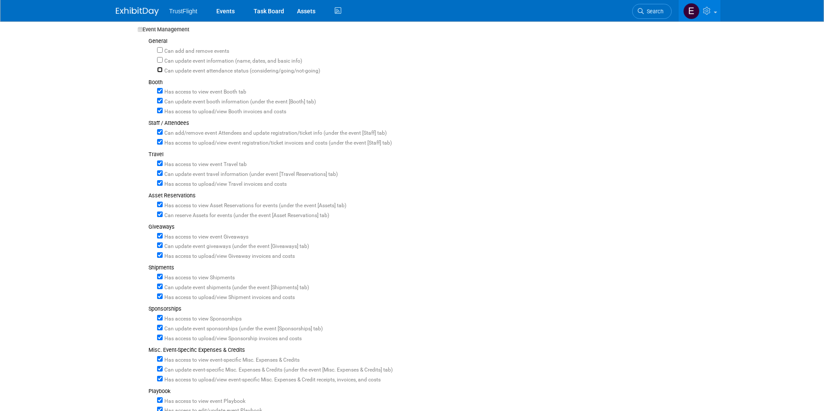
scroll to position [342, 0]
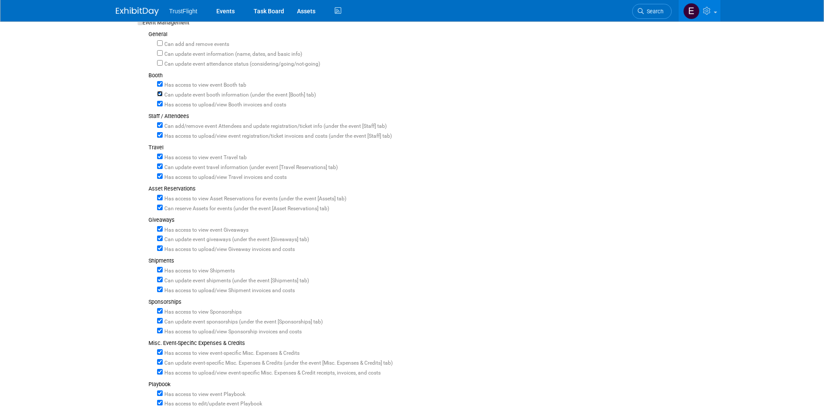
click at [162, 95] on input "Can update event booth information (under the event [Booth] tab)" at bounding box center [160, 94] width 6 height 6
checkbox input "false"
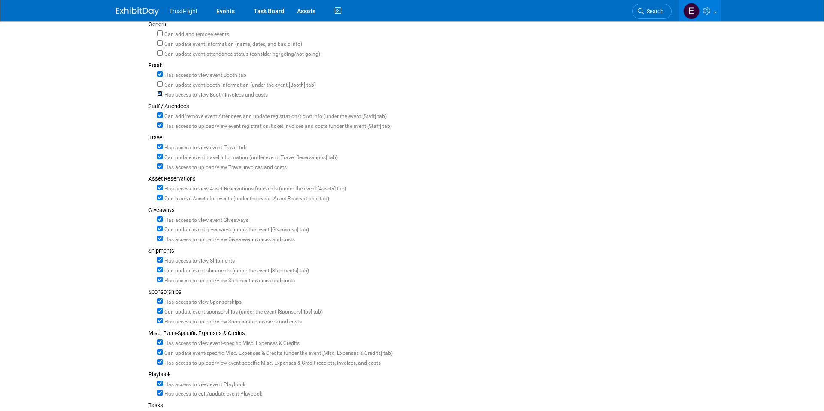
click at [162, 94] on input "Has access to view Booth invoices and costs" at bounding box center [160, 94] width 6 height 6
checkbox input "false"
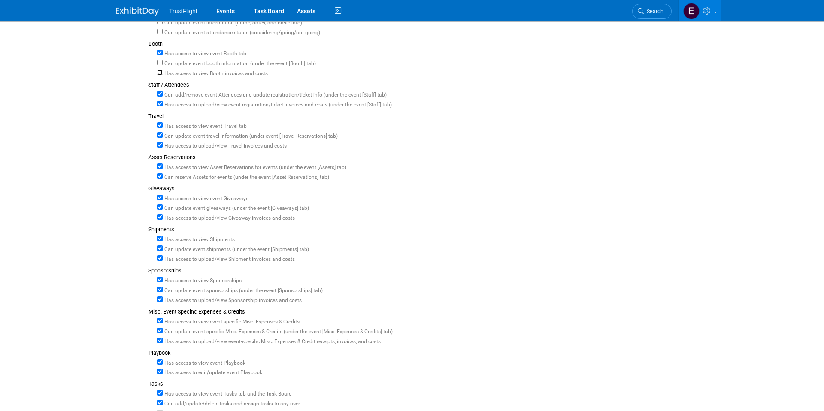
scroll to position [376, 0]
click at [162, 94] on div "Can add/remove event Attendees and update registration/ticket info (under the e…" at bounding box center [431, 91] width 548 height 10
click at [161, 101] on input "Has access to upload/view event registration/ticket invoices and costs (under t…" at bounding box center [160, 100] width 6 height 6
checkbox input "false"
click at [160, 92] on input "Can add/remove event Attendees and update registration/ticket info (under the e…" at bounding box center [160, 91] width 6 height 6
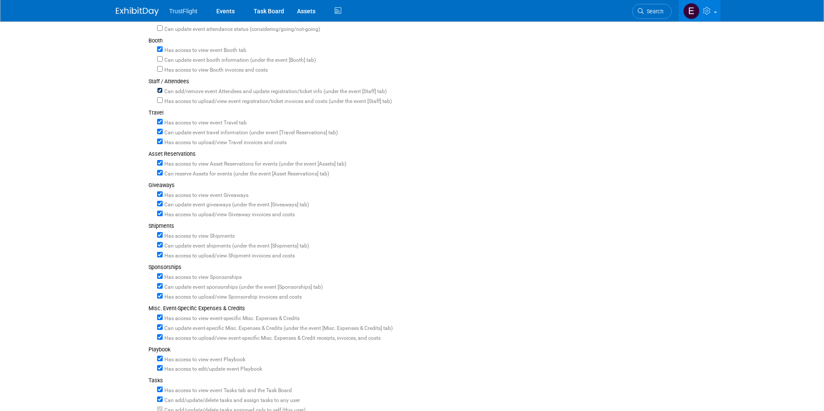
checkbox input "false"
click at [162, 104] on div "Has access to view event registration/ticket invoices and costs (under the even…" at bounding box center [431, 101] width 548 height 10
click at [160, 101] on input "Has access to view event registration/ticket invoices and costs (under the even…" at bounding box center [160, 100] width 6 height 6
checkbox input "true"
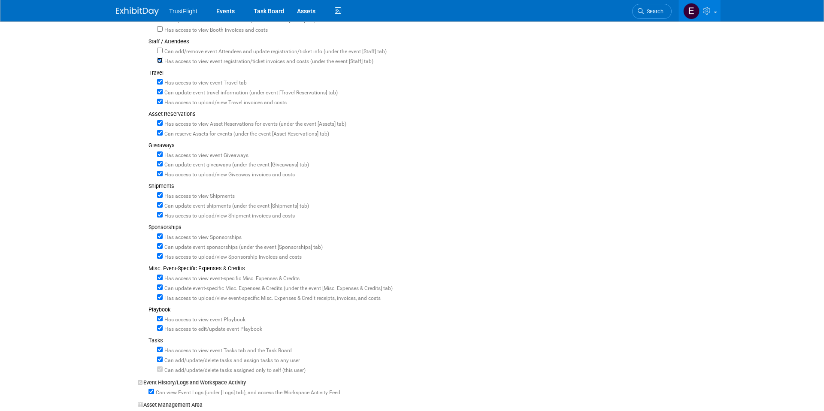
scroll to position [421, 0]
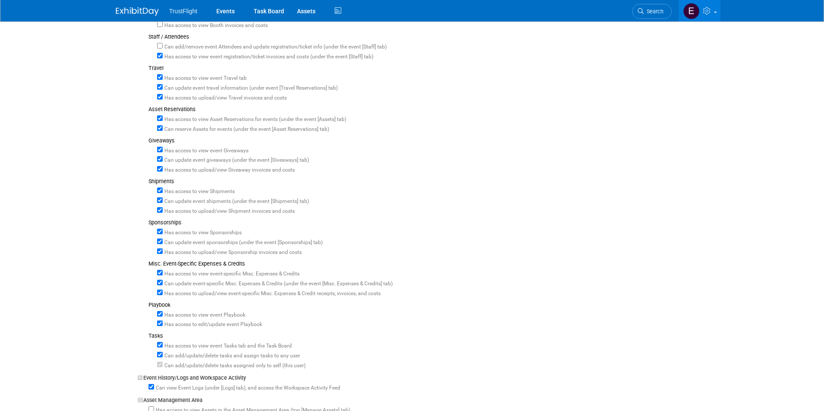
click at [163, 87] on label "Can update event travel information (under event [Travel Reservations] tab)" at bounding box center [250, 89] width 175 height 8
click at [163, 87] on input "Can update event travel information (under event [Travel Reservations] tab)" at bounding box center [160, 87] width 6 height 6
checkbox input "false"
click at [161, 97] on input "Has access to view Travel invoices and costs" at bounding box center [160, 97] width 6 height 6
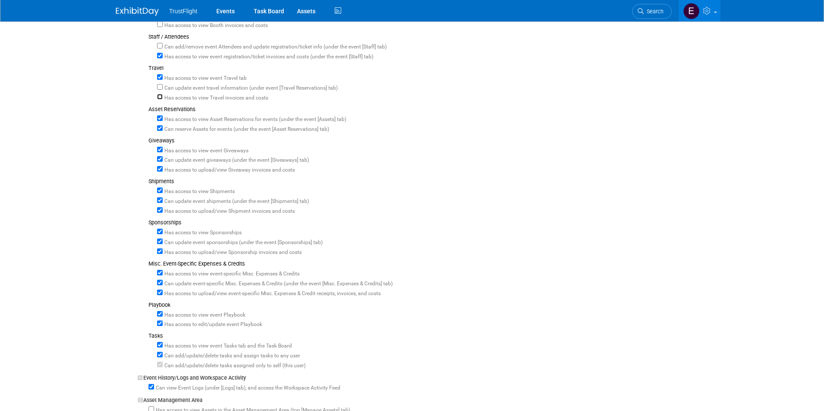
checkbox input "true"
click at [161, 89] on input "Can update event travel information (under event [Travel Reservations] tab)" at bounding box center [160, 87] width 6 height 6
checkbox input "true"
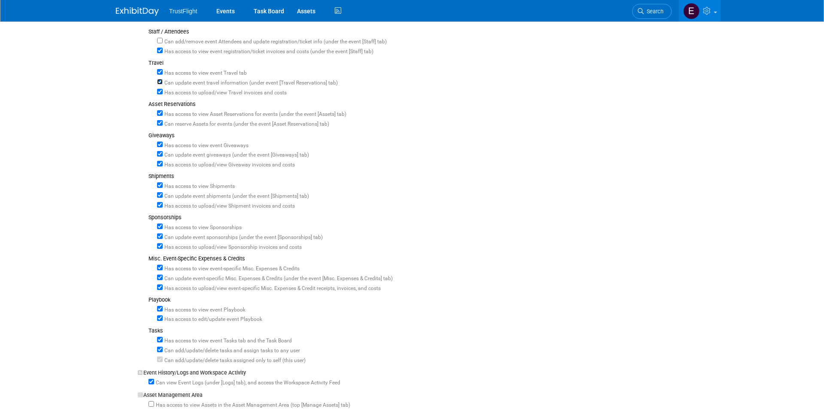
scroll to position [426, 0]
click at [161, 91] on input "Has access to upload/view Travel invoices and costs" at bounding box center [160, 91] width 6 height 6
checkbox input "true"
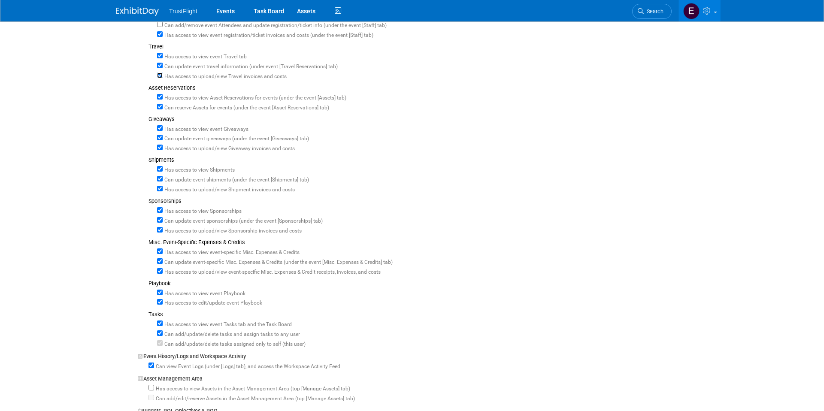
scroll to position [444, 0]
click at [159, 107] on input "Can reserve Assets for events (under the event [Asset Reservations] tab)" at bounding box center [160, 105] width 6 height 6
checkbox input "false"
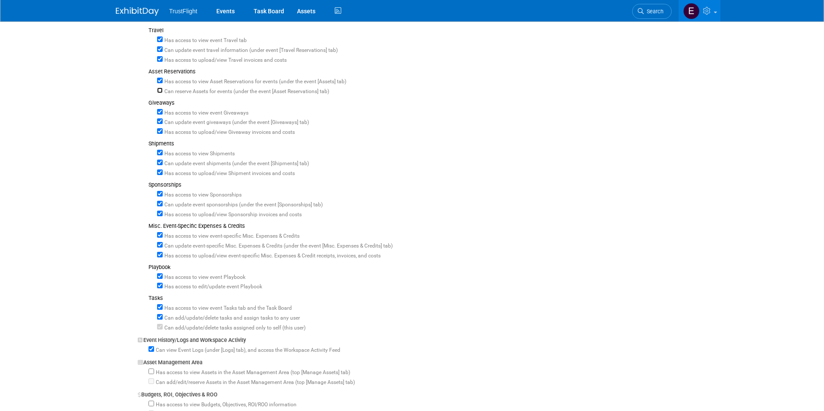
scroll to position [465, 0]
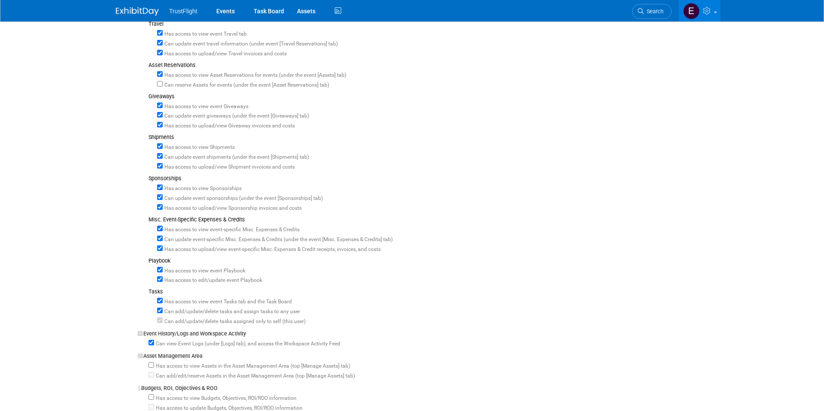
click at [163, 114] on label "Can update event giveaways (under the event [Giveaways] tab)" at bounding box center [236, 116] width 146 height 8
click at [163, 114] on input "Can update event giveaways (under the event [Giveaways] tab)" at bounding box center [160, 115] width 6 height 6
checkbox input "false"
click at [163, 126] on label "Has access to view Giveaway invoices and costs" at bounding box center [220, 126] width 114 height 8
click at [163, 126] on input "Has access to view Giveaway invoices and costs" at bounding box center [160, 125] width 6 height 6
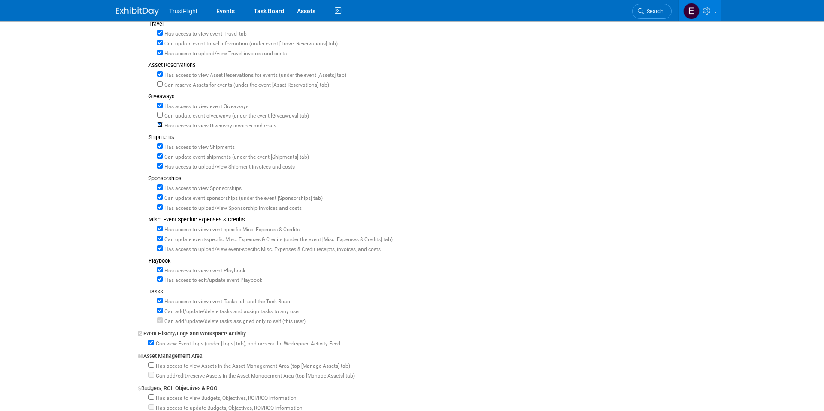
checkbox input "false"
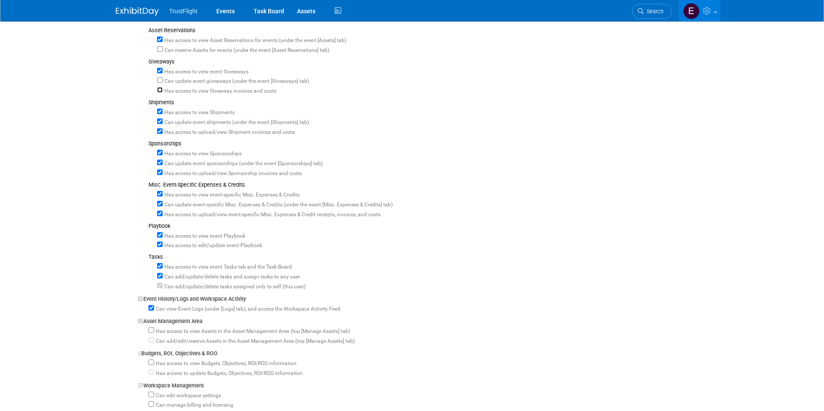
scroll to position [508, 0]
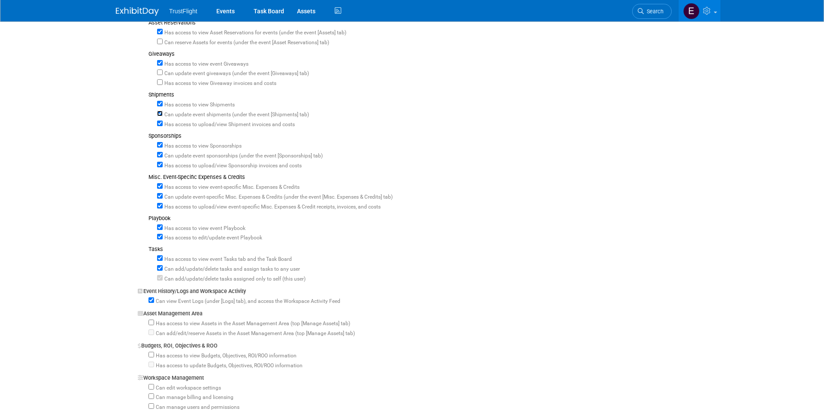
click at [160, 116] on input "Can update event shipments (under the event [Shipments] tab)" at bounding box center [160, 114] width 6 height 6
checkbox input "false"
click at [161, 126] on input "Has access to view Shipment invoices and costs" at bounding box center [160, 124] width 6 height 6
checkbox input "false"
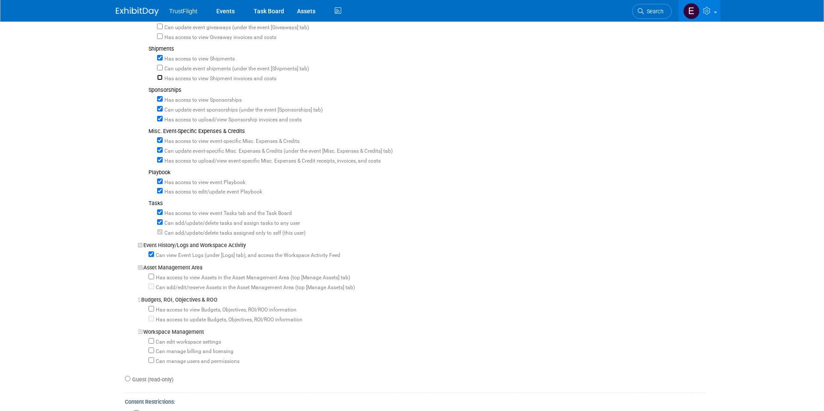
scroll to position [555, 0]
click at [159, 107] on input "Can update event sponsorships (under the event [Sponsorships] tab)" at bounding box center [160, 107] width 6 height 6
checkbox input "false"
click at [160, 117] on input "Has access to view Sponsorship invoices and costs" at bounding box center [160, 117] width 6 height 6
checkbox input "false"
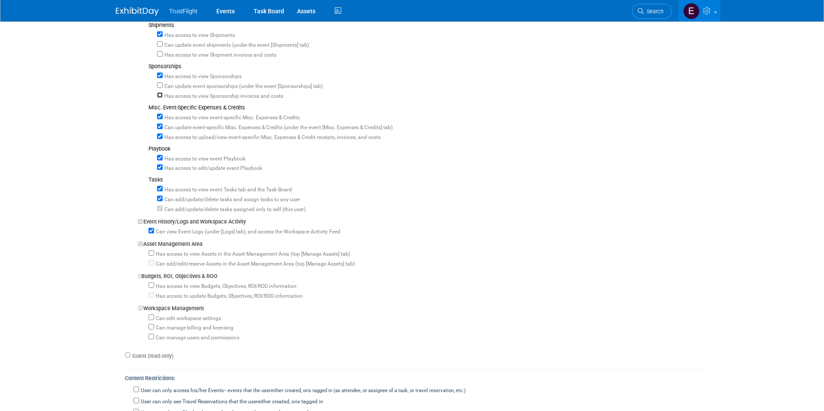
scroll to position [586, 0]
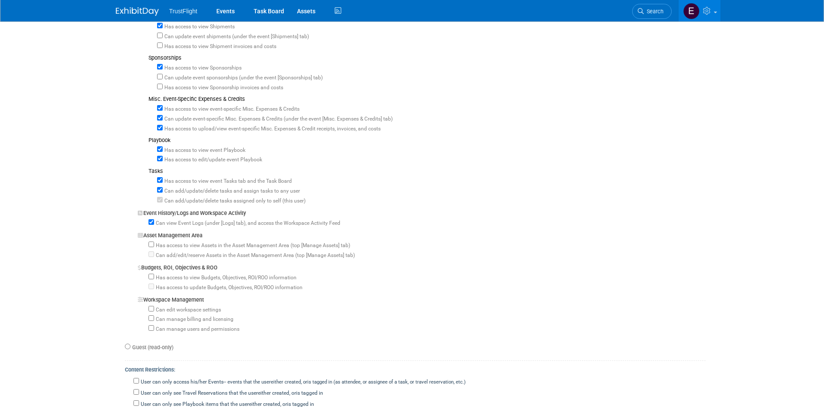
click at [160, 121] on div "Can update event-specific Misc. Expenses & Credits (under the event [Misc. Expe…" at bounding box center [431, 118] width 548 height 10
click at [160, 125] on input "Has access to upload/view event-specific Misc. Expenses & Credit receipts, invo…" at bounding box center [160, 128] width 6 height 6
checkbox input "false"
click at [158, 114] on div "Can update event-specific Misc. Expenses & Credits (under the event [Misc. Expe…" at bounding box center [431, 118] width 548 height 10
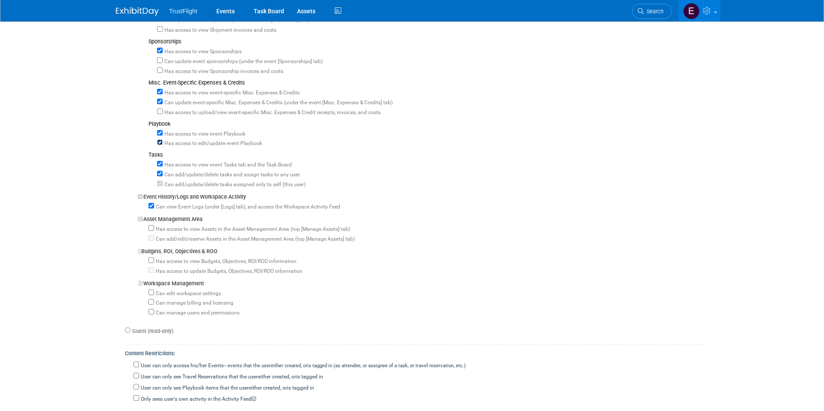
click at [160, 145] on input "Has access to edit/update event Playbook" at bounding box center [160, 142] width 6 height 6
checkbox input "false"
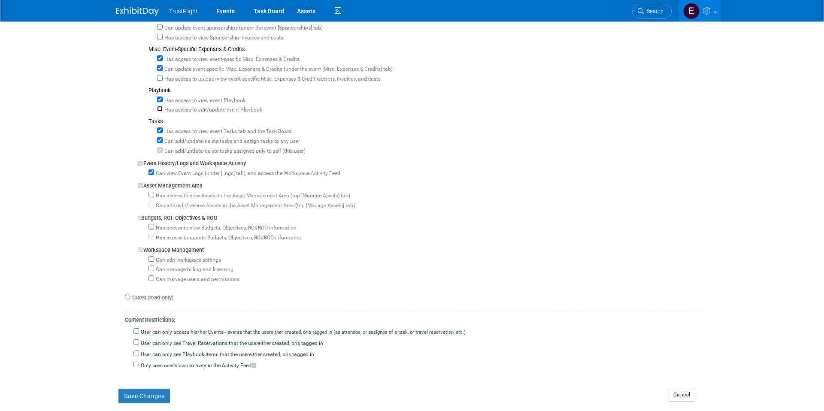
scroll to position [636, 0]
click at [159, 142] on input "Can add/update/delete tasks and assign tasks to any user" at bounding box center [160, 140] width 6 height 6
checkbox input "false"
click at [160, 148] on input "Can add/update/delete tasks assigned only to self (this user)" at bounding box center [160, 150] width 6 height 6
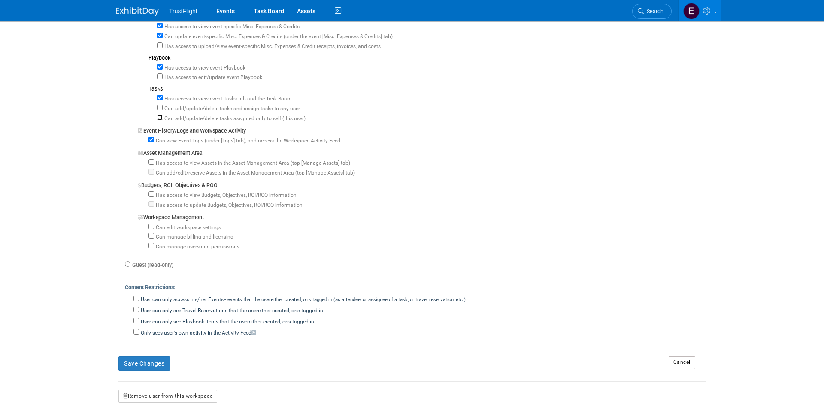
scroll to position [687, 0]
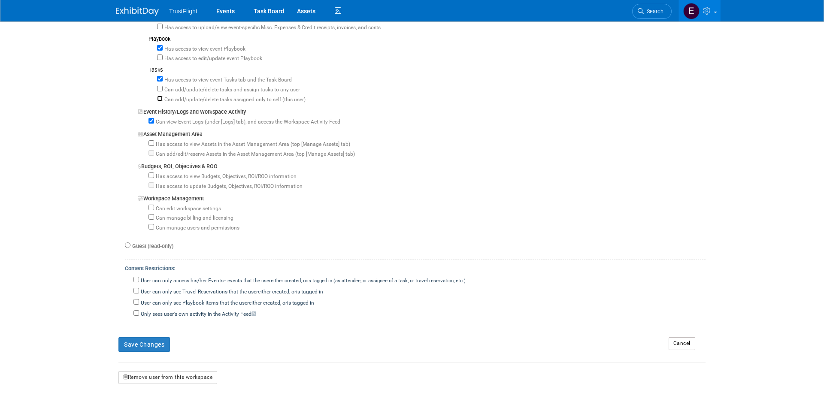
click at [159, 100] on input "Can add/update/delete tasks assigned only to self (this user)" at bounding box center [160, 99] width 6 height 6
click at [160, 97] on input "Can add/update/delete tasks assigned only to self (this user)" at bounding box center [160, 99] width 6 height 6
checkbox input "false"
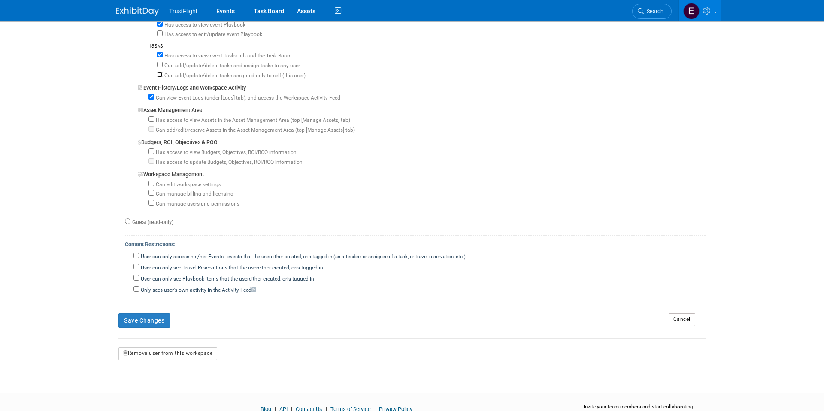
scroll to position [722, 0]
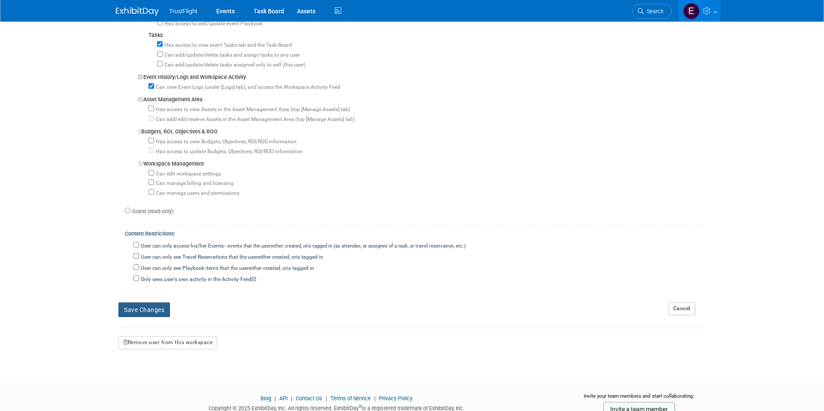
click at [142, 305] on button "Save Changes" at bounding box center [143, 309] width 51 height 15
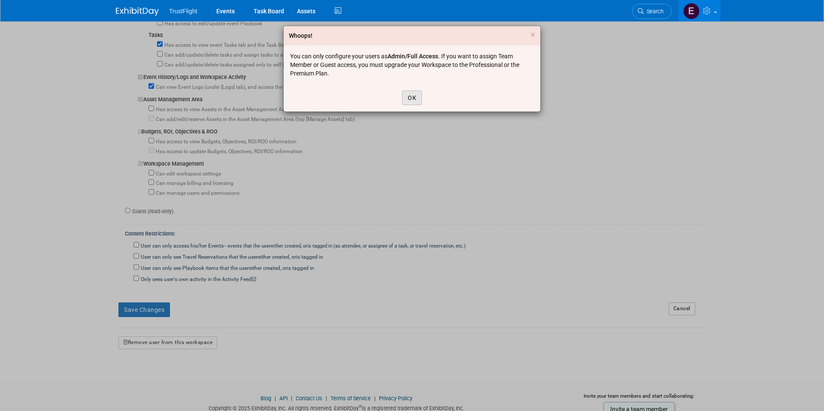
click at [414, 96] on button "OK" at bounding box center [412, 98] width 20 height 15
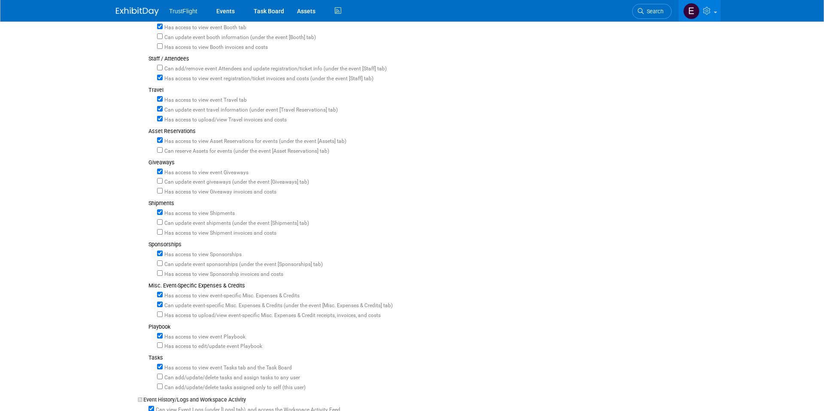
scroll to position [0, 0]
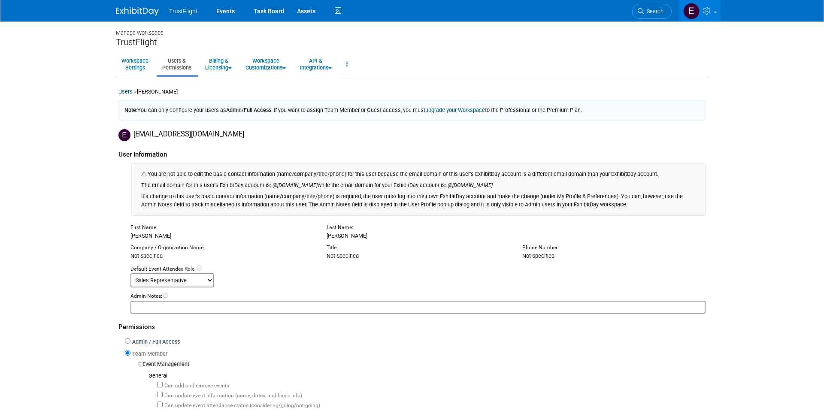
click at [149, 15] on img at bounding box center [137, 11] width 43 height 9
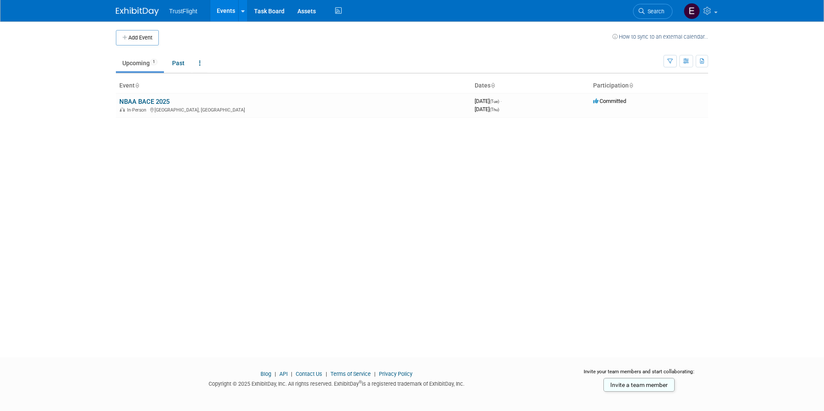
click at [142, 15] on img at bounding box center [137, 11] width 43 height 9
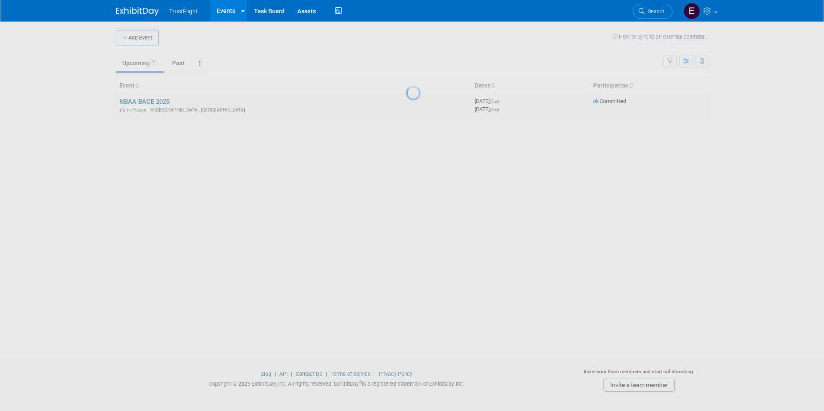
click at [142, 15] on img at bounding box center [137, 11] width 43 height 9
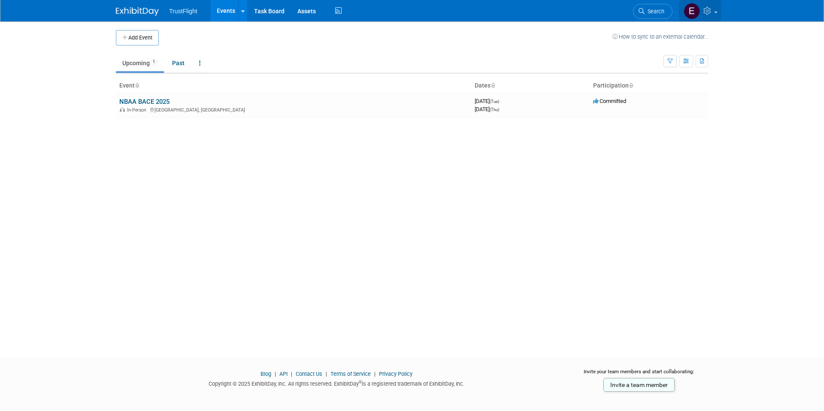
click at [705, 17] on link at bounding box center [700, 10] width 42 height 21
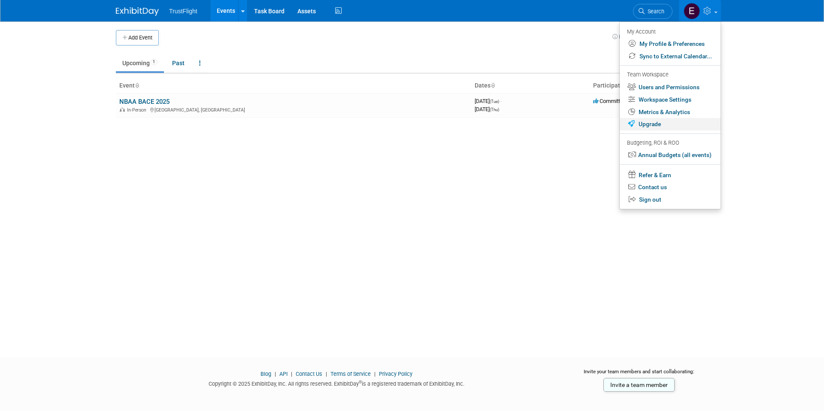
click at [660, 127] on link "Upgrade" at bounding box center [670, 124] width 101 height 12
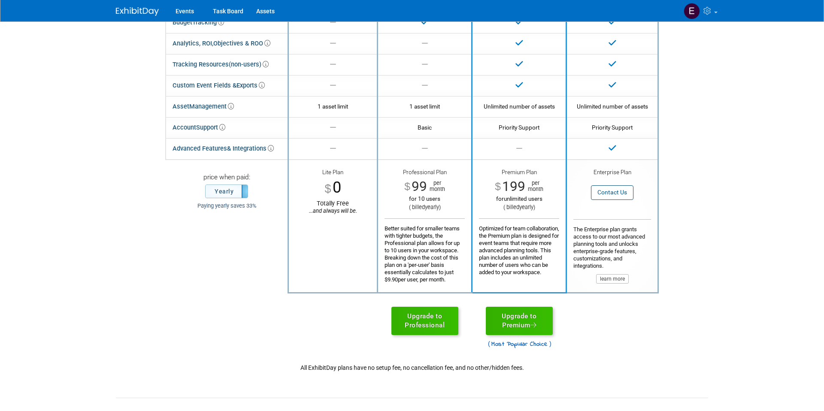
scroll to position [179, 0]
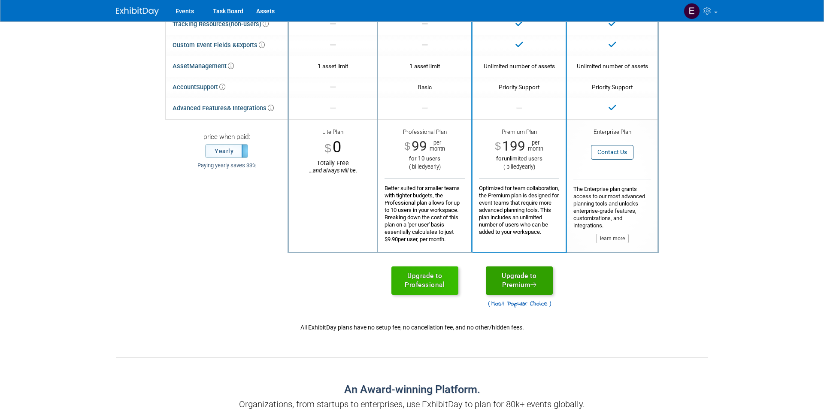
click at [544, 283] on link "Upgrade to Premium" at bounding box center [519, 280] width 67 height 28
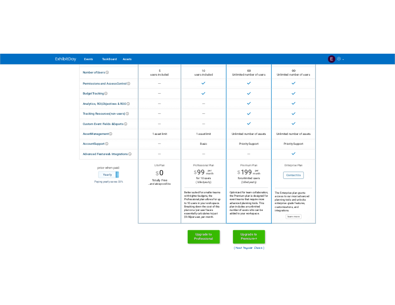
scroll to position [70, 0]
